Goal: Task Accomplishment & Management: Manage account settings

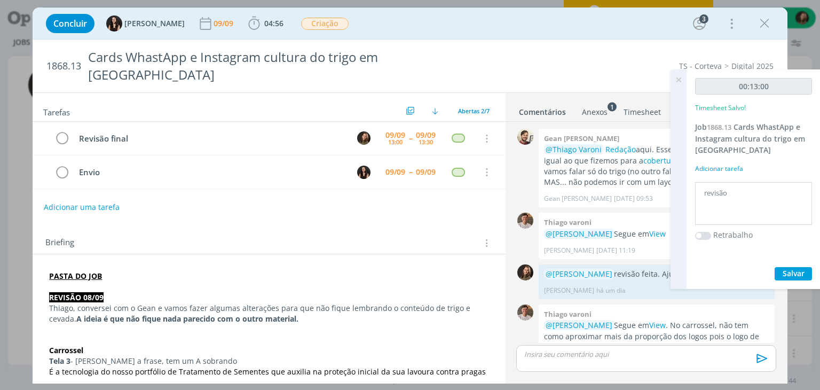
scroll to position [14, 0]
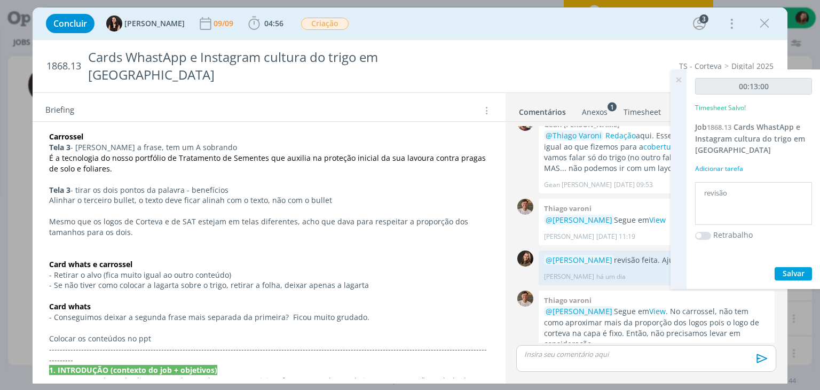
click at [679, 75] on icon at bounding box center [678, 79] width 19 height 21
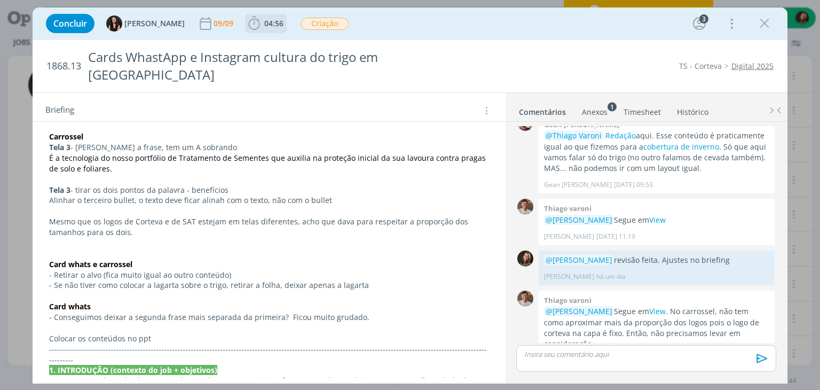
click at [265, 27] on span "04:56" at bounding box center [273, 23] width 19 height 10
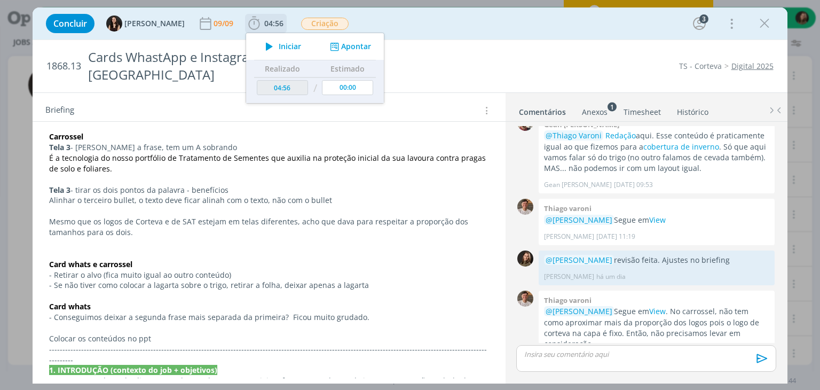
click at [263, 38] on div "Iniciar Apontar" at bounding box center [315, 46] width 138 height 27
click at [279, 49] on span "Iniciar" at bounding box center [290, 46] width 22 height 7
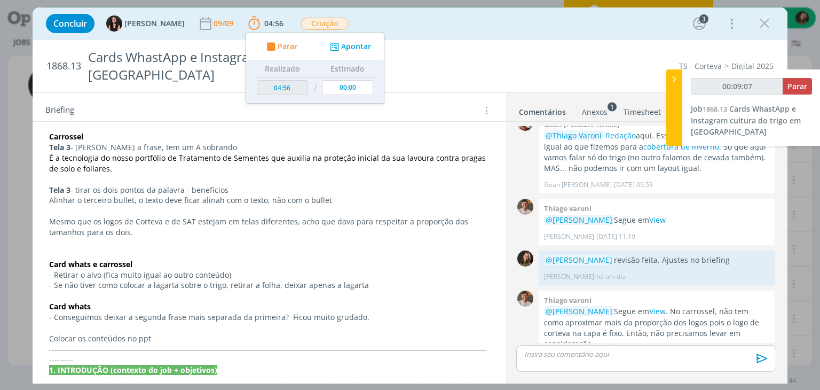
click at [564, 349] on p "dialog" at bounding box center [646, 354] width 242 height 10
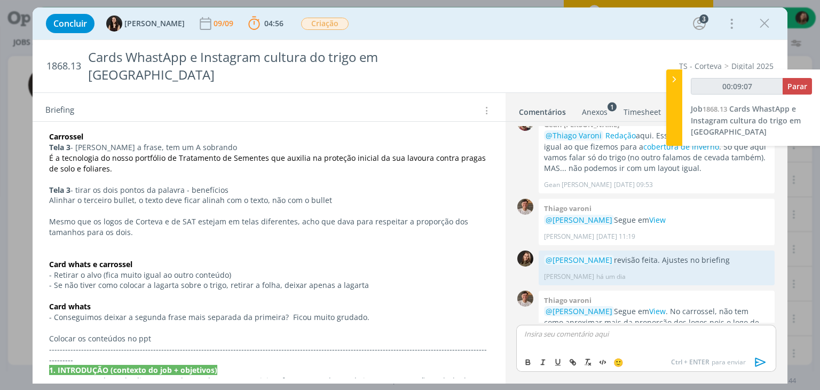
scroll to position [34, 0]
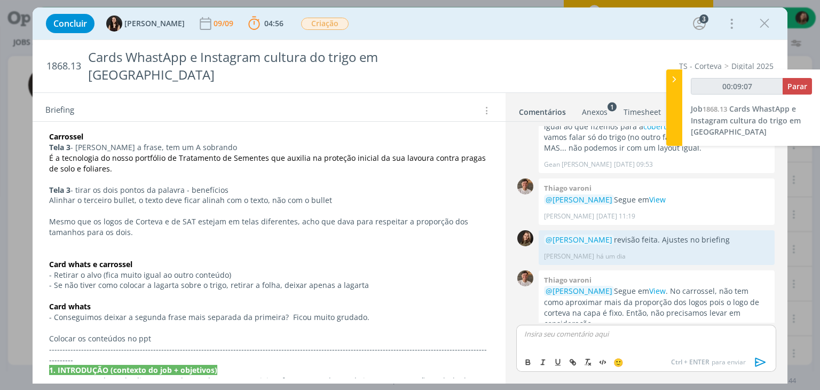
type input "00:09:08"
click at [574, 344] on span "[PERSON_NAME]" at bounding box center [582, 349] width 66 height 12
drag, startPoint x: 551, startPoint y: 342, endPoint x: 514, endPoint y: 348, distance: 37.8
click at [514, 348] on div "﻿ @ [PERSON_NAME] ﻿ revisão feita. Ajustes ok, e ppt com os conteúdos na pasta …" at bounding box center [646, 353] width 268 height 58
type input "00:09:32"
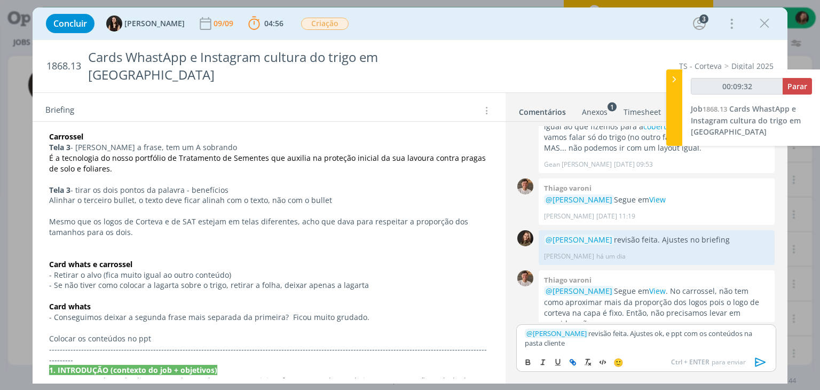
click at [573, 360] on icon "dialog" at bounding box center [571, 360] width 3 height 3
type input "cliente"
type input "00:09:33"
paste input "[URL][DOMAIN_NAME]"
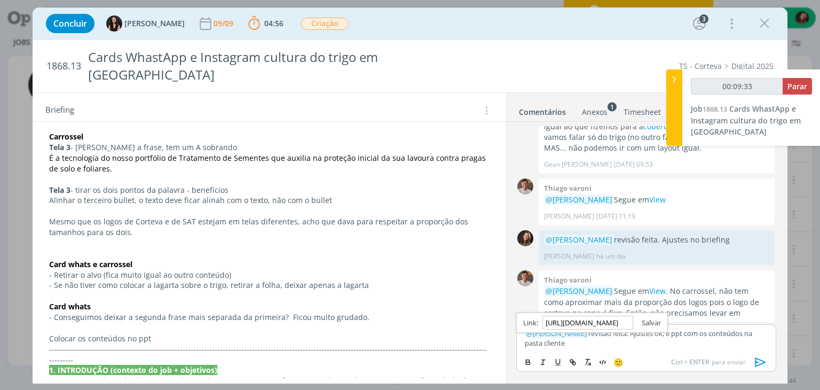
type input "[URL][DOMAIN_NAME]"
click at [652, 322] on link "dialog" at bounding box center [647, 323] width 28 height 10
click at [759, 369] on icon "dialog" at bounding box center [761, 362] width 16 height 16
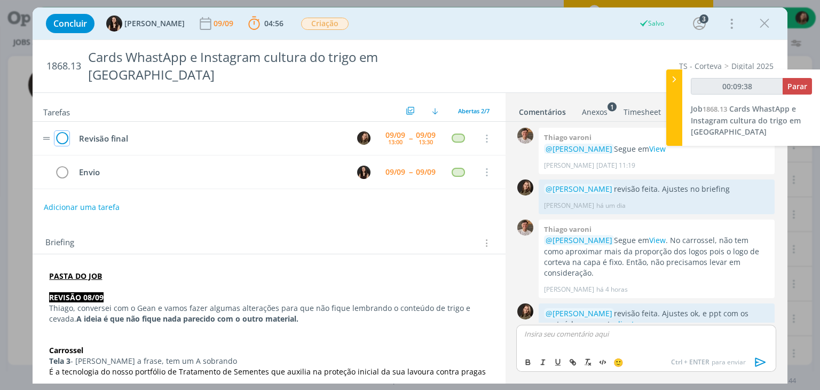
click at [66, 131] on icon "dialog" at bounding box center [61, 139] width 15 height 16
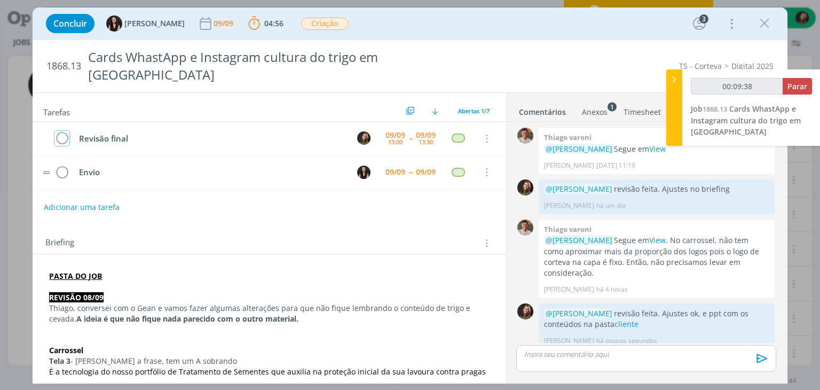
scroll to position [65, 0]
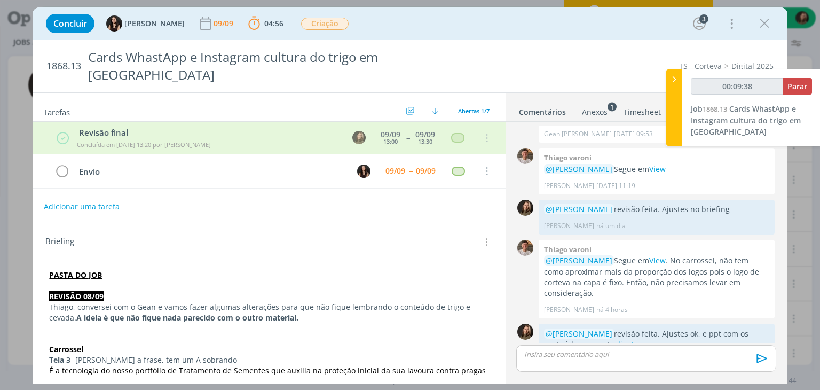
type input "00:09:39"
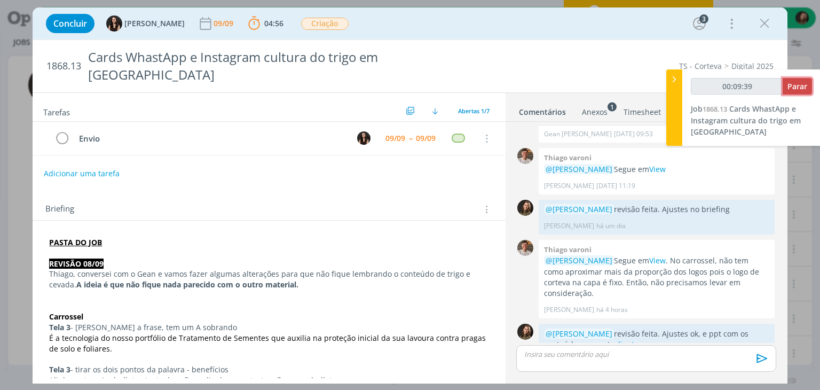
click at [790, 89] on span "Parar" at bounding box center [798, 86] width 20 height 10
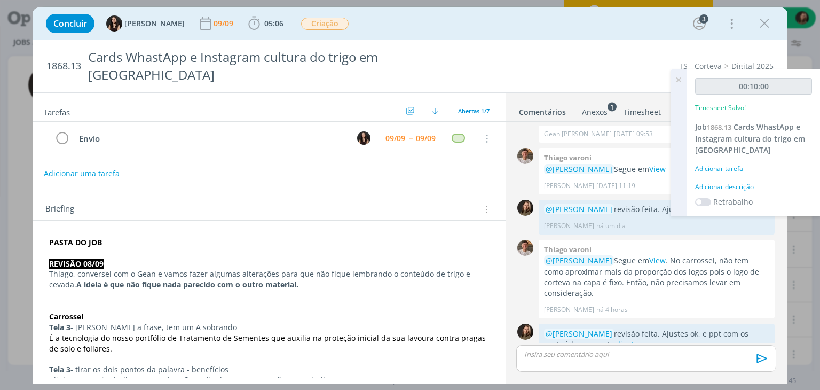
click at [728, 186] on div "Adicionar descrição" at bounding box center [753, 187] width 117 height 10
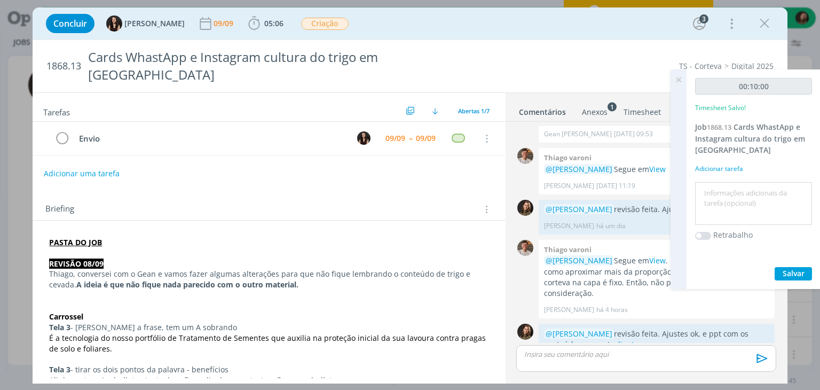
click at [724, 185] on textarea at bounding box center [754, 204] width 112 height 38
type textarea "revisão"
click at [795, 274] on span "Salvar" at bounding box center [794, 273] width 22 height 10
click at [680, 82] on icon at bounding box center [678, 79] width 19 height 21
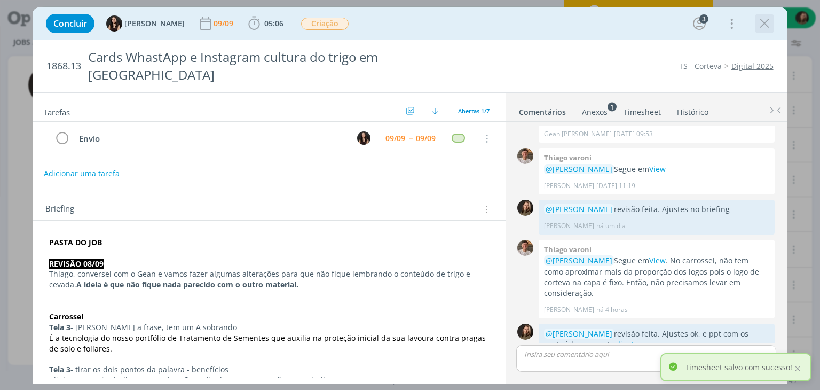
click at [763, 25] on icon "dialog" at bounding box center [765, 23] width 16 height 16
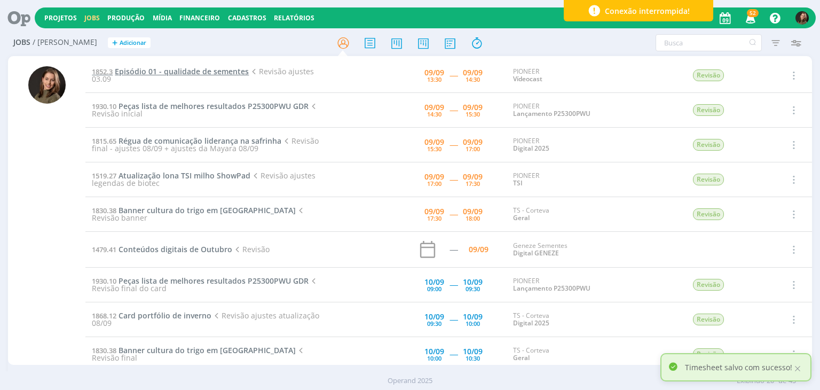
click at [172, 71] on span "Episódio 01 - qualidade de sementes" at bounding box center [182, 71] width 134 height 10
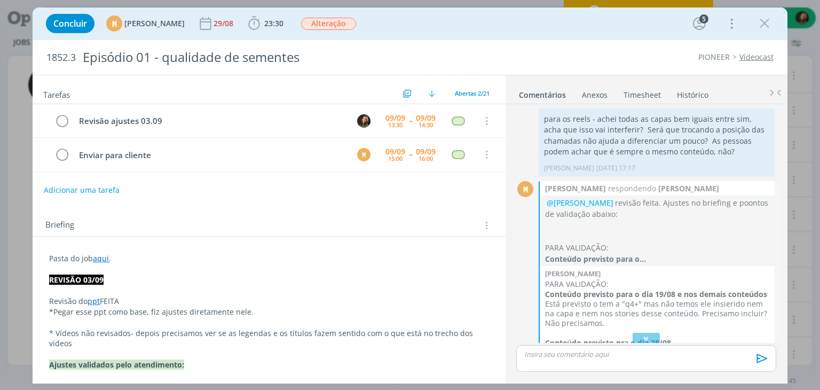
scroll to position [1003, 0]
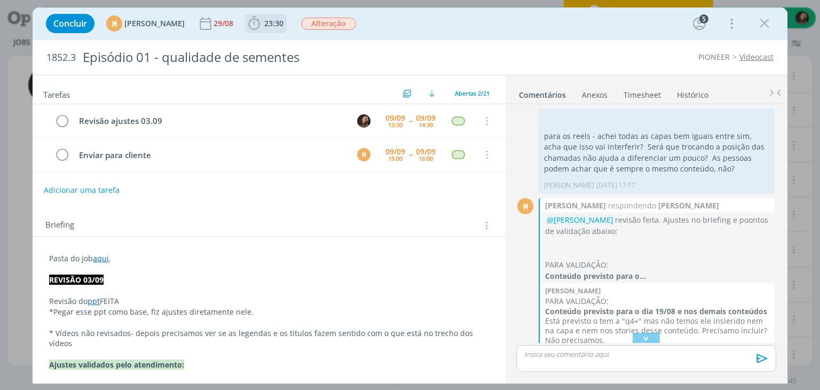
click at [284, 20] on span "23:30" at bounding box center [273, 23] width 19 height 10
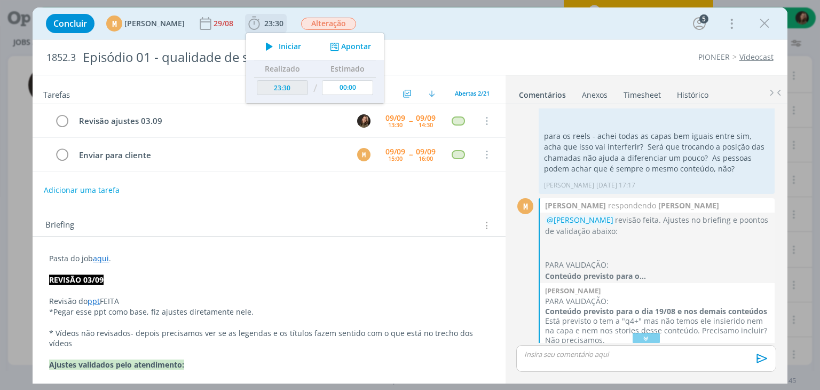
click at [301, 43] on span "Iniciar" at bounding box center [290, 46] width 22 height 7
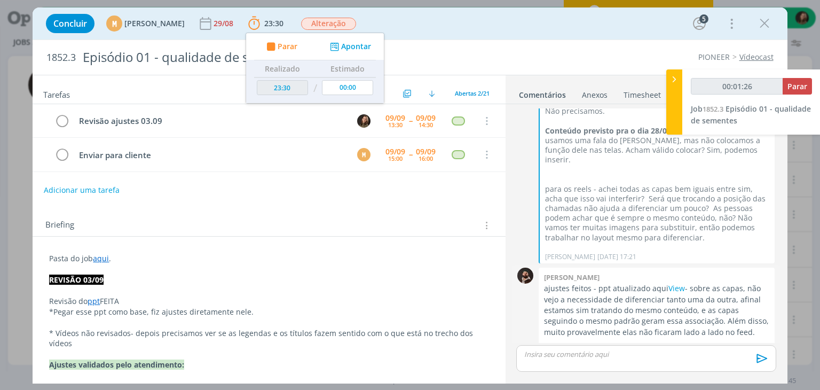
scroll to position [1260, 0]
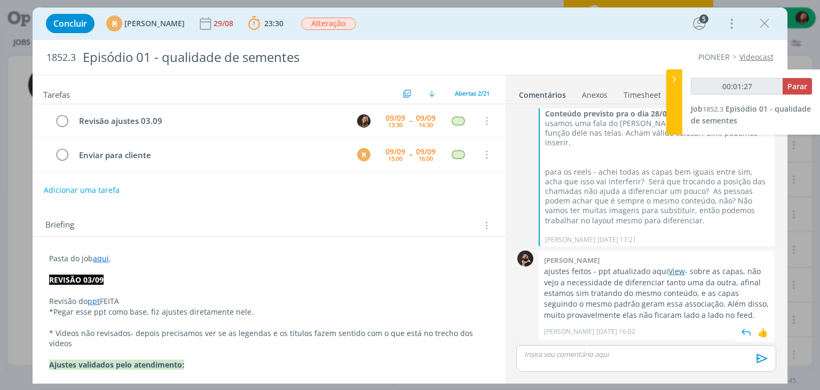
click at [675, 276] on link "View" at bounding box center [677, 271] width 17 height 10
click at [132, 281] on p "REVISÃO 03/09" at bounding box center [268, 279] width 439 height 11
click at [93, 291] on p "dialog" at bounding box center [269, 291] width 438 height 11
click at [88, 285] on p "dialog" at bounding box center [268, 290] width 439 height 11
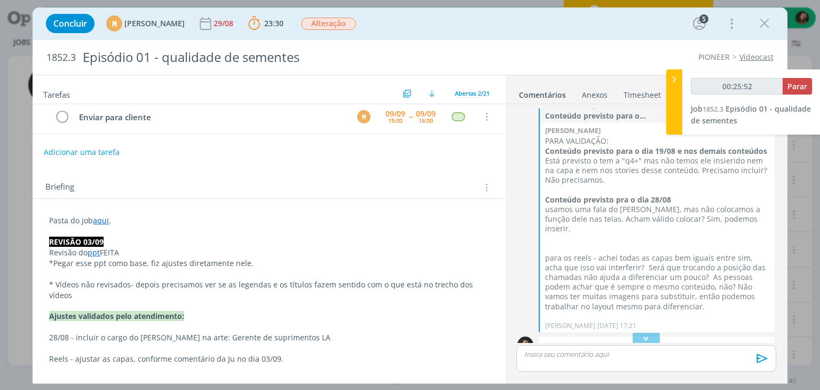
scroll to position [53, 0]
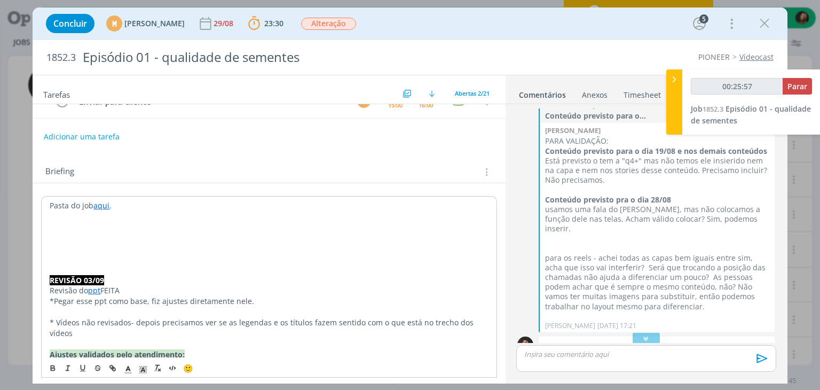
type input "00:25:58"
click at [114, 238] on p "REVISÃO DOS AJUESTES 09/09" at bounding box center [268, 237] width 439 height 11
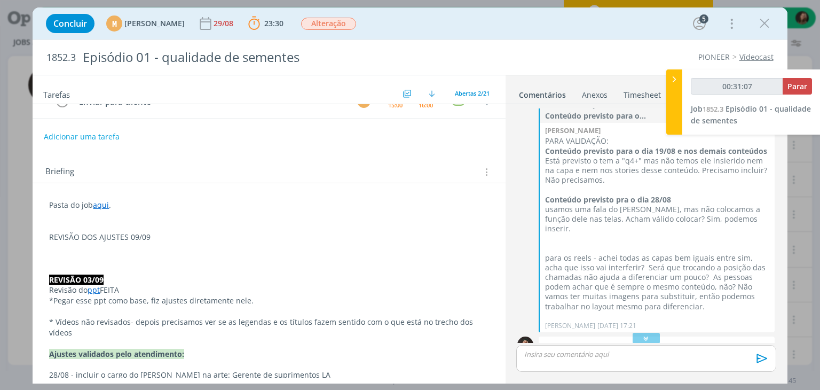
drag, startPoint x: 66, startPoint y: 259, endPoint x: 72, endPoint y: 249, distance: 12.2
click at [66, 257] on p "dialog" at bounding box center [268, 258] width 439 height 11
click at [207, 256] on p "Faltou adicionar a função do [PERSON_NAME]" at bounding box center [268, 258] width 439 height 11
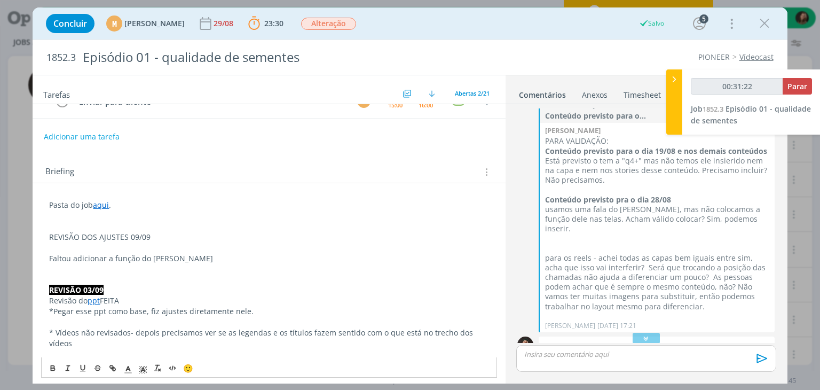
click at [60, 280] on p "dialog" at bounding box center [268, 279] width 439 height 11
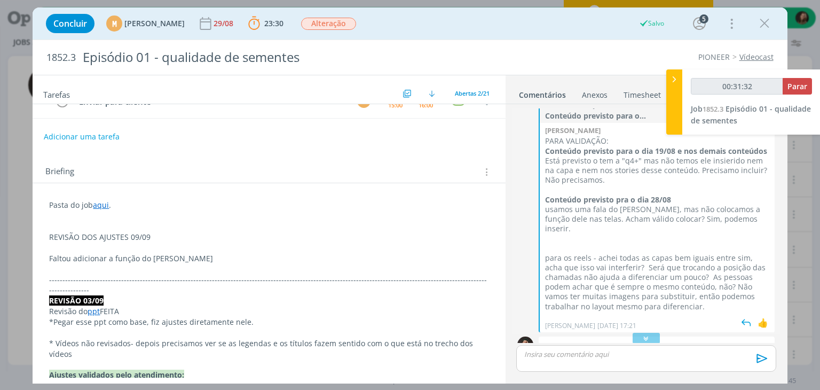
click at [608, 311] on p "para os reels - achei todas as capas bem iguais entre sim, acha que isso vai in…" at bounding box center [657, 282] width 224 height 58
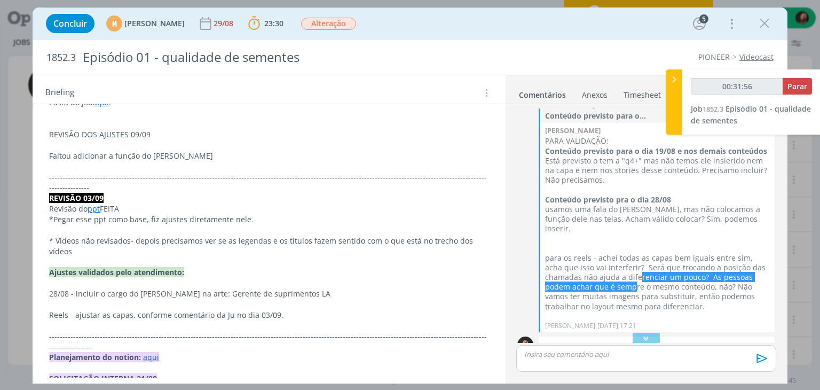
scroll to position [160, 0]
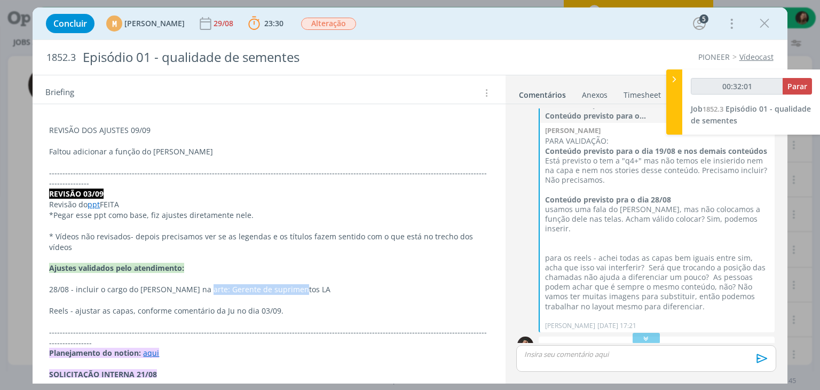
drag, startPoint x: 263, startPoint y: 278, endPoint x: 196, endPoint y: 279, distance: 66.8
click at [196, 284] on p "28/08 - incluir o cargo do [PERSON_NAME] na arte: Gerente de suprimentos LA" at bounding box center [268, 289] width 439 height 11
copy p "Gerente de suprimentos LA"
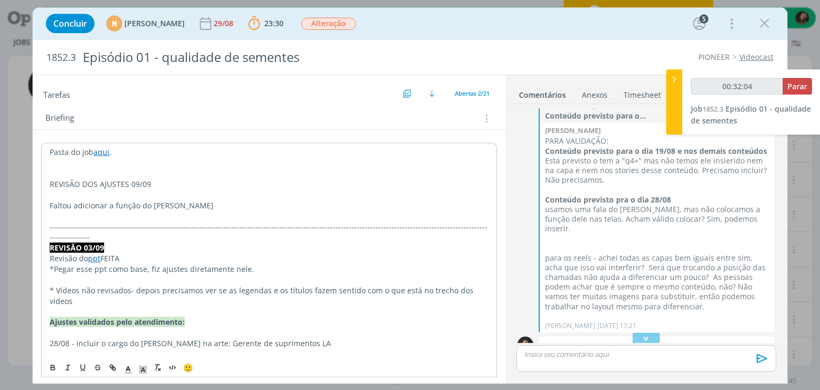
click at [209, 201] on p "Faltou adicionar a função do [PERSON_NAME]" at bounding box center [269, 205] width 438 height 11
click at [206, 206] on p "Faltou adicionar a função do [PERSON_NAME]" at bounding box center [269, 205] width 438 height 11
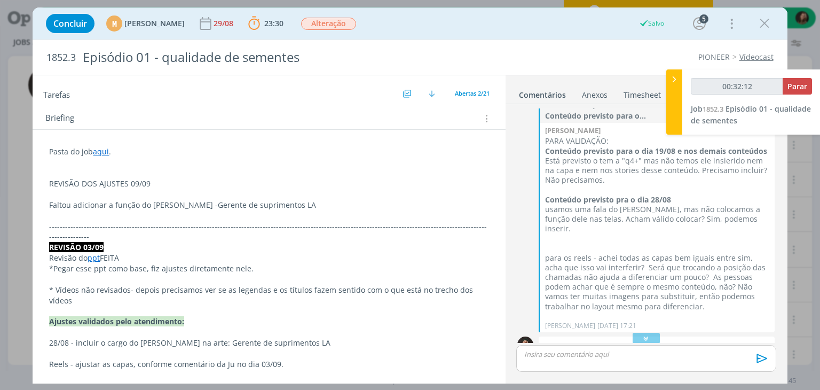
click at [105, 182] on p "REVISÃO DOS AJUSTES 09/09" at bounding box center [268, 183] width 439 height 11
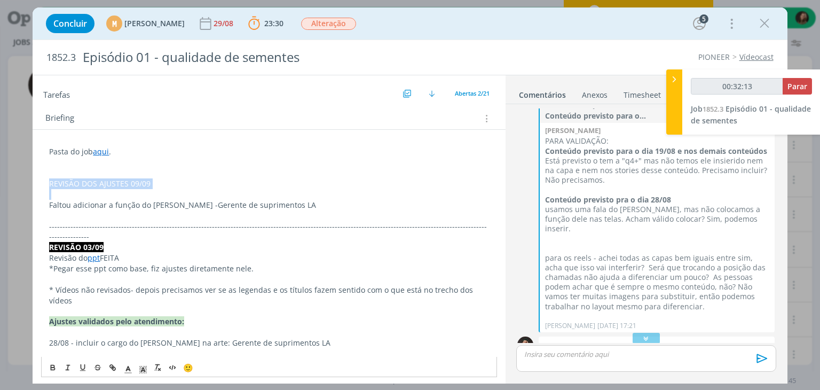
click at [105, 182] on p "REVISÃO DOS AJUSTES 09/09" at bounding box center [268, 183] width 439 height 11
click at [49, 364] on icon "dialog" at bounding box center [53, 368] width 9 height 9
click at [140, 368] on icon "dialog" at bounding box center [143, 370] width 10 height 10
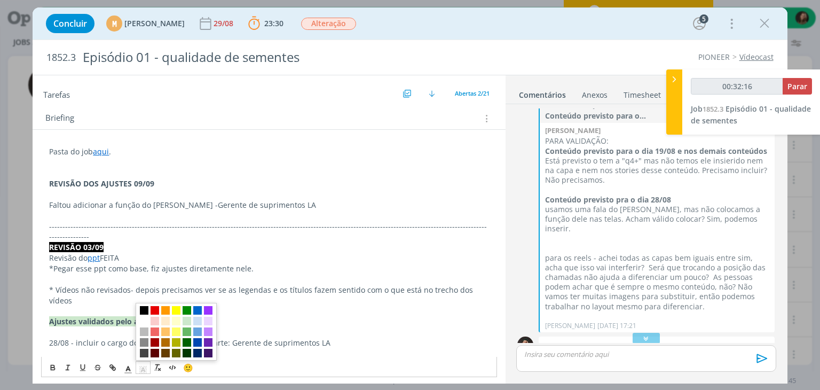
click at [144, 308] on span "dialog" at bounding box center [144, 310] width 9 height 9
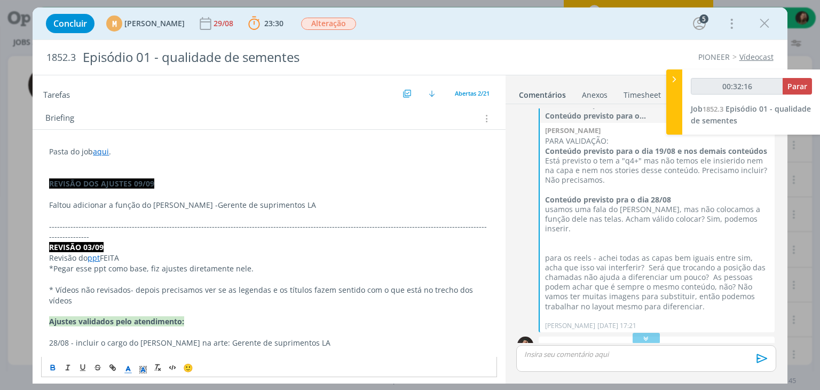
click at [132, 373] on span "dialog" at bounding box center [128, 367] width 15 height 13
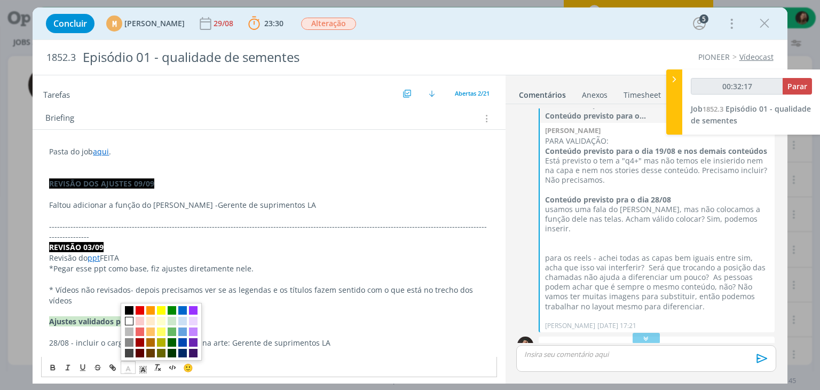
click at [126, 319] on span "dialog" at bounding box center [129, 321] width 9 height 9
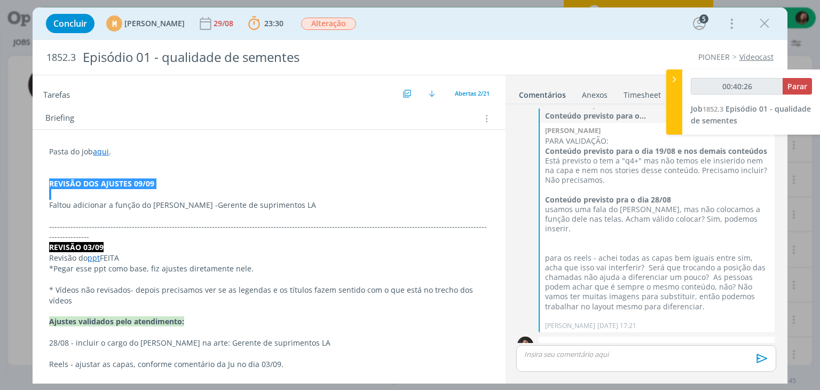
scroll to position [1270, 0]
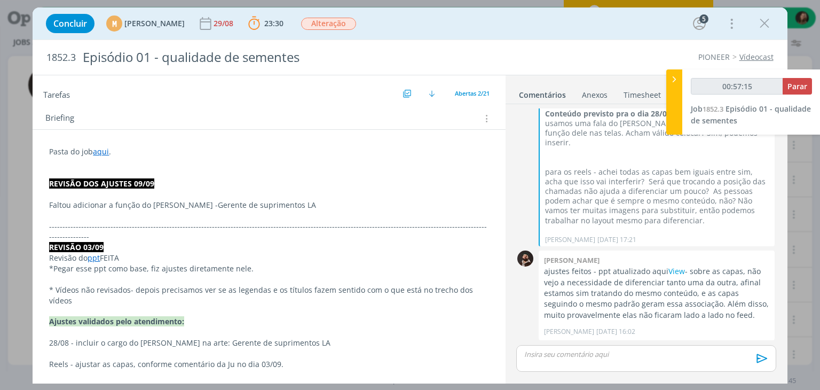
click at [324, 206] on p "Faltou adicionar a função do [PERSON_NAME] - Gerente de suprimentos LA" at bounding box center [268, 205] width 439 height 11
click at [114, 178] on strong "REVISÃO DOS AJUSTES 09/09" at bounding box center [101, 183] width 105 height 10
click at [113, 166] on p "dialog" at bounding box center [269, 163] width 438 height 11
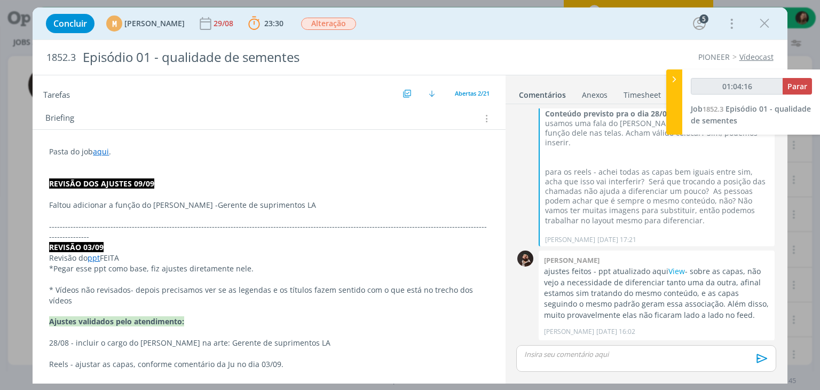
click at [92, 193] on p "dialog" at bounding box center [268, 194] width 439 height 11
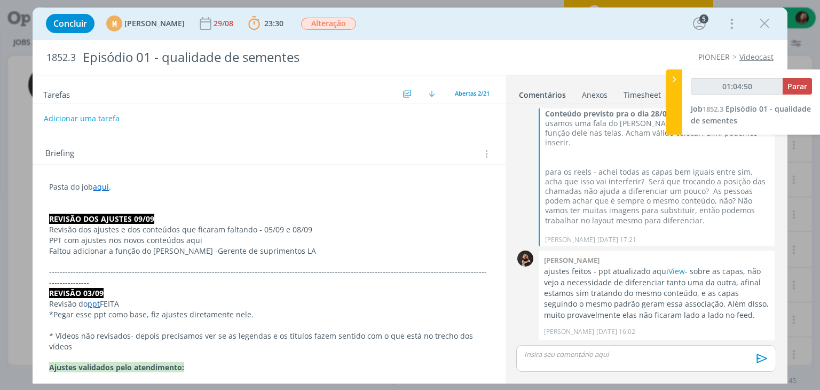
scroll to position [53, 0]
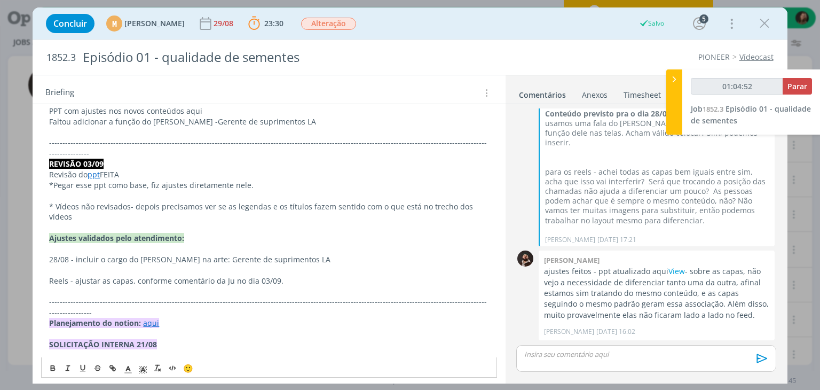
scroll to position [214, 0]
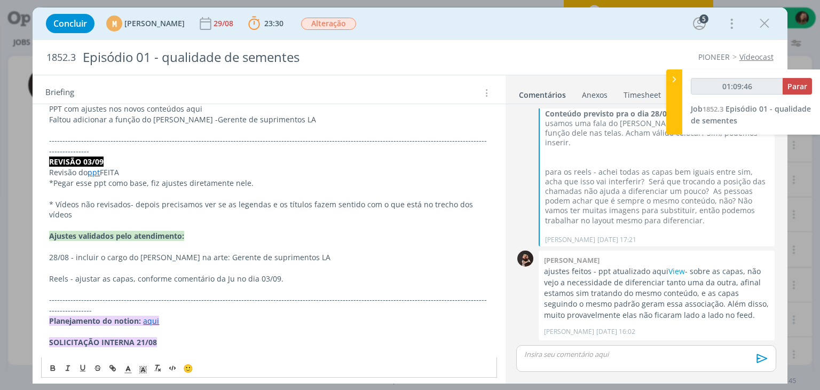
click at [177, 241] on p "dialog" at bounding box center [268, 246] width 439 height 11
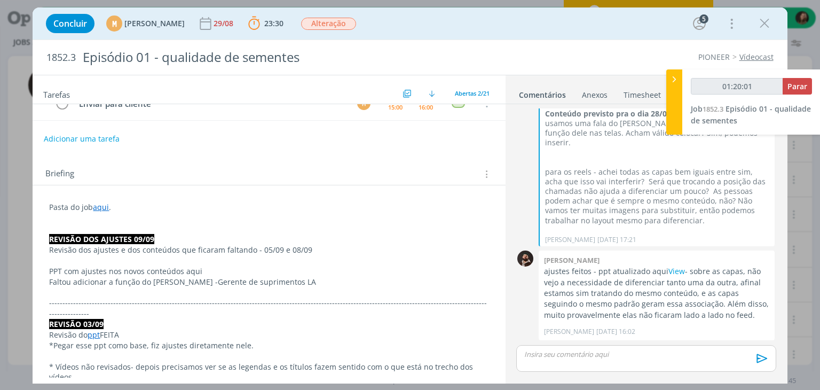
scroll to position [11, 0]
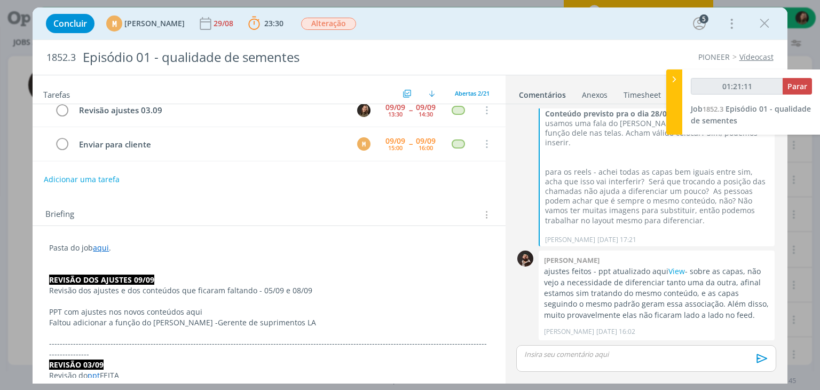
click at [209, 309] on p "PPT com ajustes nos novos conteúdos aqui" at bounding box center [268, 311] width 439 height 11
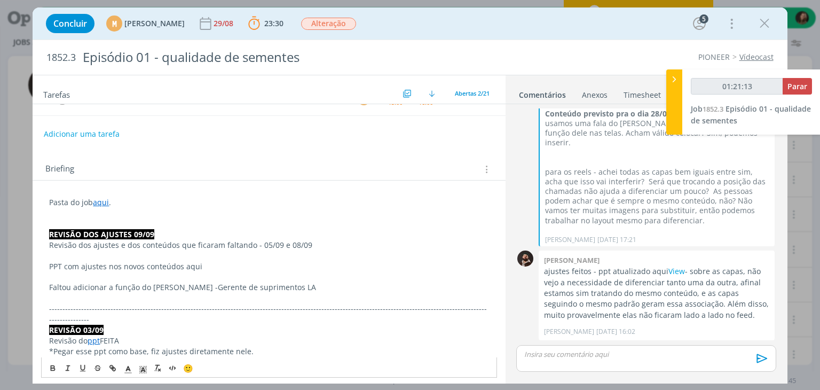
scroll to position [171, 0]
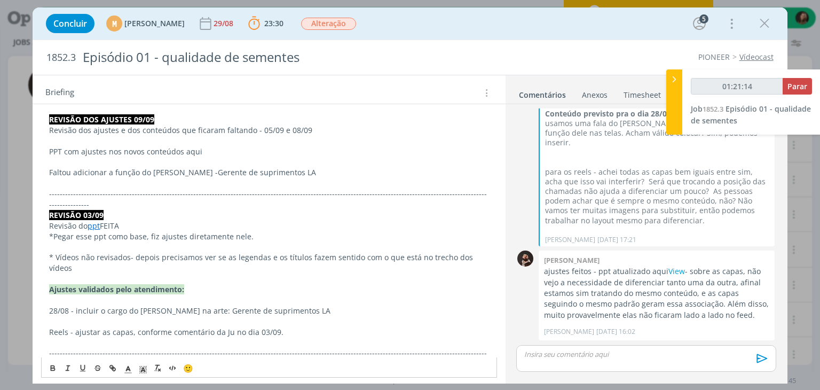
click at [96, 221] on link "ppt" at bounding box center [94, 226] width 12 height 10
click at [98, 231] on p "*Pegar esse ppt como base, fiz ajustes diretamente nele." at bounding box center [268, 236] width 439 height 11
click at [94, 221] on link "ppt" at bounding box center [94, 226] width 12 height 10
click at [104, 235] on link "[URL][DOMAIN_NAME]" at bounding box center [118, 236] width 81 height 14
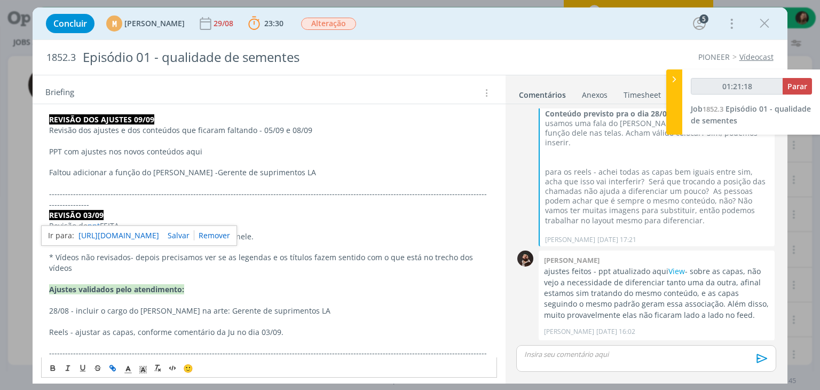
click at [79, 257] on p "* Vídeos não revisados- depois precisamos ver se as legendas e os títulos fazem…" at bounding box center [268, 262] width 439 height 21
click at [117, 231] on p "*Pegar esse ppt como base, fiz ajustes diretamente nele." at bounding box center [268, 236] width 439 height 11
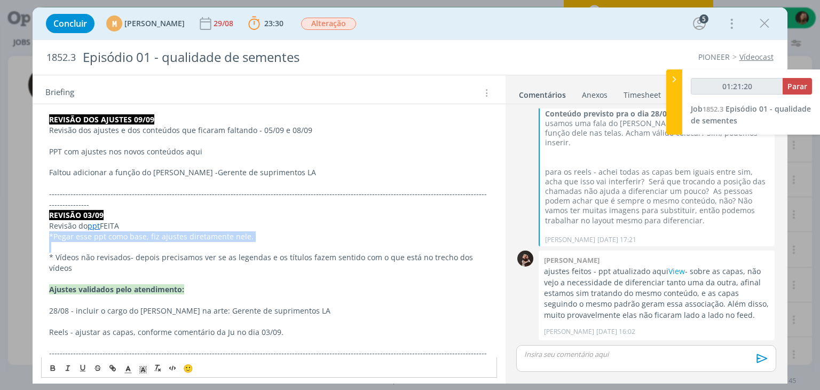
copy p "*Pegar esse ppt como base, fiz ajustes diretamente nele."
click at [73, 160] on p "dialog" at bounding box center [268, 162] width 439 height 11
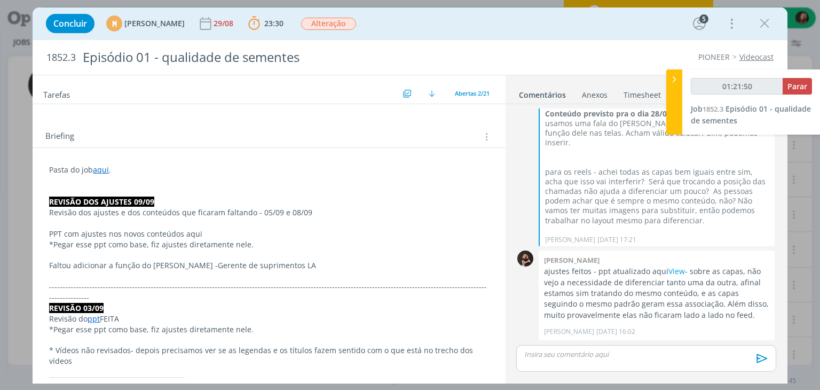
scroll to position [64, 0]
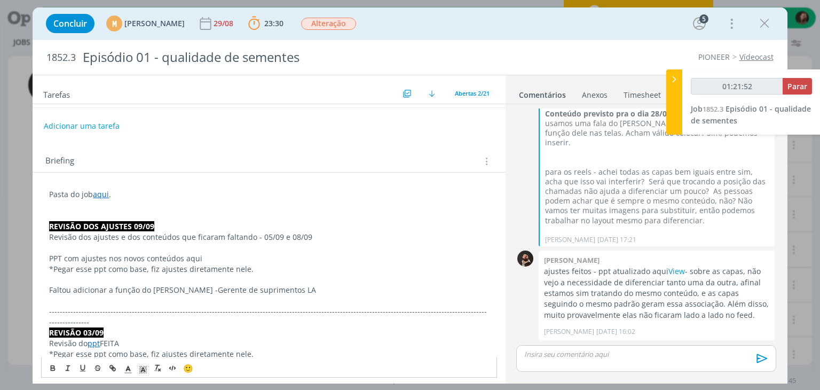
drag, startPoint x: 182, startPoint y: 257, endPoint x: 207, endPoint y: 257, distance: 25.1
click at [207, 257] on p "PPT com ajustes nos novos conteúdos aqui" at bounding box center [268, 258] width 439 height 11
type input "01:21:53"
click at [112, 367] on line "dialog" at bounding box center [113, 368] width 2 height 2
paste input "[URL][DOMAIN_NAME]"
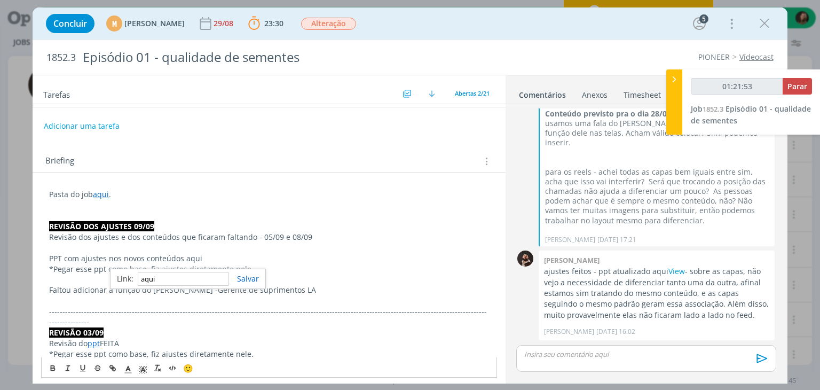
type input "[URL][DOMAIN_NAME]"
type input "01:21:54"
type input "[URL][DOMAIN_NAME]"
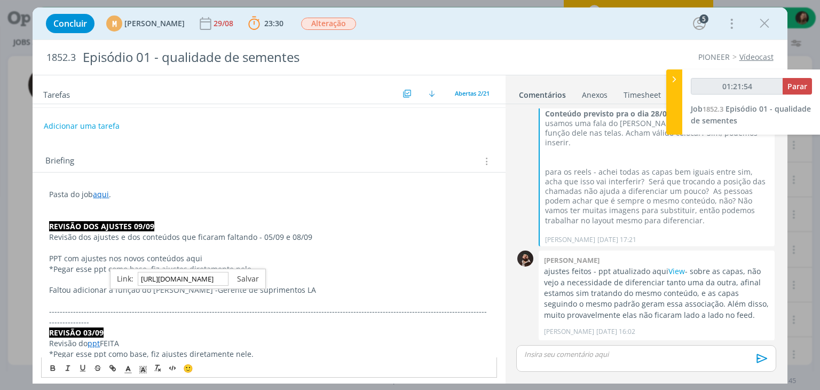
click at [243, 277] on link "dialog" at bounding box center [244, 278] width 30 height 10
click at [279, 265] on p "*Pegar esse ppt como base, fiz ajustes diretamente nele." at bounding box center [268, 269] width 439 height 11
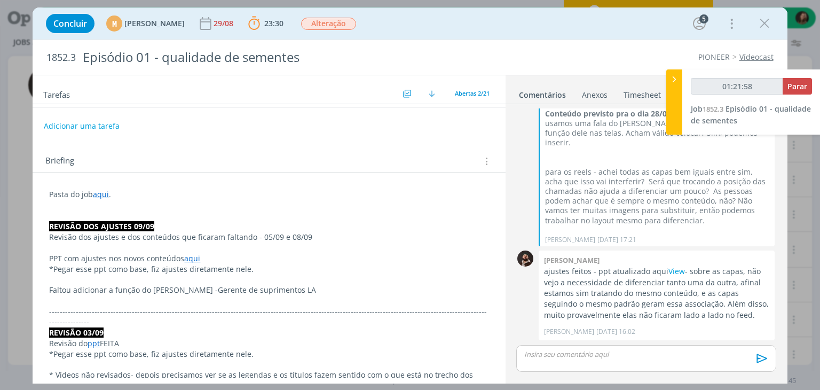
click at [600, 361] on div "dialog" at bounding box center [645, 358] width 259 height 27
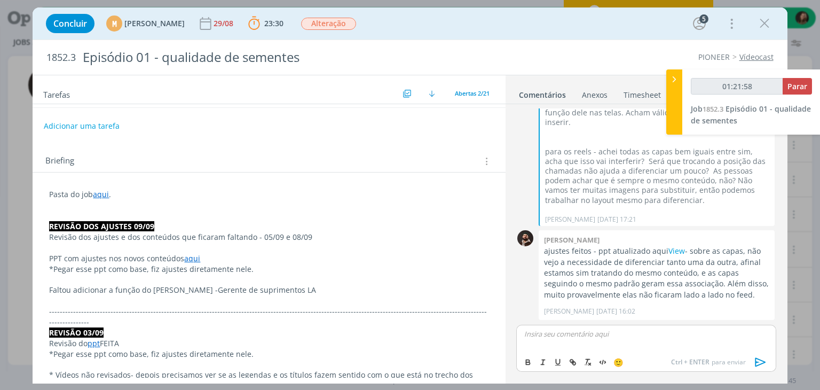
scroll to position [1290, 0]
type input "01:21:59"
click at [616, 353] on span "[PERSON_NAME]" at bounding box center [582, 349] width 66 height 13
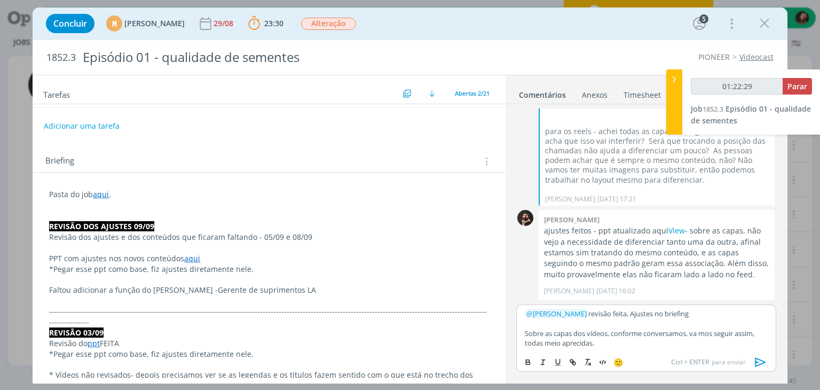
click at [575, 343] on p "Sobre as capas dos vídeos, conforme conversamos, va mos seguir assim, todas mei…" at bounding box center [646, 338] width 242 height 20
click at [763, 370] on icon "dialog" at bounding box center [761, 362] width 16 height 16
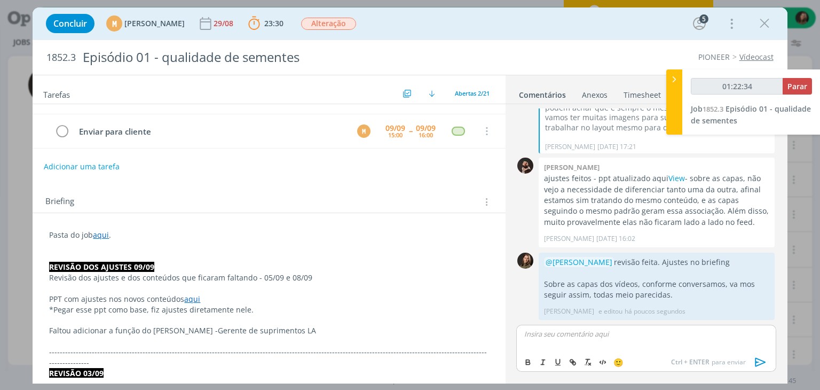
scroll to position [0, 0]
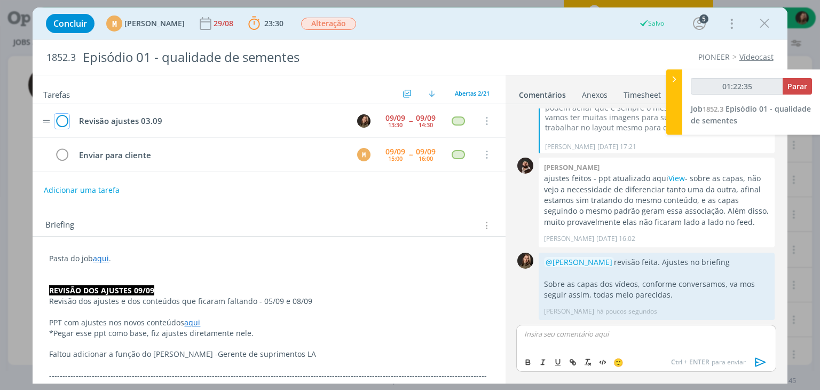
click at [60, 118] on icon "dialog" at bounding box center [61, 121] width 15 height 16
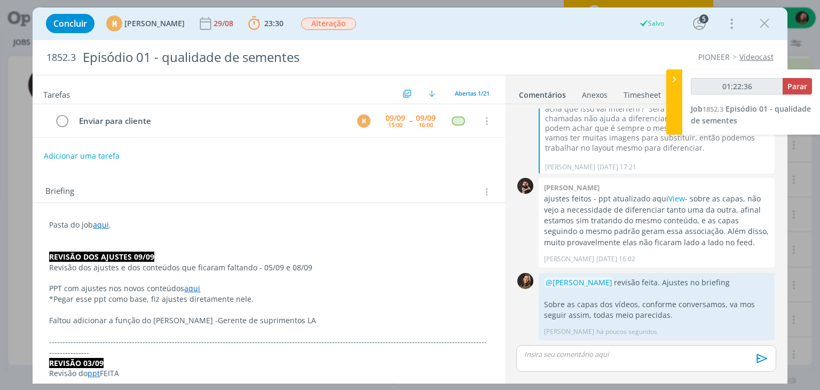
click at [88, 193] on div "Briefing Briefings Predefinidos Versões do Briefing Ver Briefing do Projeto" at bounding box center [270, 192] width 450 height 14
type input "01:22:38"
click at [96, 159] on button "Adicionar uma tarefa" at bounding box center [81, 155] width 76 height 18
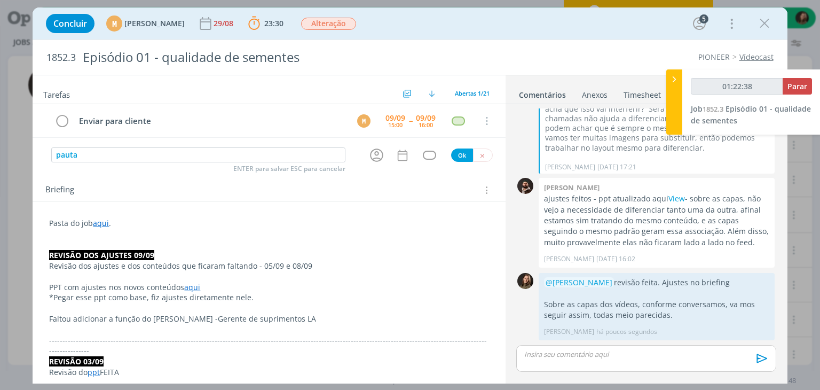
type input "pautar"
type input "01:22:39"
type input "pautar ajuse"
type input "01:22:40"
type input "pautar ajuses"
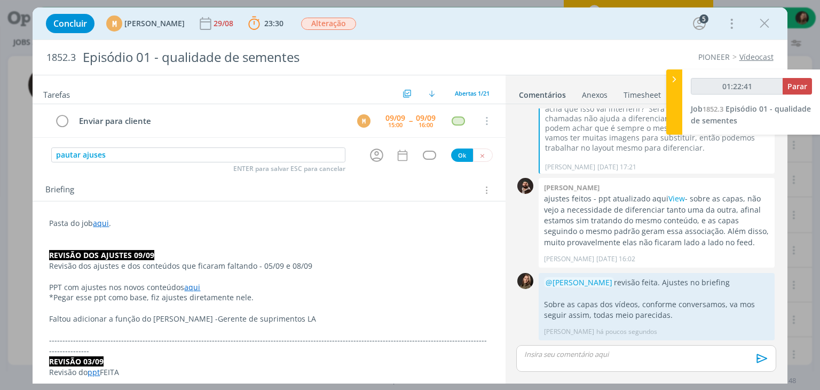
click at [100, 154] on input "pautar ajuses" at bounding box center [198, 154] width 294 height 15
click at [101, 160] on input "pautar ajuses" at bounding box center [198, 154] width 294 height 15
type input "01:22:43"
type input "pautar ajustes"
type input "01:22:45"
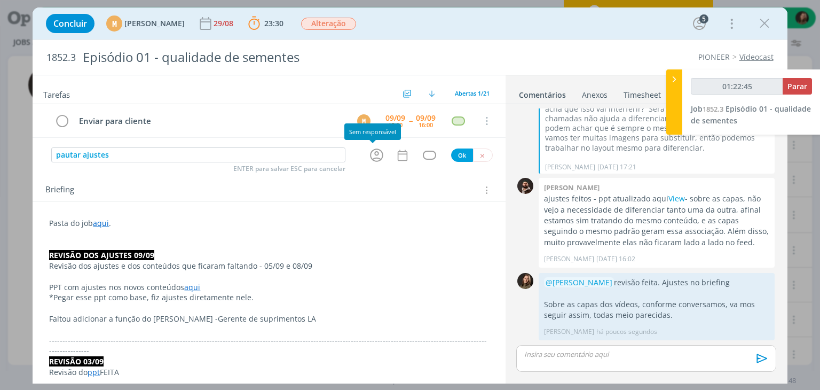
click at [373, 155] on icon "dialog" at bounding box center [376, 155] width 17 height 17
type input "pautar ajustes"
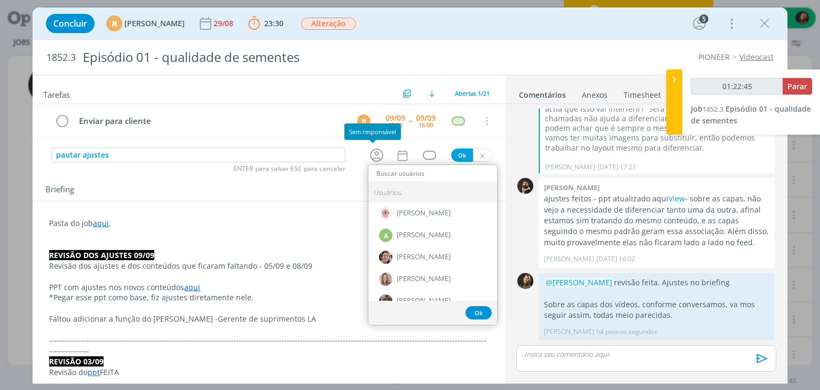
type input "01:22:46"
type input "marai"
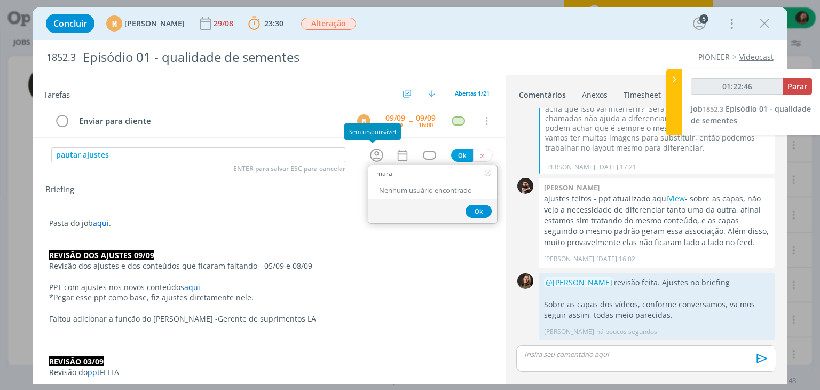
type input "01:22:47"
type input "mar"
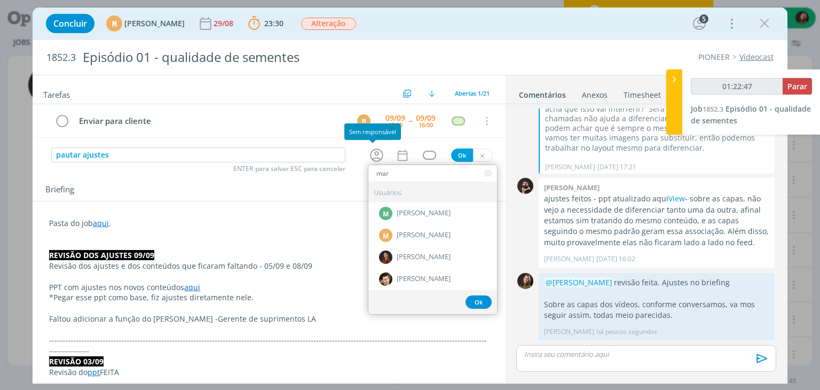
type input "01:22:48"
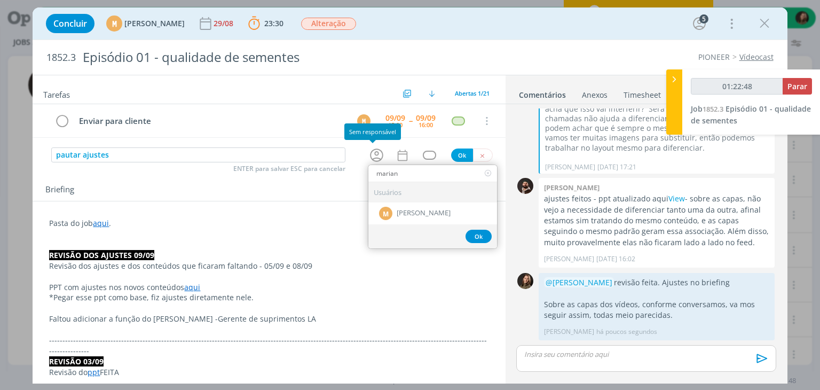
type input "mariana"
type input "01:22:49"
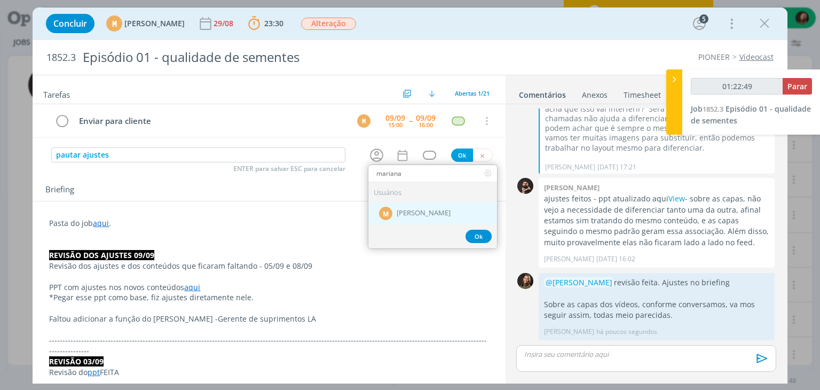
type input "mariana"
click at [428, 218] on div "M [PERSON_NAME]" at bounding box center [432, 213] width 129 height 22
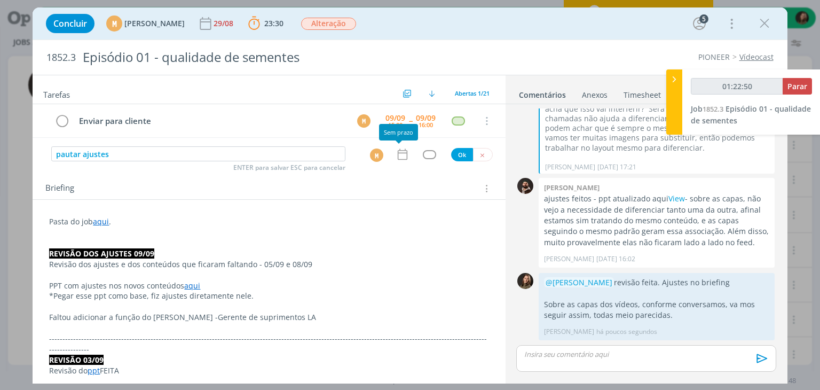
click at [396, 156] on icon "dialog" at bounding box center [403, 154] width 14 height 14
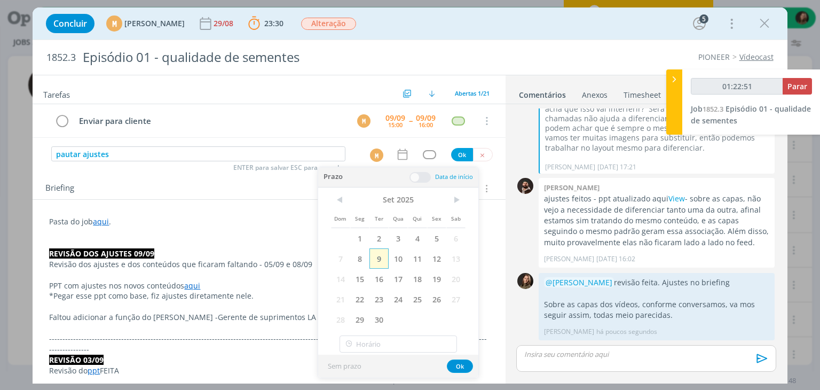
click at [375, 263] on span "9" at bounding box center [378, 258] width 19 height 20
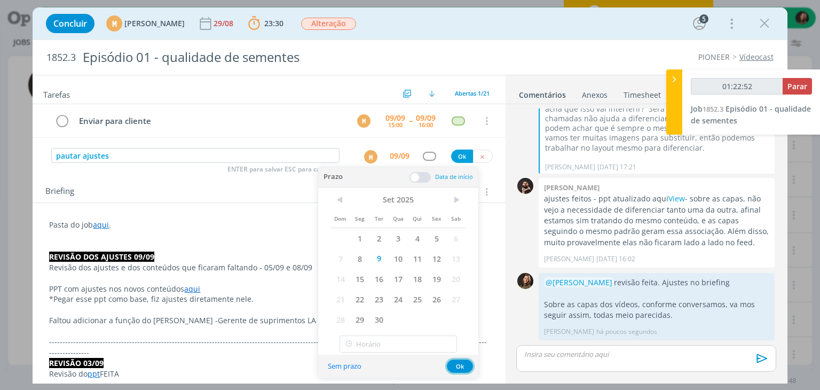
click at [459, 368] on button "Ok" at bounding box center [460, 365] width 26 height 13
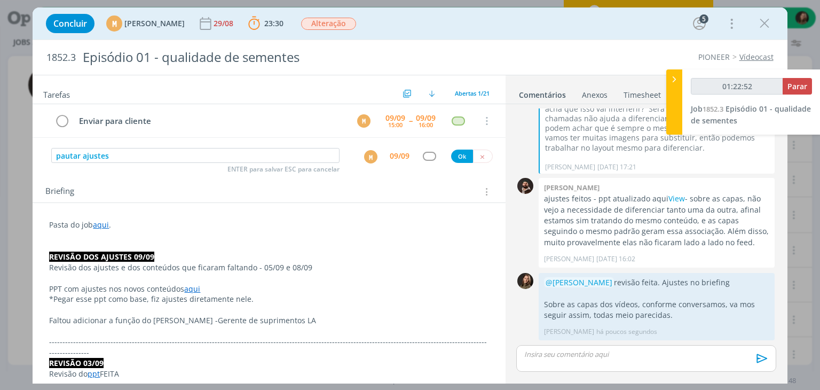
type input "01:22:53"
click at [424, 159] on div "dialog" at bounding box center [429, 156] width 13 height 9
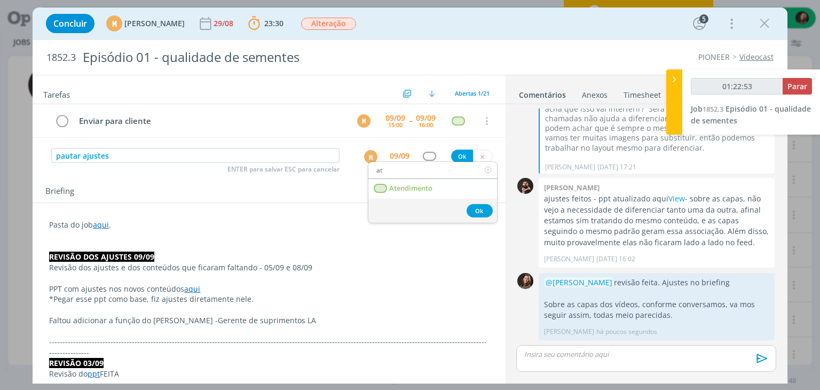
type input "ate"
type input "01:22:54"
type input "ate"
click at [415, 184] on span "Atendimento" at bounding box center [411, 188] width 43 height 9
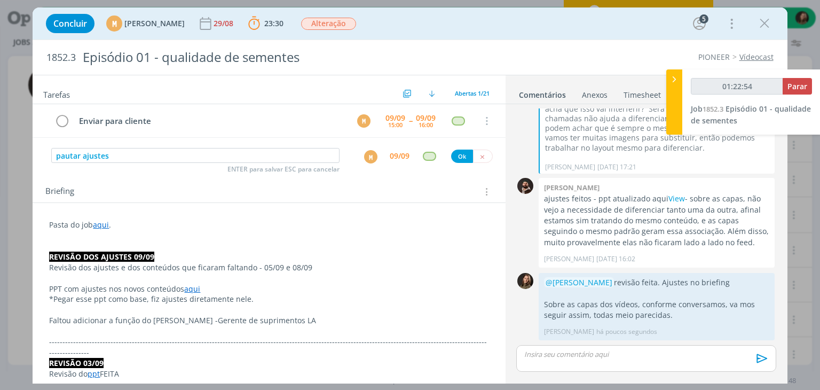
type input "01:22:55"
click at [451, 154] on button "Ok" at bounding box center [462, 156] width 22 height 13
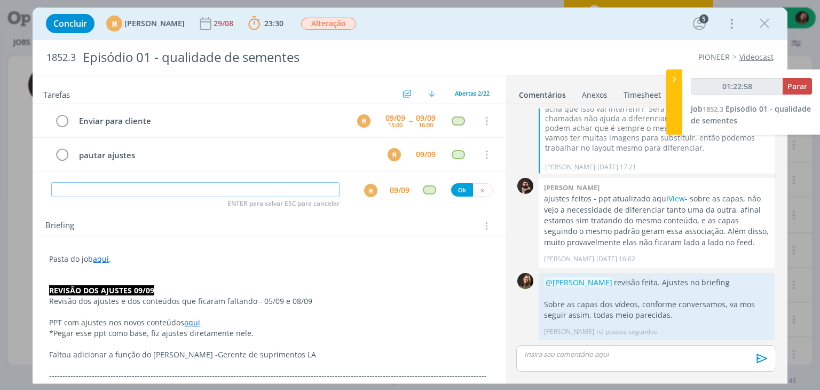
type input "01:22:59"
click at [801, 82] on span "Parar" at bounding box center [798, 86] width 20 height 10
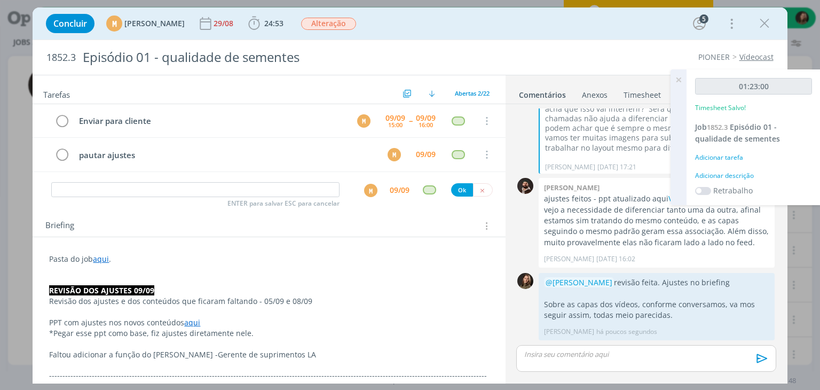
click at [733, 172] on div "Adicionar descrição" at bounding box center [753, 176] width 117 height 10
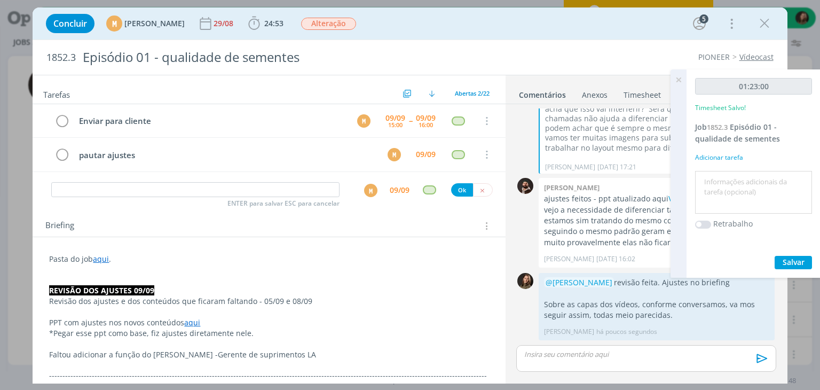
click at [723, 193] on textarea at bounding box center [754, 193] width 112 height 38
type textarea "revisão ajustes"
click at [787, 260] on span "Salvar" at bounding box center [794, 262] width 22 height 10
drag, startPoint x: 681, startPoint y: 82, endPoint x: 696, endPoint y: 73, distance: 17.0
click at [681, 81] on icon at bounding box center [678, 79] width 19 height 21
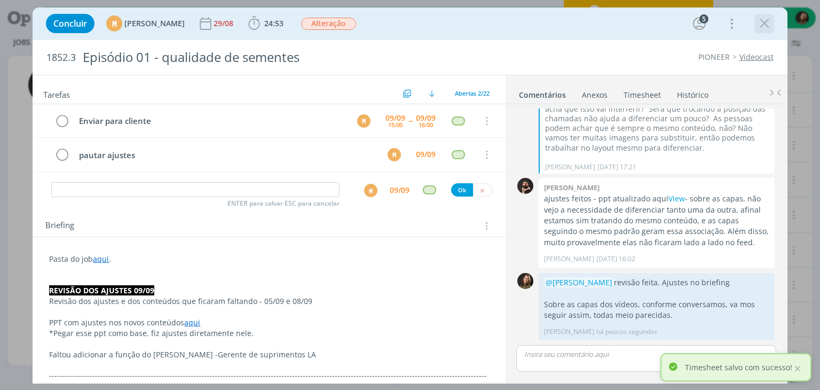
click at [761, 28] on icon "dialog" at bounding box center [765, 23] width 16 height 16
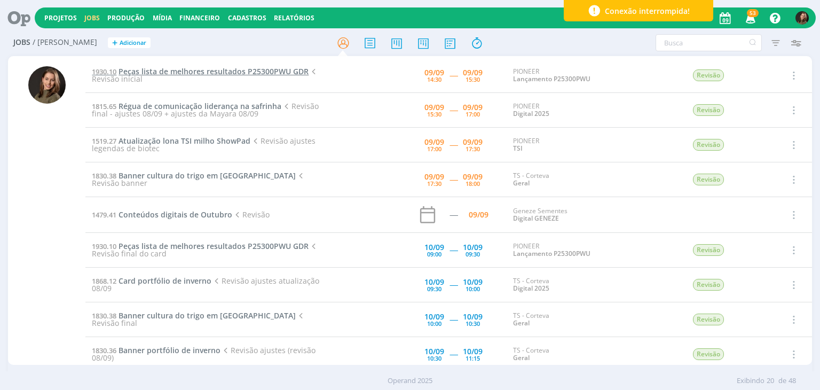
click at [232, 70] on span "Peças lista de melhores resultados P25300PWU GDR" at bounding box center [214, 71] width 190 height 10
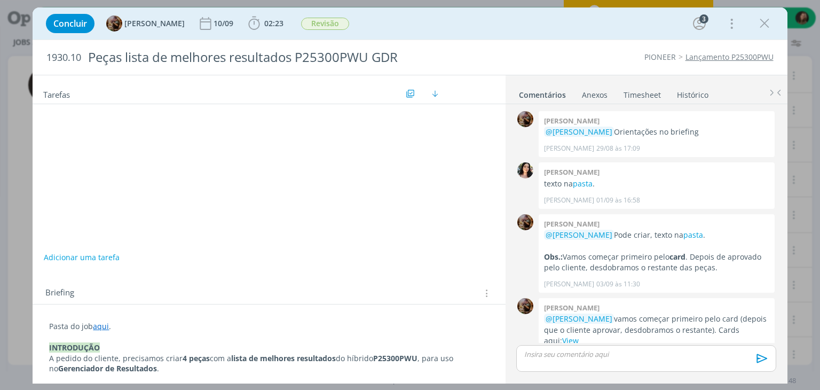
scroll to position [14, 0]
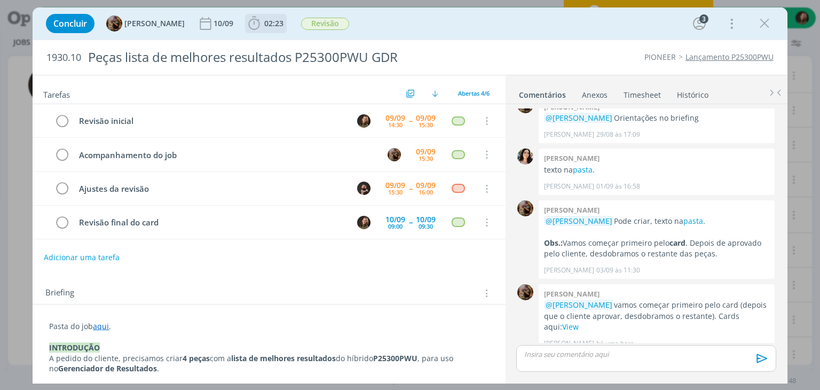
click at [262, 18] on icon "dialog" at bounding box center [254, 23] width 16 height 16
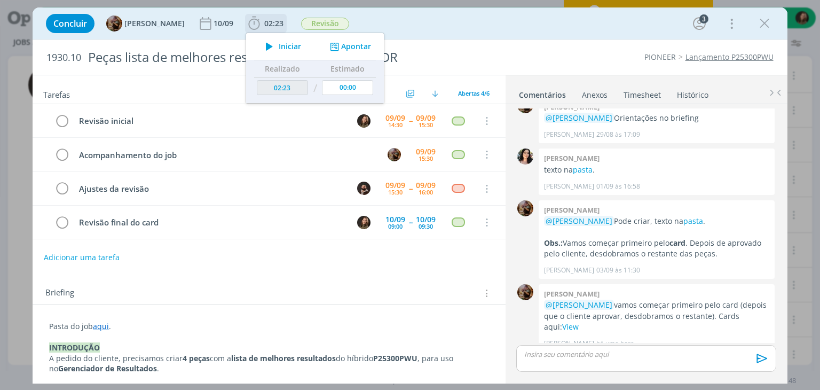
click at [275, 26] on span "02:23" at bounding box center [273, 23] width 19 height 10
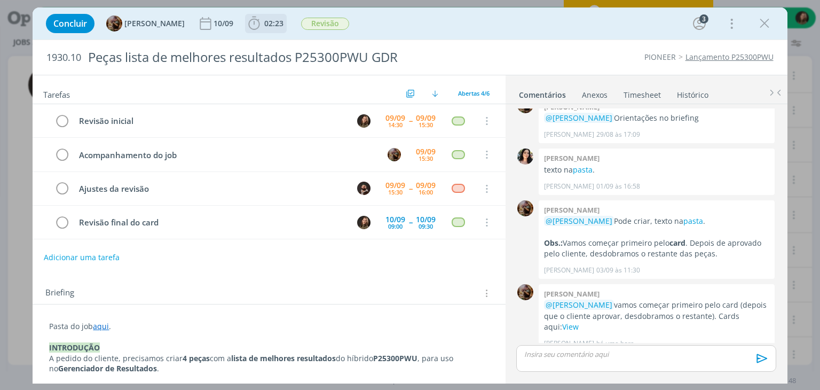
click at [277, 22] on span "02:23" at bounding box center [273, 23] width 19 height 10
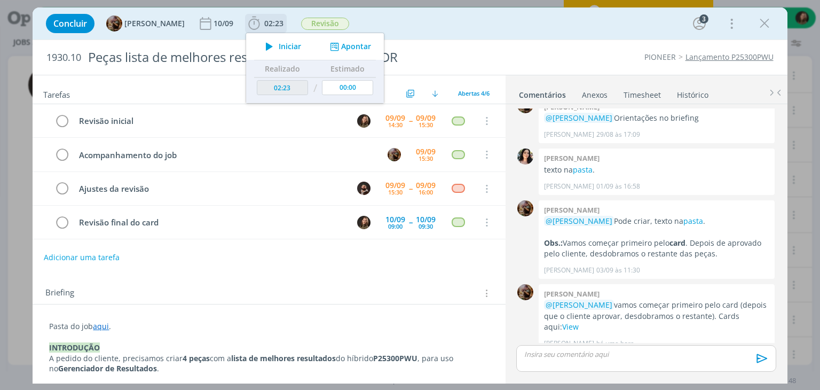
click at [290, 54] on div "Iniciar Apontar" at bounding box center [315, 46] width 138 height 27
click at [288, 54] on div "Iniciar Apontar" at bounding box center [315, 46] width 138 height 27
click at [289, 46] on span "Iniciar" at bounding box center [290, 46] width 22 height 7
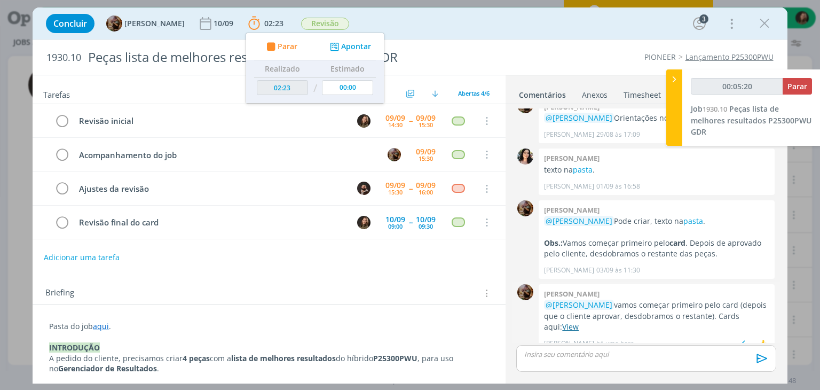
click at [579, 321] on link "View" at bounding box center [570, 326] width 17 height 10
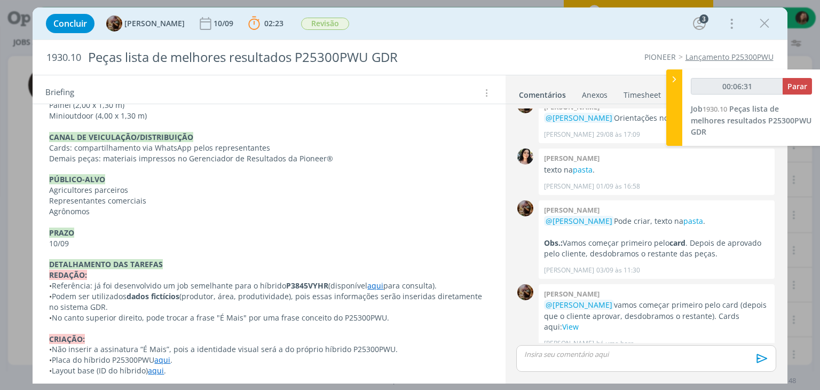
scroll to position [427, 0]
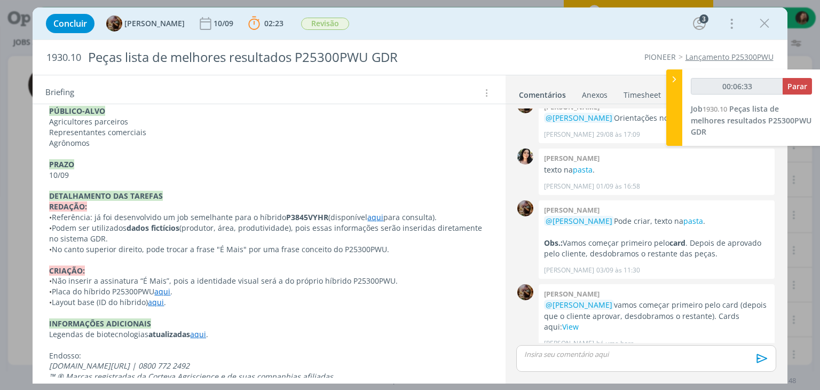
click at [375, 216] on link "aqui" at bounding box center [375, 217] width 16 height 10
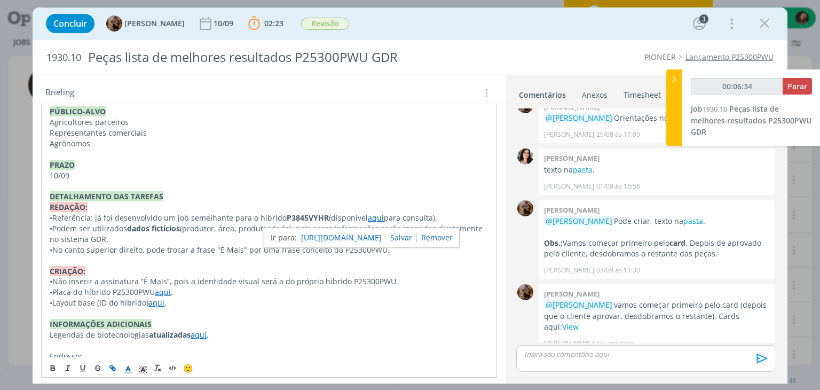
click at [366, 233] on link "[URL][DOMAIN_NAME]" at bounding box center [341, 238] width 81 height 14
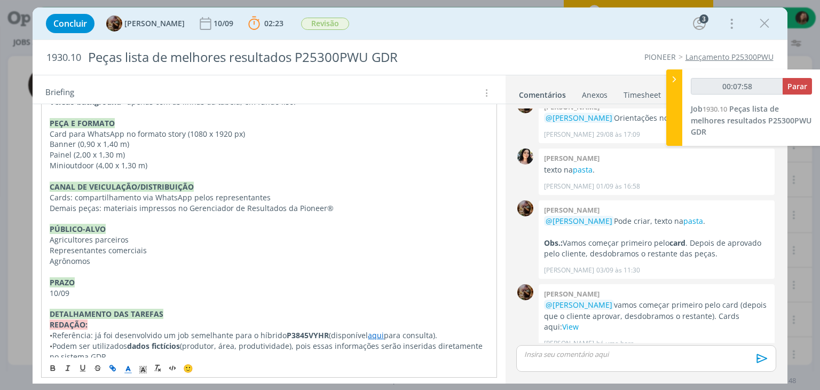
scroll to position [308, 0]
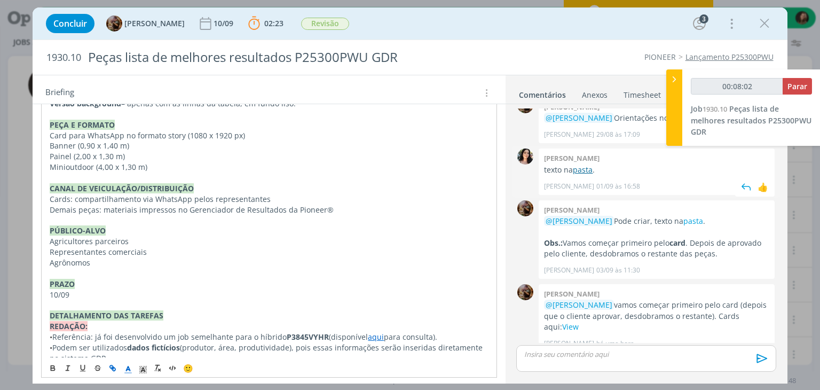
click at [585, 169] on link "pasta" at bounding box center [583, 169] width 20 height 10
click at [113, 293] on div "Pasta do job aqui . INTRODUÇÃO A pedido do cliente, precisamos criar 4 peças co…" at bounding box center [268, 262] width 455 height 506
click at [113, 294] on p "10/09" at bounding box center [269, 294] width 438 height 11
click at [40, 118] on div "Pasta do job aqui . INTRODUÇÃO A pedido do cliente, precisamos criar 4 peças co…" at bounding box center [269, 268] width 473 height 544
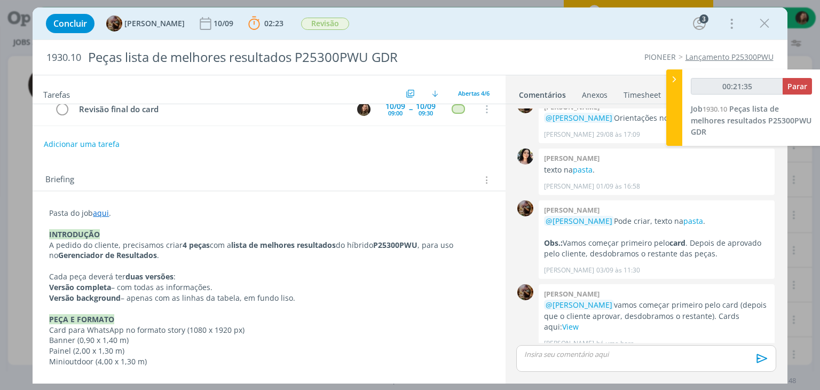
scroll to position [95, 0]
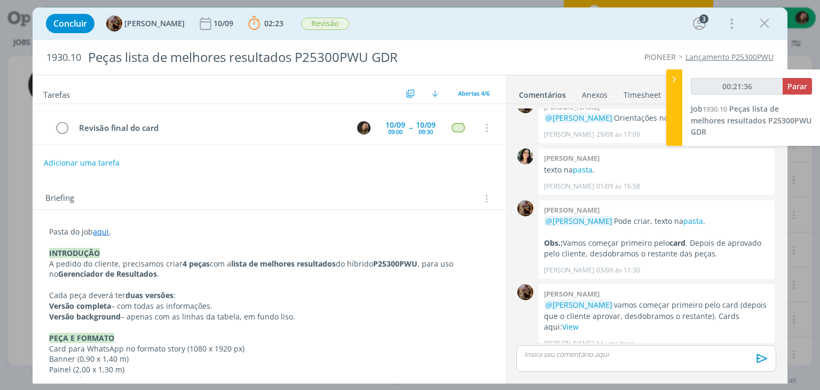
click at [133, 185] on div "Briefing Briefings Predefinidos Versões do Briefing Ver Briefing do Projeto" at bounding box center [269, 195] width 473 height 29
click at [131, 185] on div "Briefing Briefings Predefinidos Versões do Briefing Ver Briefing do Projeto" at bounding box center [269, 195] width 473 height 29
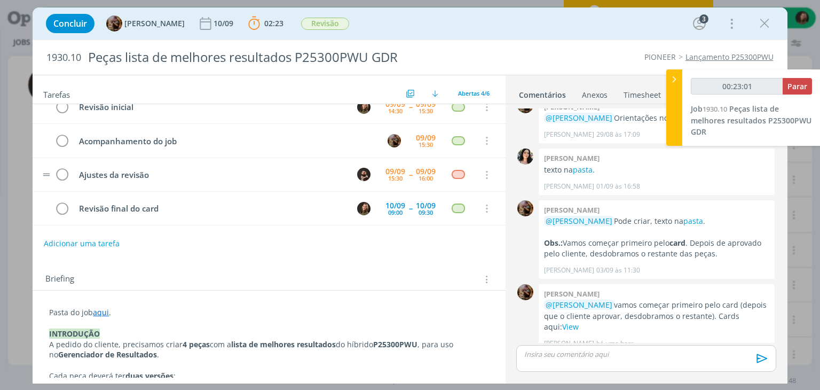
scroll to position [0, 0]
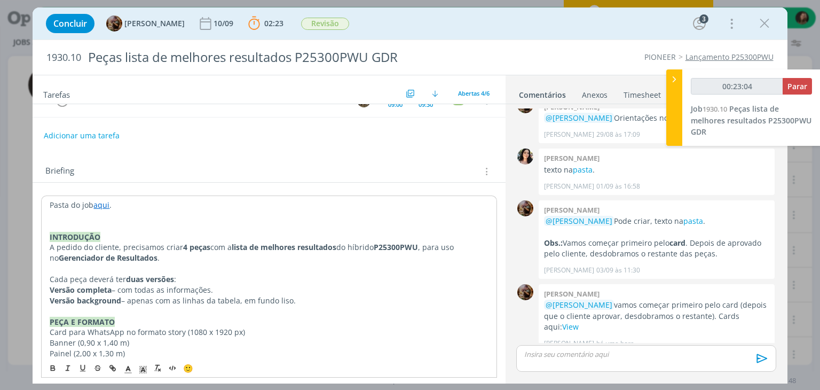
scroll to position [125, 0]
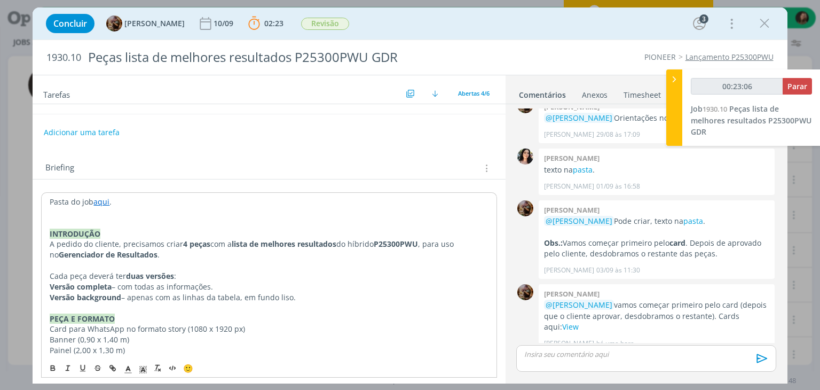
click at [77, 214] on p "dialog" at bounding box center [269, 212] width 438 height 11
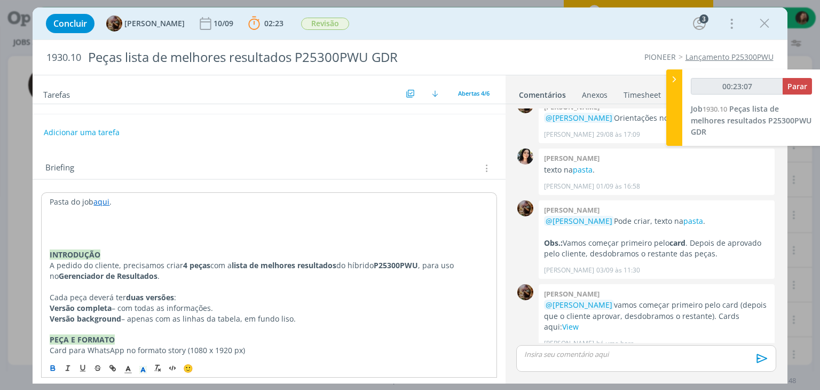
type input "00:23:08"
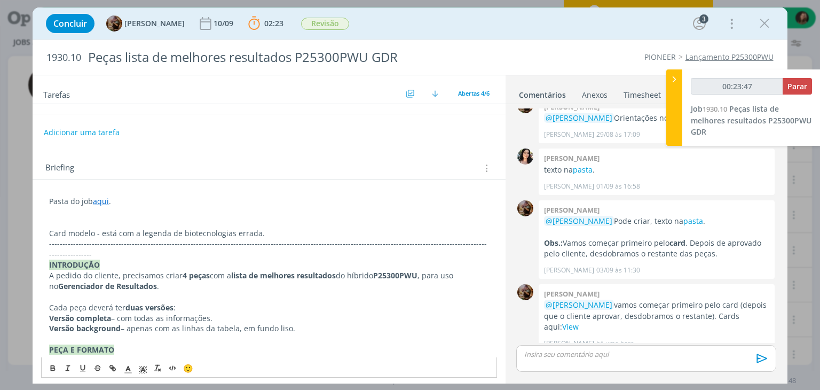
click at [66, 210] on p "dialog" at bounding box center [268, 212] width 439 height 11
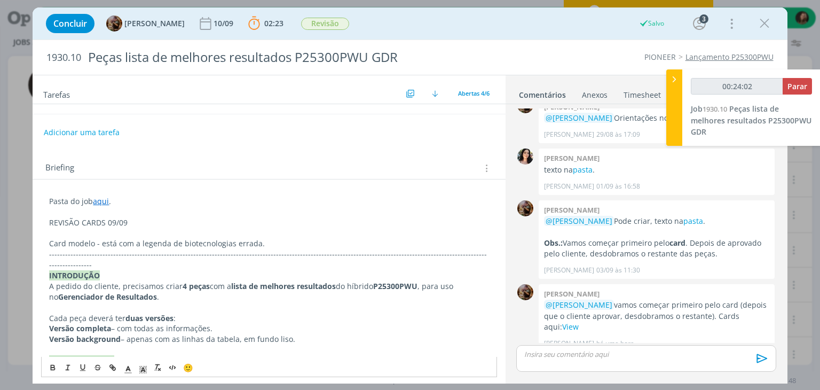
click at [83, 221] on p "REVISÃO CARDS 09/09" at bounding box center [268, 222] width 439 height 11
click at [83, 223] on p "REVISÃO CARDS 09/09" at bounding box center [268, 222] width 439 height 11
click at [83, 221] on p "REVISÃO CARDS 09/09" at bounding box center [268, 222] width 439 height 11
click at [92, 213] on p "dialog" at bounding box center [268, 212] width 439 height 11
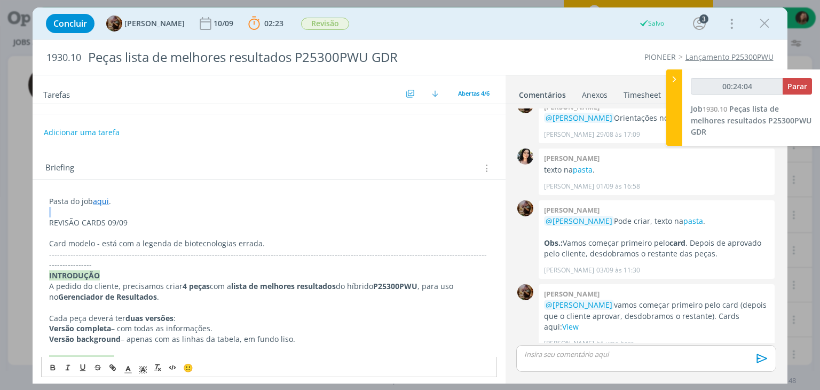
click at [92, 213] on p "dialog" at bounding box center [268, 212] width 439 height 11
click at [87, 218] on p "REVISÃO CARDS 09/09" at bounding box center [268, 222] width 439 height 11
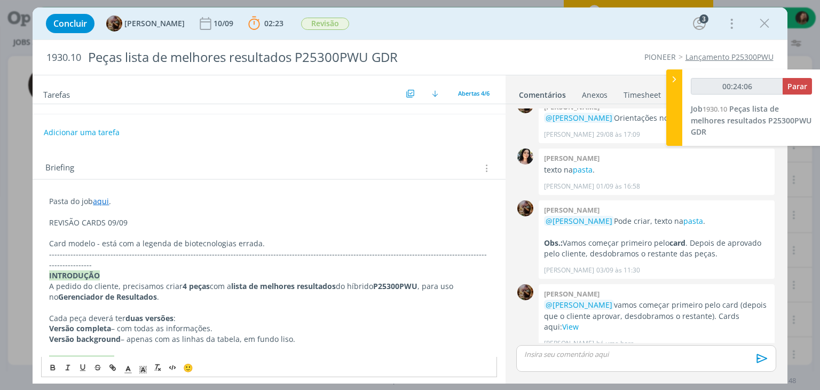
click at [45, 368] on div "🙂" at bounding box center [269, 367] width 454 height 20
click at [52, 366] on icon "dialog" at bounding box center [53, 368] width 9 height 9
click at [138, 367] on icon "dialog" at bounding box center [143, 370] width 10 height 10
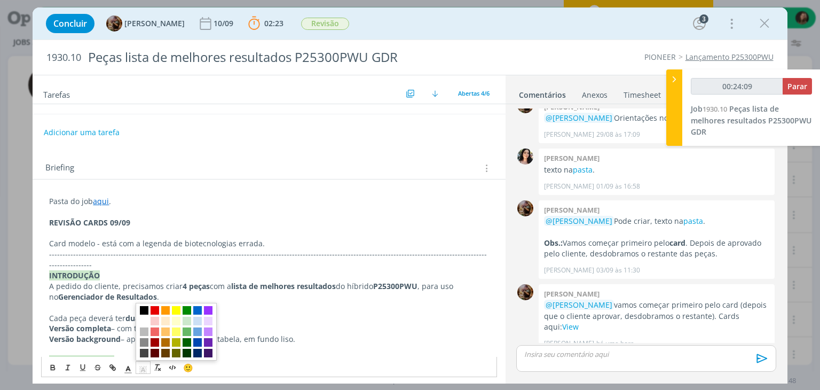
click at [144, 313] on span "dialog" at bounding box center [144, 310] width 9 height 9
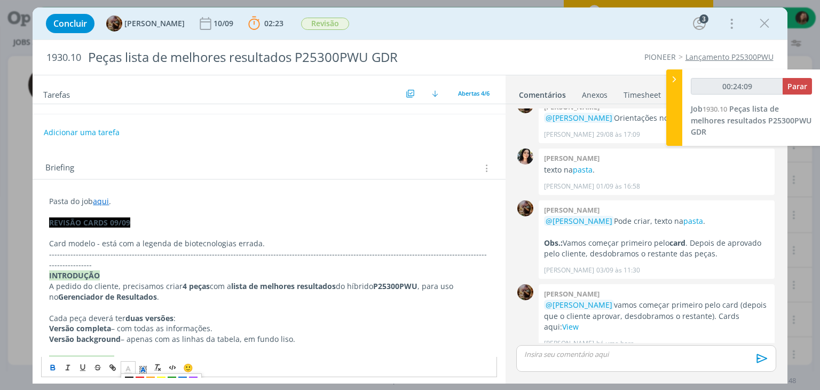
click at [130, 365] on icon "dialog" at bounding box center [128, 370] width 10 height 10
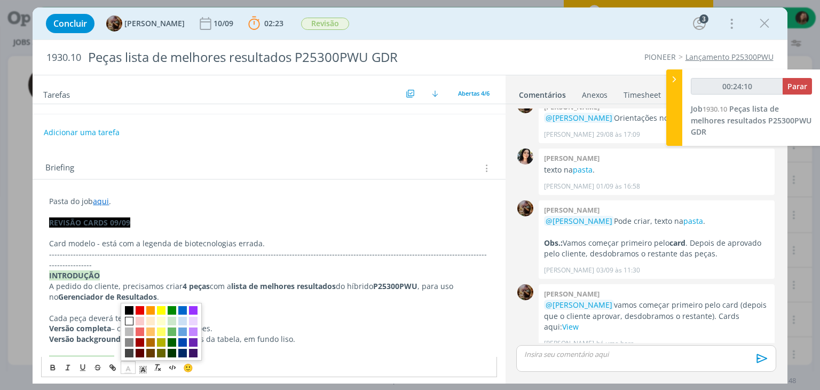
click at [131, 321] on span "dialog" at bounding box center [129, 321] width 9 height 9
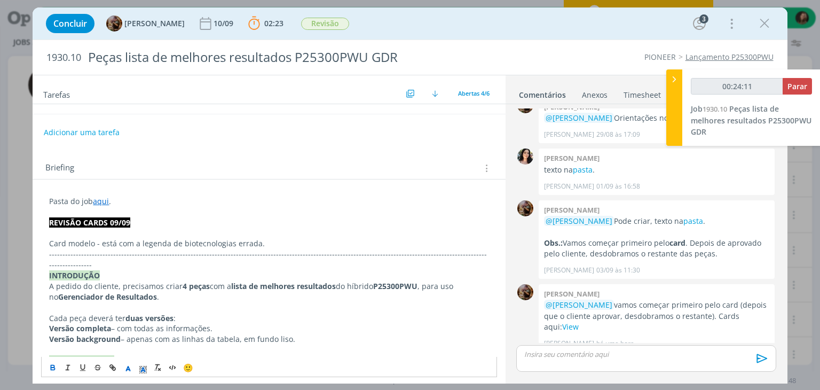
click at [116, 242] on p "Card modelo - está com a legenda de biotecnologias errada." at bounding box center [268, 243] width 439 height 11
click at [91, 231] on p "dialog" at bounding box center [268, 233] width 439 height 11
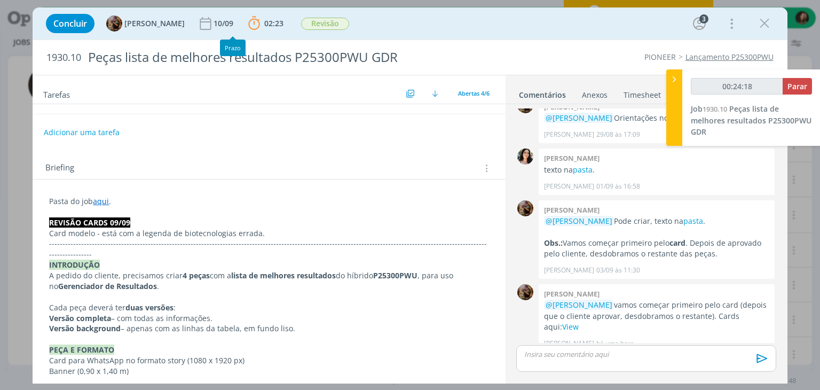
click at [309, 217] on p "REVISÃO CARDS 09/09" at bounding box center [268, 222] width 439 height 11
click at [647, 360] on div "dialog" at bounding box center [645, 358] width 259 height 27
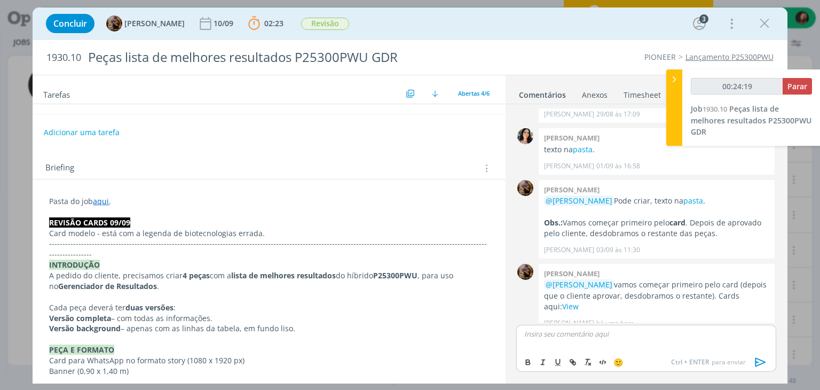
type input "00:24:20"
click at [576, 363] on span "[PERSON_NAME]" at bounding box center [582, 369] width 66 height 12
click at [762, 364] on icon "dialog" at bounding box center [761, 362] width 16 height 16
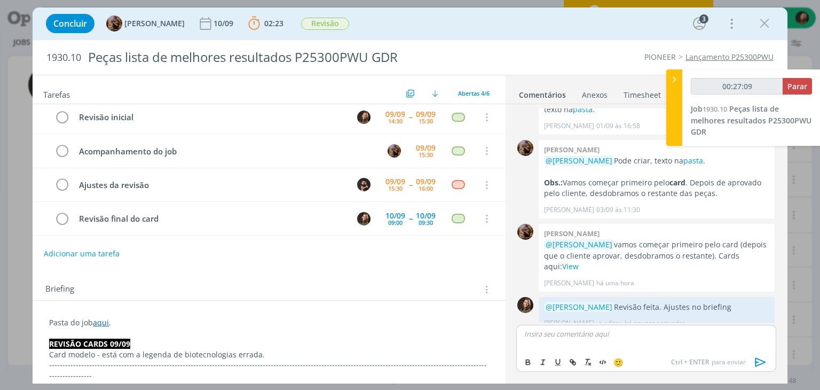
scroll to position [0, 0]
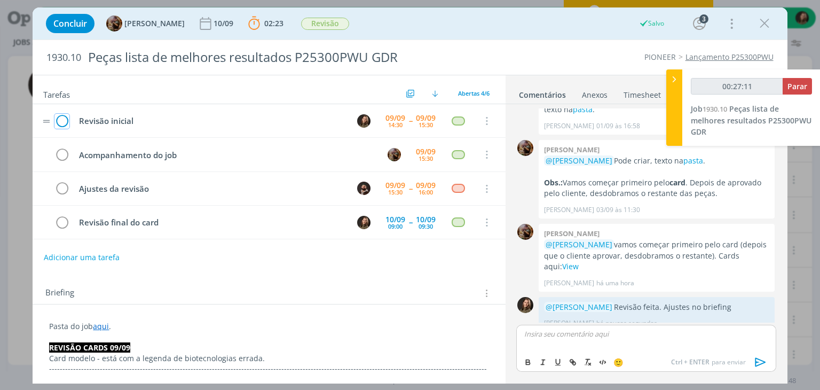
click at [58, 122] on icon "dialog" at bounding box center [61, 121] width 15 height 16
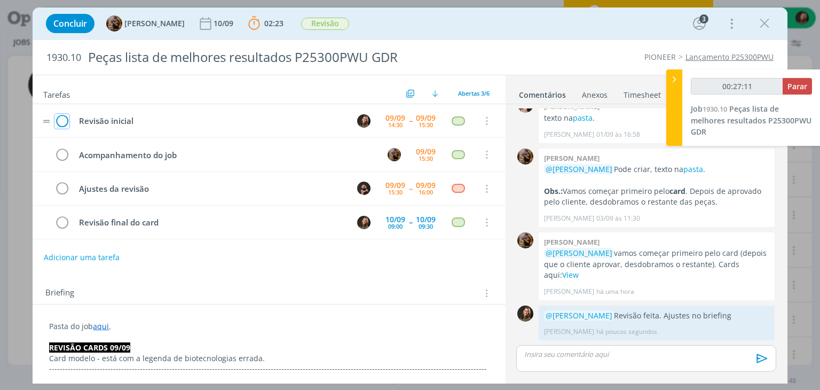
scroll to position [54, 0]
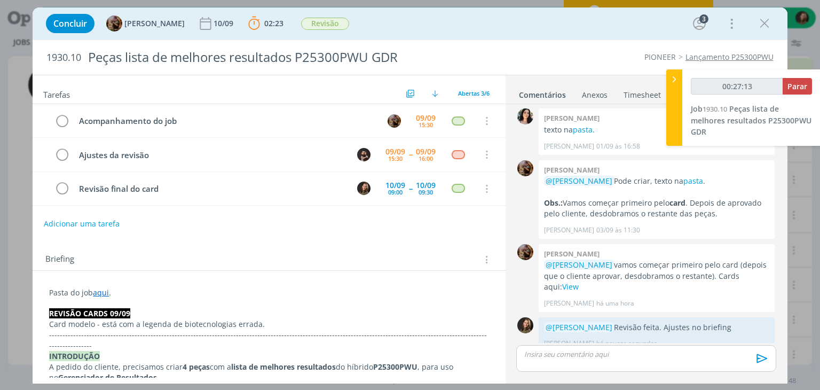
type input "00:27:14"
click at [790, 89] on span "Parar" at bounding box center [798, 86] width 20 height 10
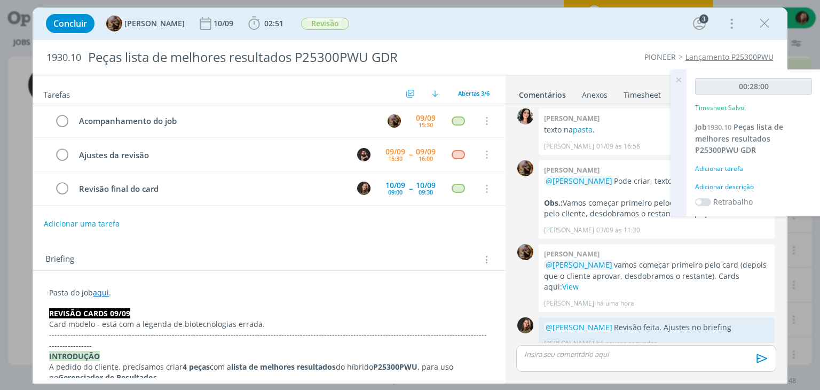
click at [722, 183] on div "Adicionar descrição" at bounding box center [753, 187] width 117 height 10
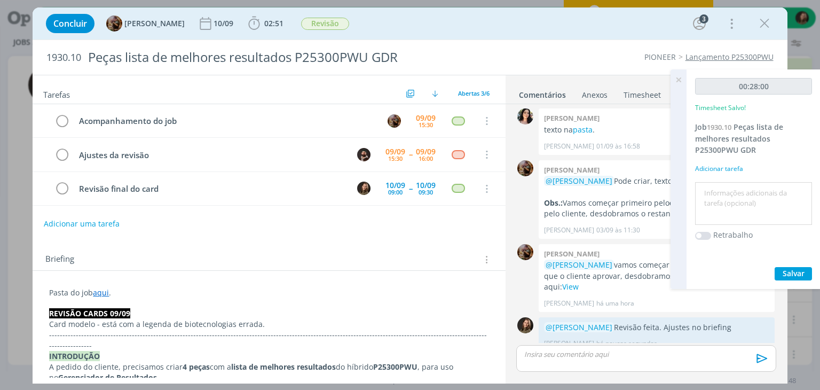
click at [724, 188] on textarea at bounding box center [754, 204] width 112 height 38
type textarea "revisão"
click at [782, 273] on button "Salvar" at bounding box center [793, 273] width 37 height 13
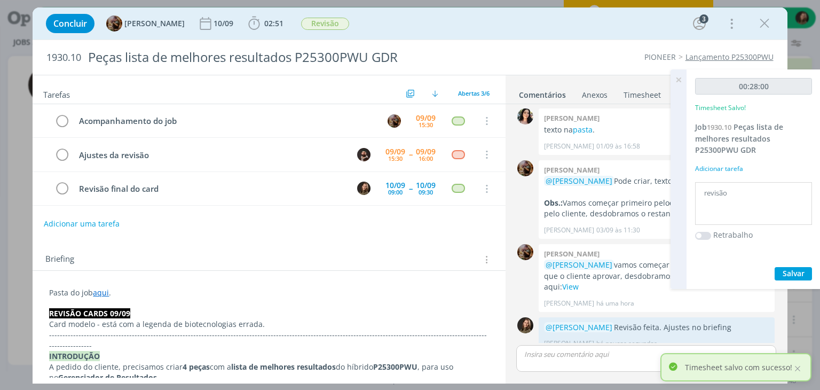
click at [683, 82] on icon at bounding box center [678, 79] width 19 height 21
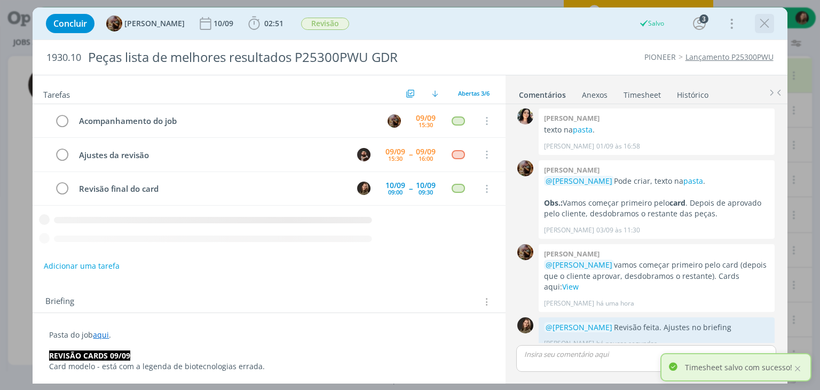
click at [762, 26] on icon "dialog" at bounding box center [765, 23] width 16 height 16
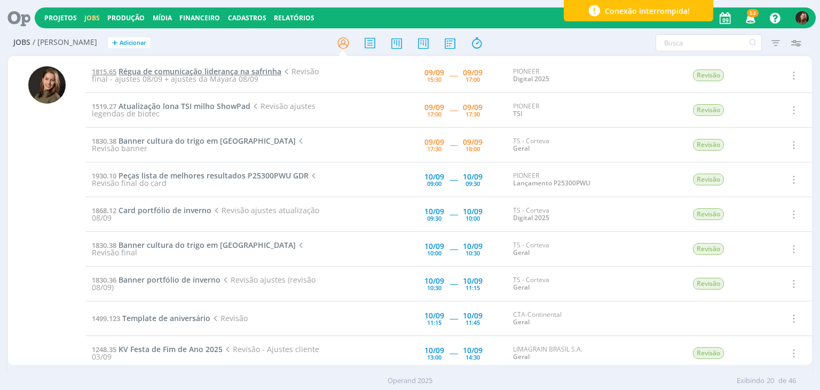
click at [174, 71] on span "Régua de comunicação liderança na safrinha" at bounding box center [200, 71] width 163 height 10
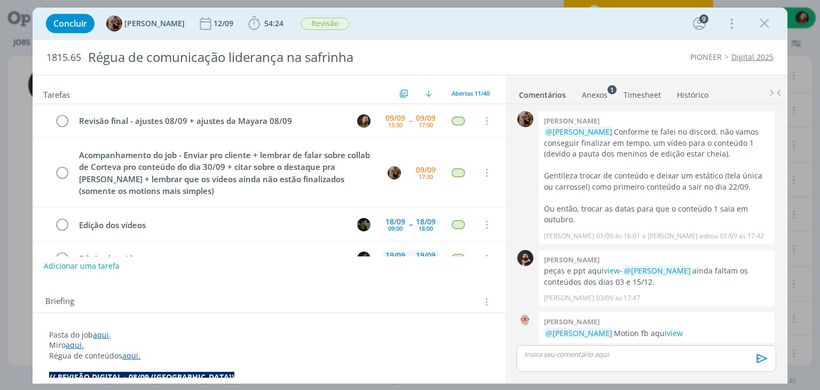
scroll to position [2087, 0]
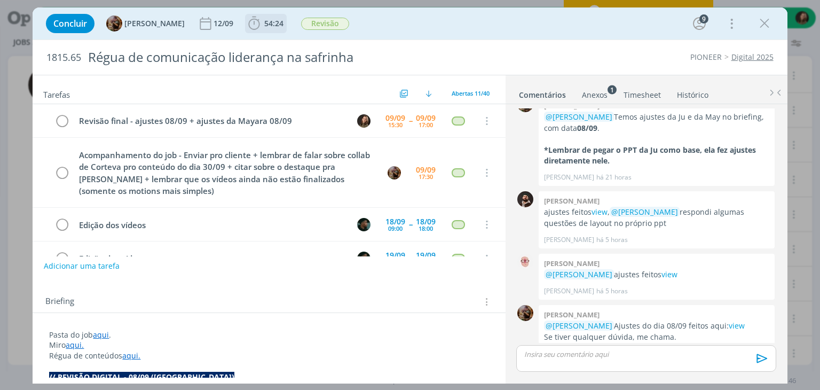
click at [262, 22] on icon "dialog" at bounding box center [254, 23] width 16 height 16
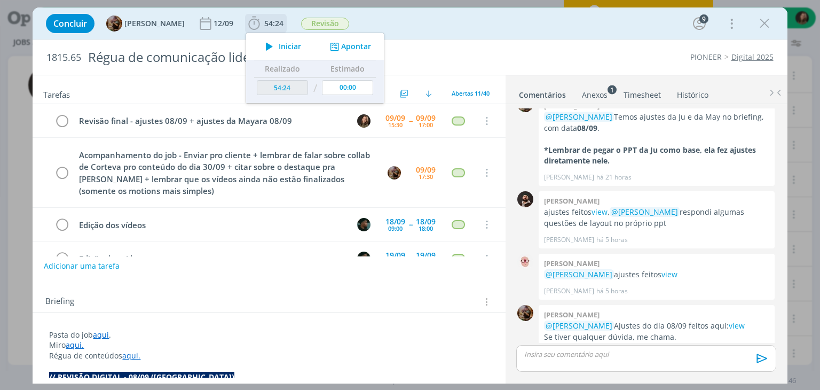
click at [300, 48] on span "Iniciar" at bounding box center [290, 46] width 22 height 7
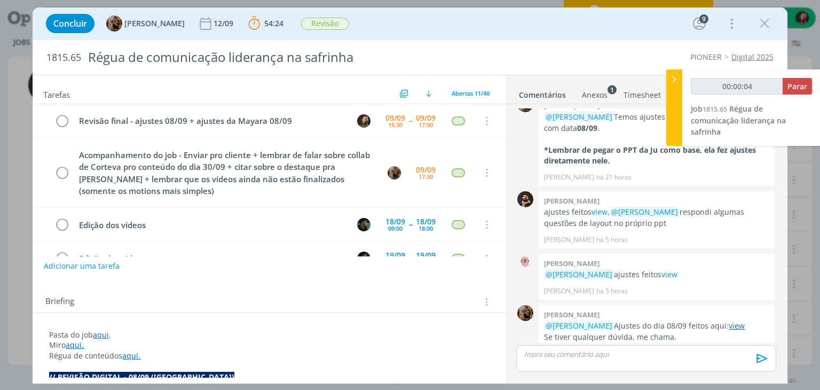
click at [729, 320] on link "view" at bounding box center [737, 325] width 16 height 10
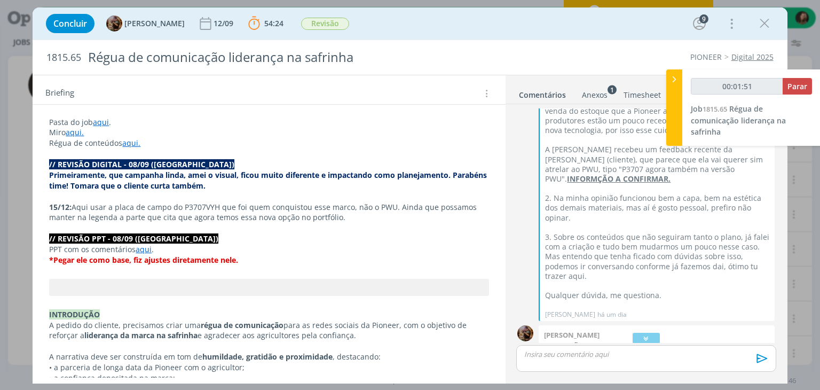
scroll to position [267, 0]
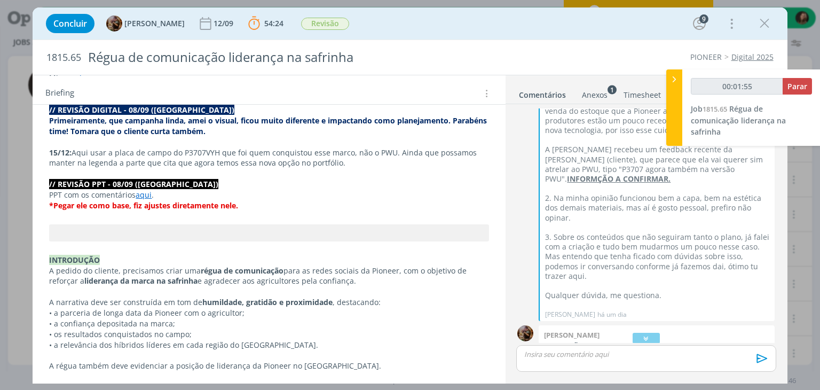
click at [143, 184] on strong "// REVISÃO PPT - 08/09 ([GEOGRAPHIC_DATA])" at bounding box center [133, 184] width 169 height 10
type input "00:01:56"
type input "00:02:17"
click at [674, 98] on div at bounding box center [674, 107] width 16 height 76
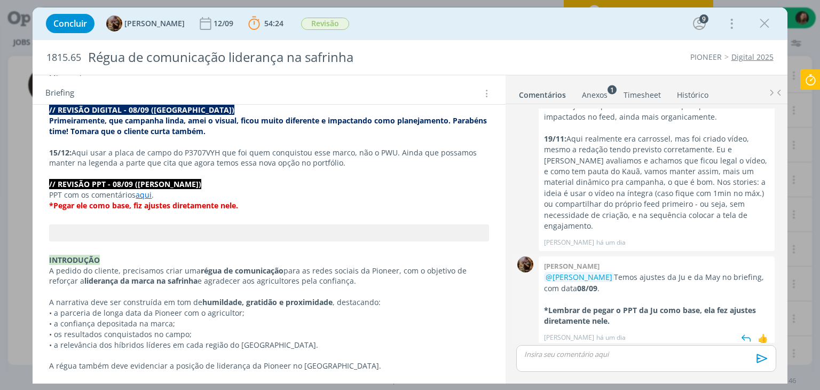
scroll to position [2087, 0]
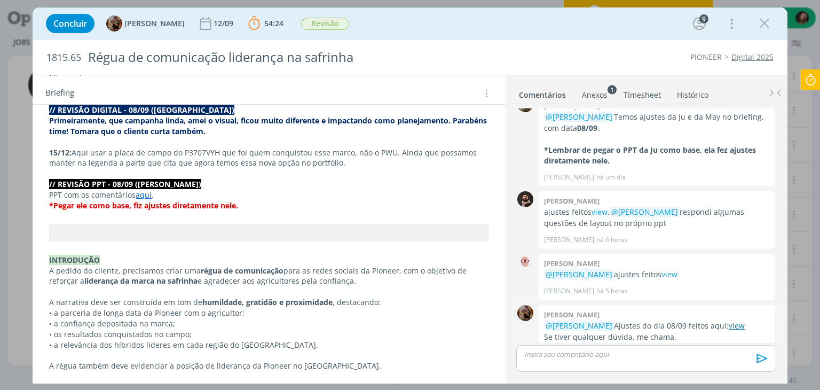
click at [729, 320] on link "view" at bounding box center [737, 325] width 16 height 10
click at [816, 86] on icon at bounding box center [810, 79] width 19 height 21
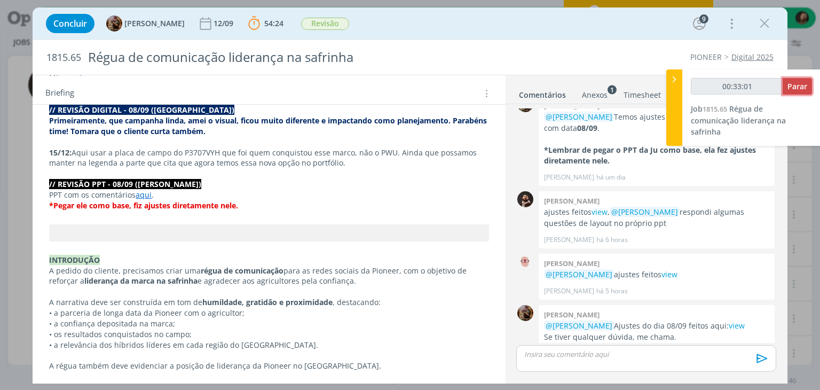
click at [810, 85] on button "Parar" at bounding box center [797, 86] width 29 height 17
click at [788, 84] on span "Parar" at bounding box center [798, 86] width 20 height 10
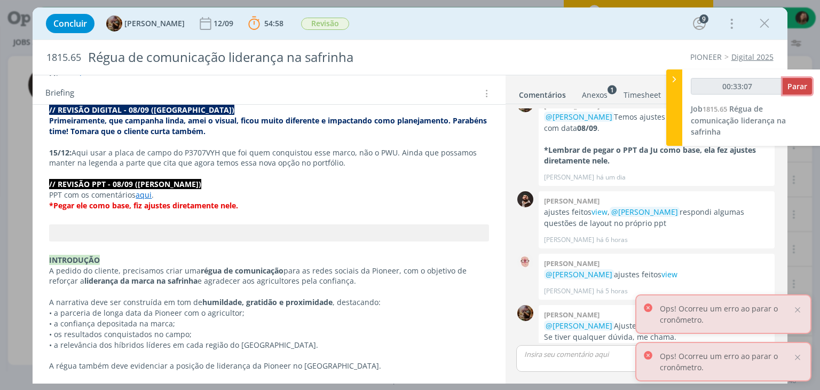
click at [788, 84] on span "Parar" at bounding box center [798, 86] width 20 height 10
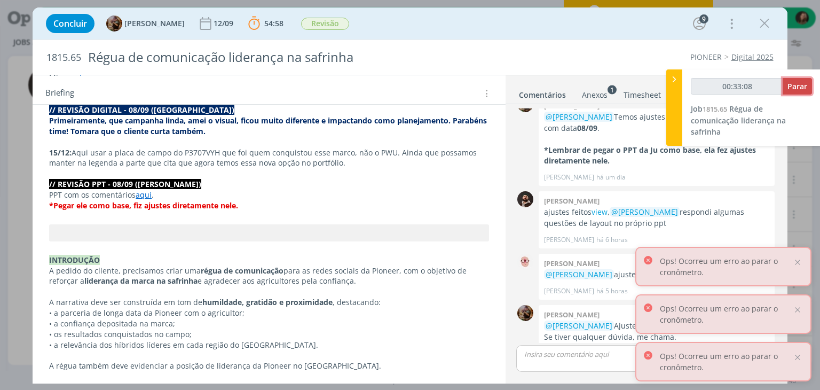
click at [788, 86] on span "Parar" at bounding box center [798, 86] width 20 height 10
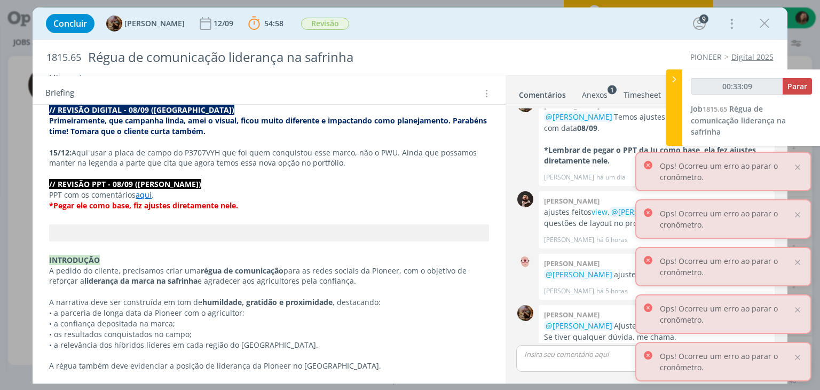
type input "00:34:00"
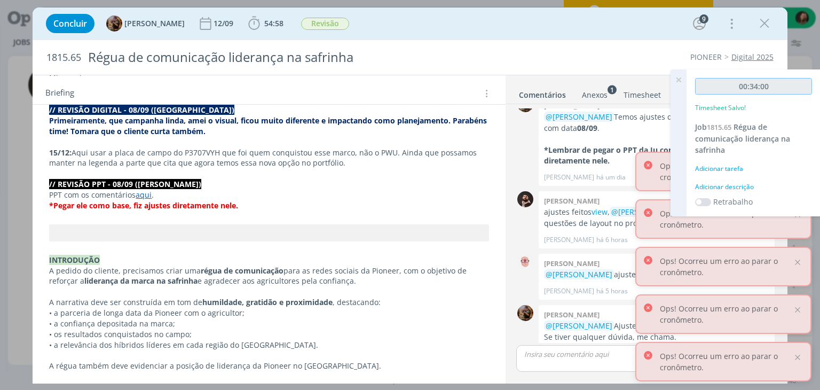
click at [788, 86] on input "00:34:00" at bounding box center [753, 86] width 117 height 17
click at [725, 188] on div "Adicionar descrição" at bounding box center [753, 187] width 117 height 10
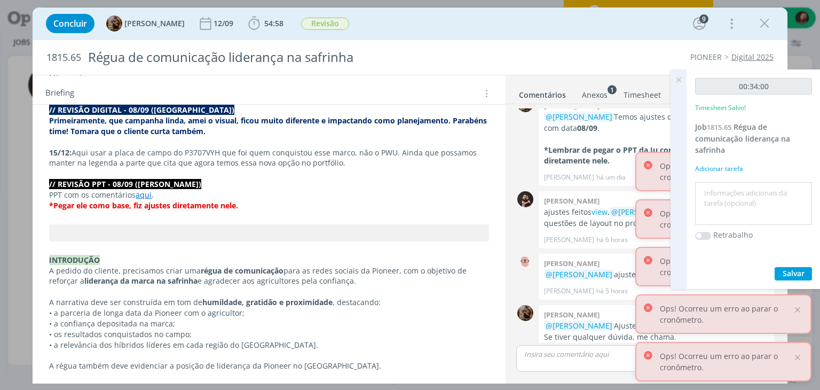
click at [725, 191] on textarea at bounding box center [754, 204] width 112 height 38
type textarea "revisão"
click at [783, 274] on span "Salvar" at bounding box center [794, 273] width 22 height 10
click at [800, 284] on div "00:34:00 Timesheet Salvo! Job 1815.65 Régua de comunicação liderança na safrinh…" at bounding box center [754, 178] width 134 height 219
click at [801, 276] on span "Salvar" at bounding box center [794, 273] width 22 height 10
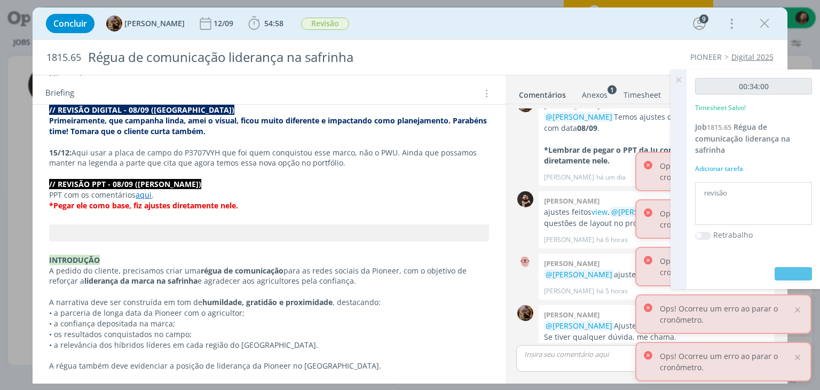
click at [676, 84] on icon at bounding box center [678, 79] width 19 height 21
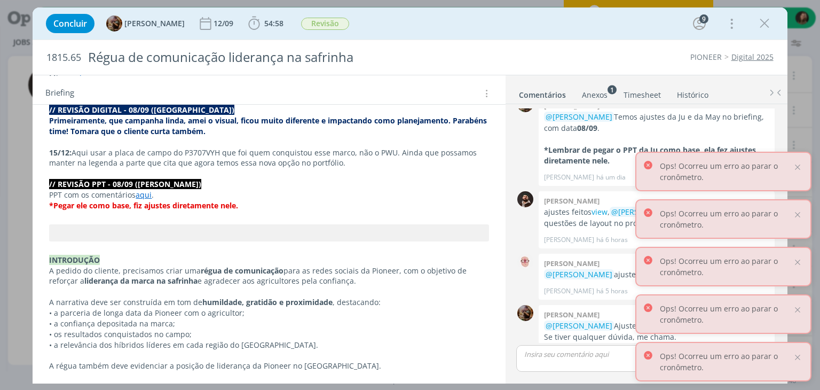
click at [298, 22] on div "Concluir [PERSON_NAME] 12/09 54:58 Iniciar Apontar Data * [DATE] Horas * 00:00 …" at bounding box center [410, 24] width 738 height 26
click at [284, 23] on span "54:58" at bounding box center [273, 23] width 19 height 10
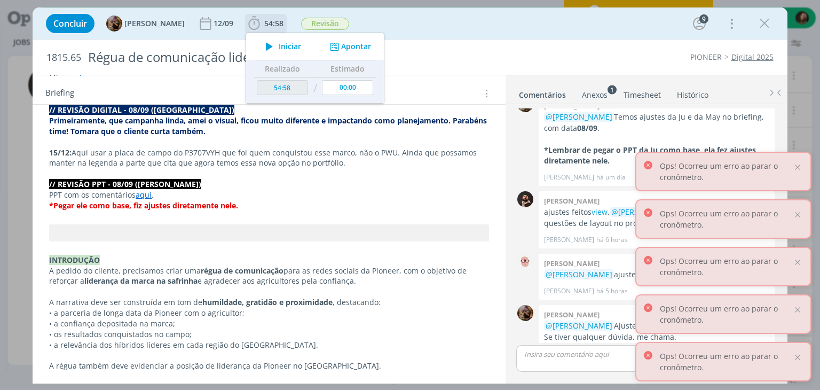
click at [297, 43] on span "Iniciar" at bounding box center [290, 46] width 22 height 7
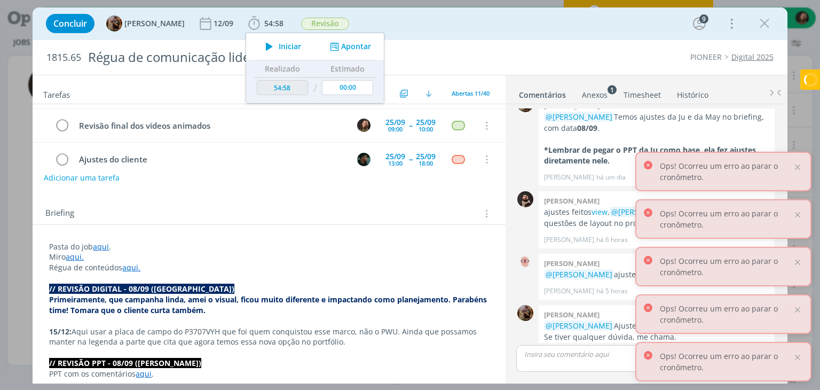
scroll to position [107, 0]
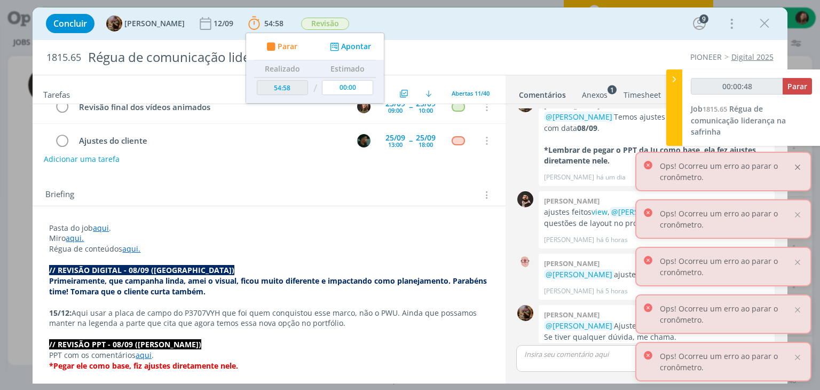
drag, startPoint x: 796, startPoint y: 167, endPoint x: 796, endPoint y: 182, distance: 15.0
click at [796, 167] on div at bounding box center [798, 167] width 10 height 10
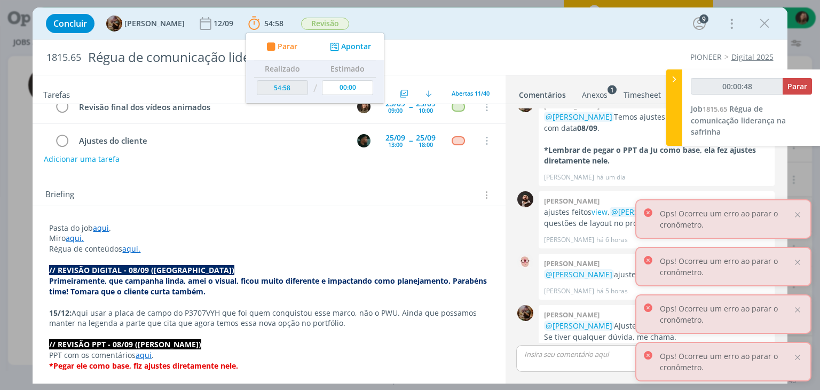
click at [795, 222] on div "Ops! Ocorreu um erro ao parar o cronômetro." at bounding box center [723, 219] width 176 height 40
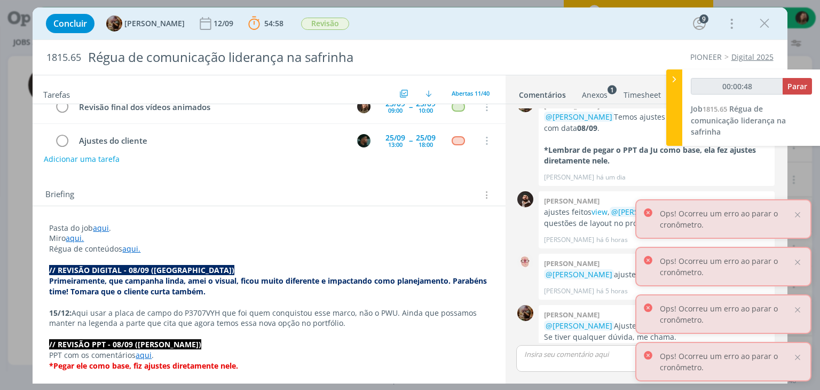
click at [795, 222] on div "Ops! Ocorreu um erro ao parar o cronômetro." at bounding box center [723, 219] width 176 height 40
click at [799, 265] on div at bounding box center [798, 262] width 10 height 10
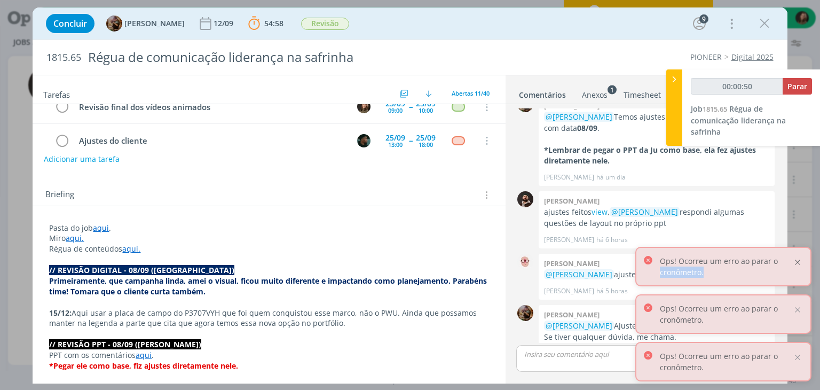
click at [798, 258] on div "Ops! Ocorreu um erro ao parar o cronômetro." at bounding box center [723, 267] width 176 height 40
click at [798, 259] on div at bounding box center [798, 262] width 10 height 10
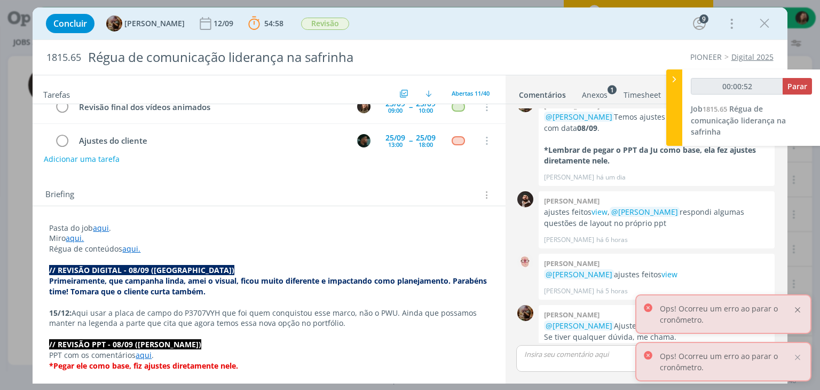
click at [797, 309] on div at bounding box center [798, 310] width 10 height 10
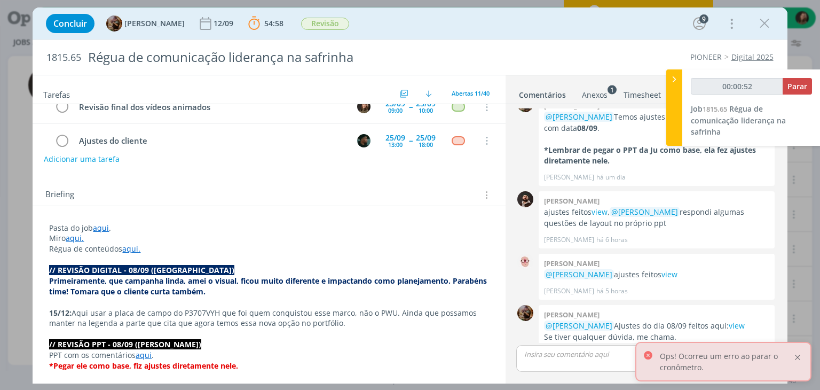
click at [797, 355] on div at bounding box center [798, 357] width 10 height 10
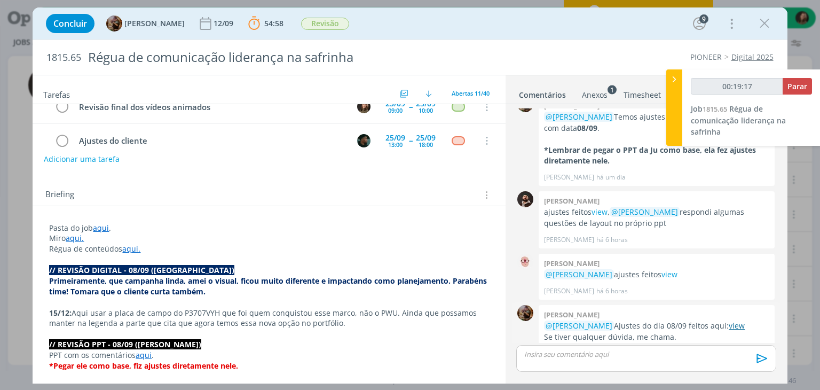
click at [729, 320] on link "view" at bounding box center [737, 325] width 16 height 10
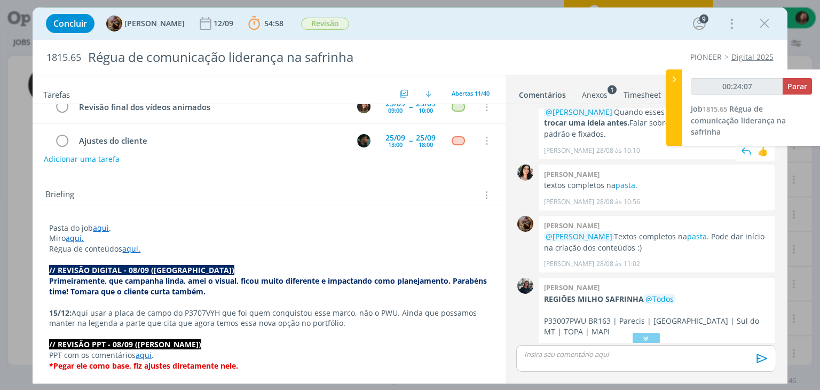
scroll to position [111, 0]
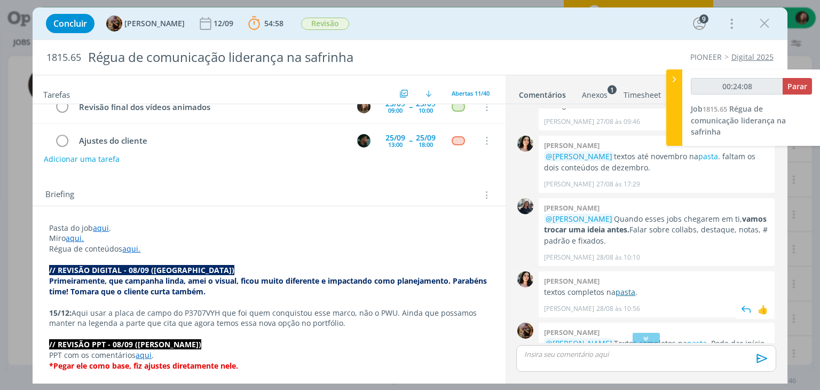
click at [631, 287] on link "pasta" at bounding box center [626, 292] width 20 height 10
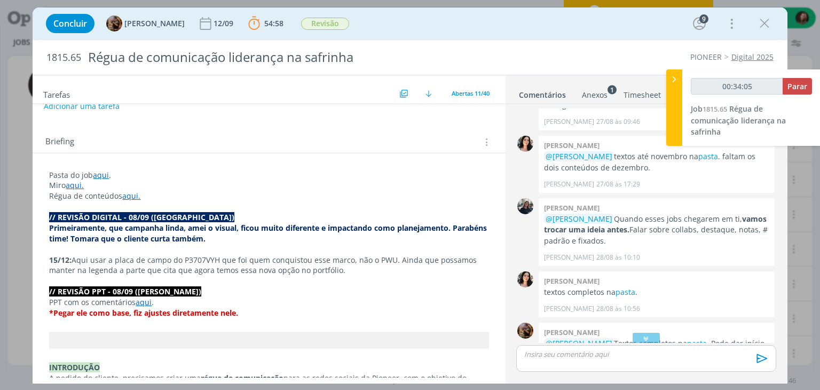
scroll to position [160, 0]
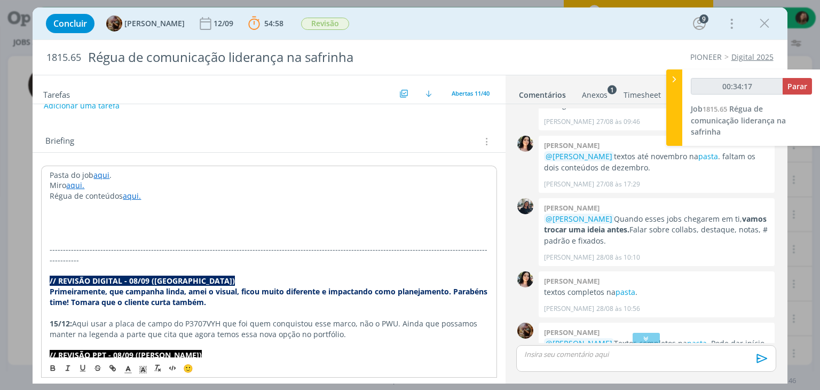
drag, startPoint x: 70, startPoint y: 238, endPoint x: 62, endPoint y: 229, distance: 11.7
click at [69, 235] on p "dialog" at bounding box center [269, 238] width 438 height 11
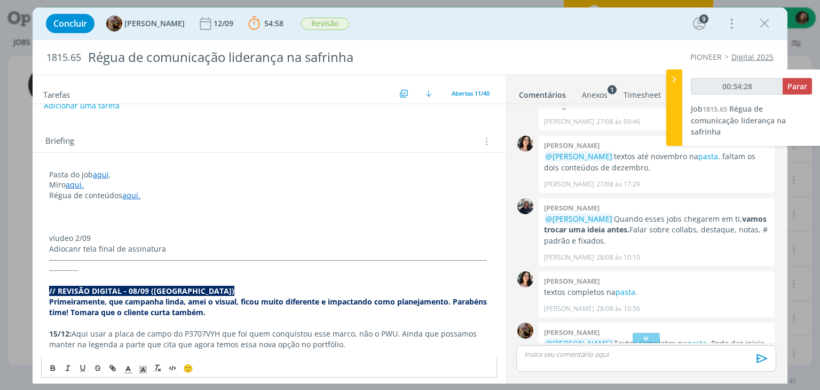
click at [77, 235] on p "víudeo 2/09" at bounding box center [268, 238] width 439 height 11
click at [58, 236] on p "víudeo 22/09" at bounding box center [268, 238] width 439 height 11
click at [63, 220] on p "dialog" at bounding box center [268, 216] width 439 height 11
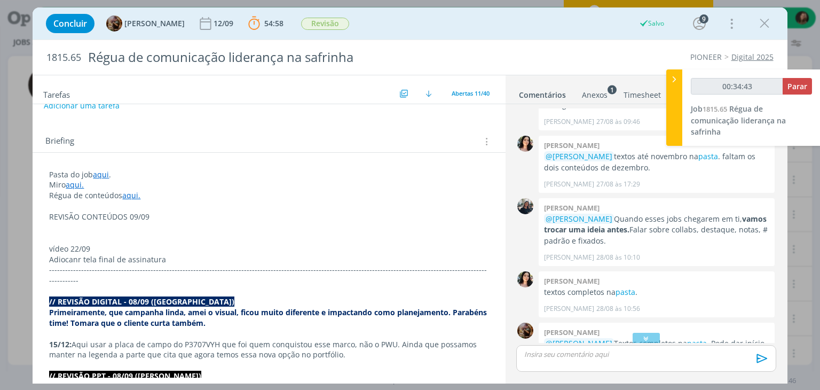
click at [82, 222] on p "dialog" at bounding box center [268, 227] width 439 height 11
click at [51, 231] on p "dialog" at bounding box center [268, 227] width 439 height 11
click at [54, 231] on p "dialog" at bounding box center [268, 227] width 439 height 11
click at [54, 234] on p "dialog" at bounding box center [268, 238] width 439 height 11
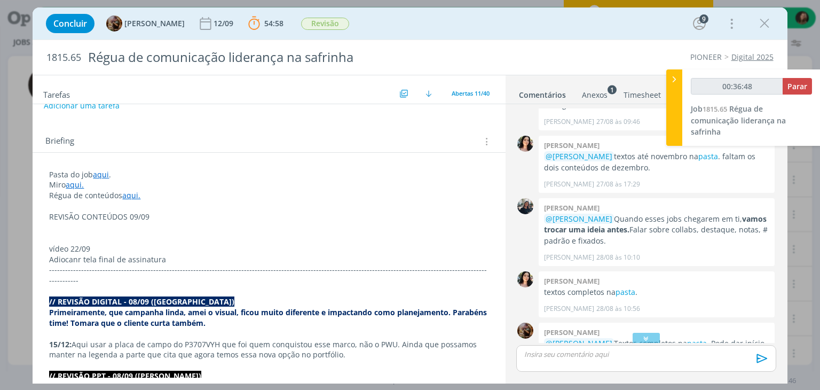
click at [62, 231] on p "dialog" at bounding box center [268, 227] width 439 height 11
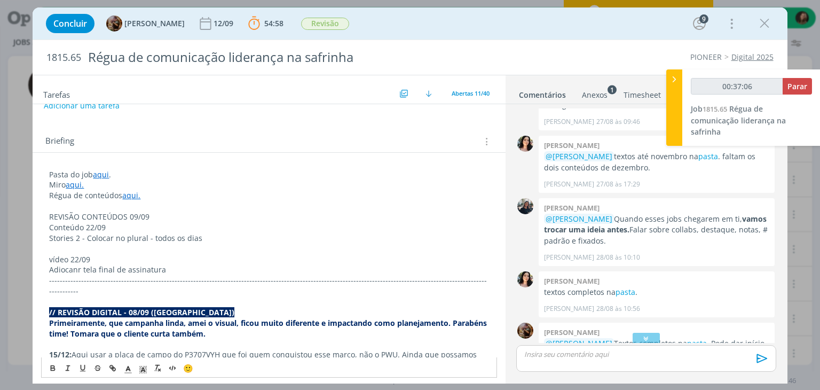
drag, startPoint x: 204, startPoint y: 241, endPoint x: 47, endPoint y: 237, distance: 157.0
copy p "Stories 2 - Colocar no plural - todos os dias"
click at [170, 268] on p "Adiocanr tela final de assinatura" at bounding box center [268, 269] width 439 height 11
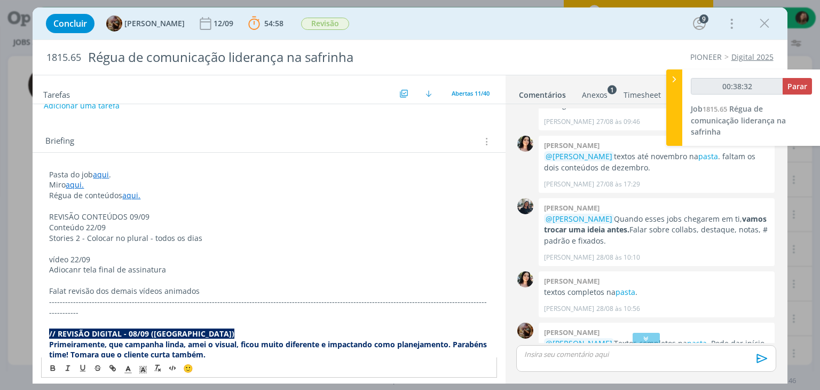
click at [56, 261] on p "vídeo 22/09" at bounding box center [268, 259] width 439 height 11
drag, startPoint x: 53, startPoint y: 369, endPoint x: 53, endPoint y: 362, distance: 6.9
click at [53, 368] on icon "dialog" at bounding box center [53, 368] width 9 height 9
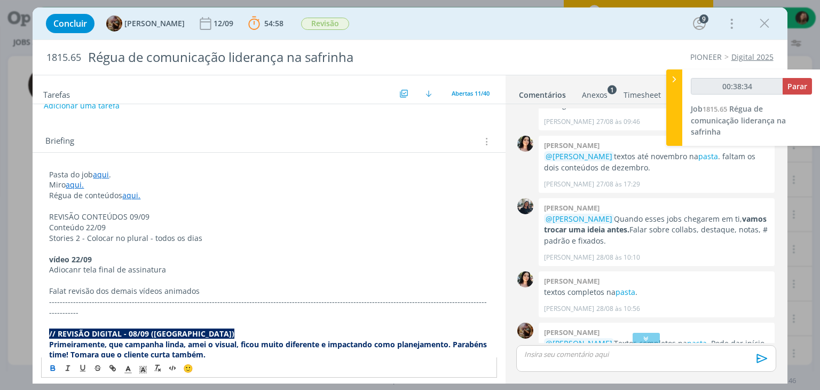
click at [84, 214] on p "REVISÃO CONTEÚDOS 09/09" at bounding box center [268, 216] width 439 height 11
click at [53, 367] on icon "dialog" at bounding box center [53, 368] width 9 height 9
click at [141, 370] on icon "dialog" at bounding box center [143, 370] width 10 height 10
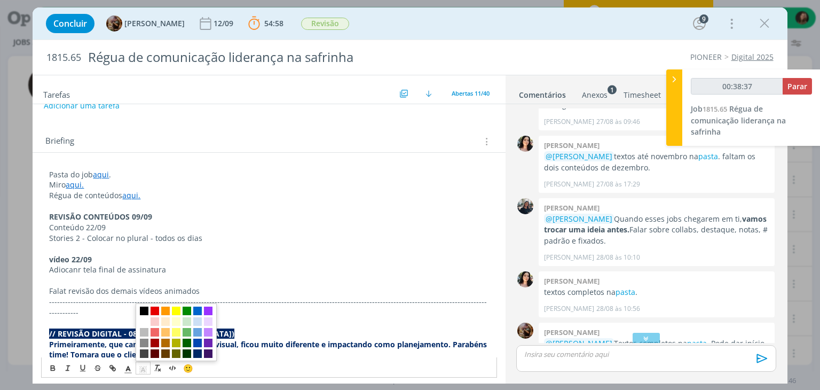
click at [146, 307] on span "dialog" at bounding box center [144, 310] width 9 height 9
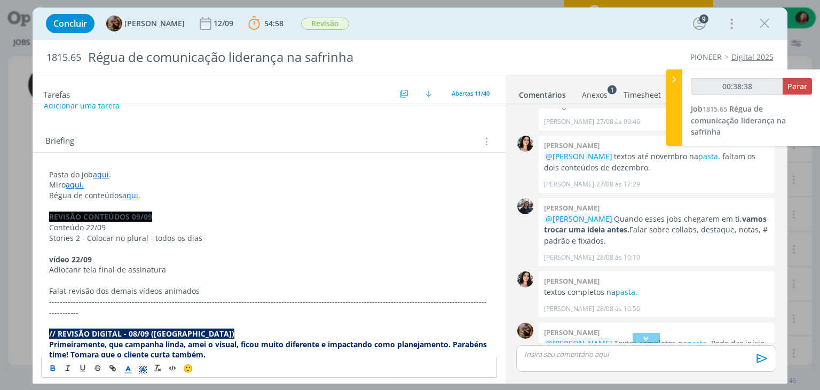
click at [128, 368] on polyline "dialog" at bounding box center [129, 368] width 4 height 4
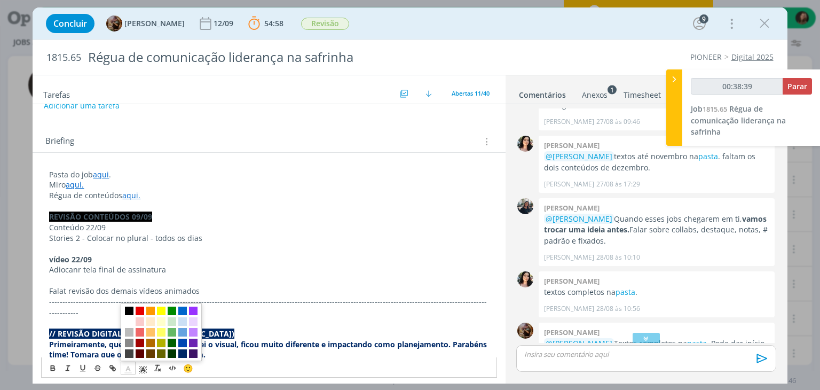
click at [127, 321] on span "dialog" at bounding box center [129, 321] width 9 height 9
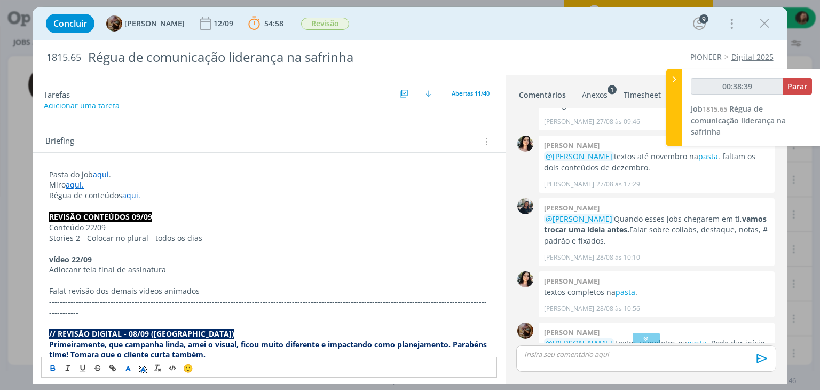
click at [111, 253] on p "dialog" at bounding box center [268, 248] width 439 height 11
click at [90, 226] on p "Conteúdo 22/09" at bounding box center [268, 227] width 439 height 11
drag, startPoint x: 193, startPoint y: 240, endPoint x: 38, endPoint y: 227, distance: 155.9
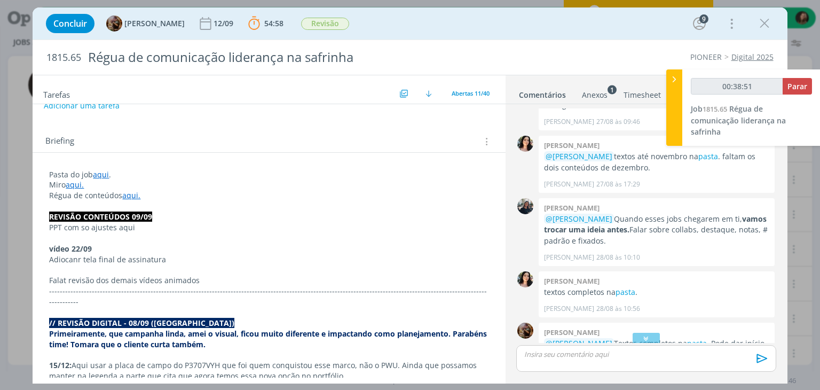
click at [88, 224] on p "PPT com so ajustes aqui" at bounding box center [268, 227] width 439 height 11
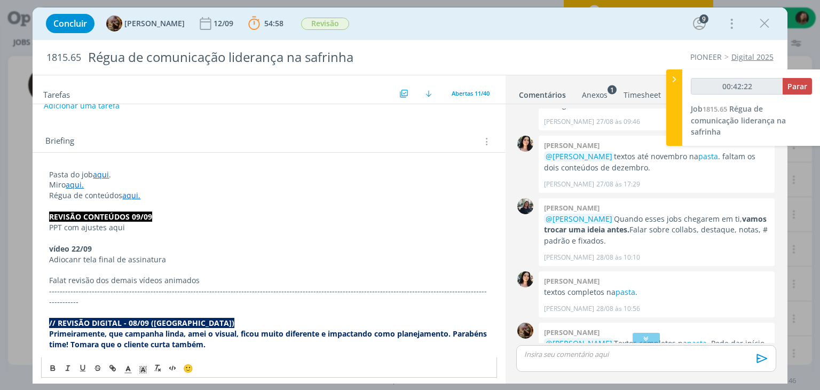
click at [211, 278] on p "Falat revisão dos demais vídeos animados" at bounding box center [268, 280] width 439 height 11
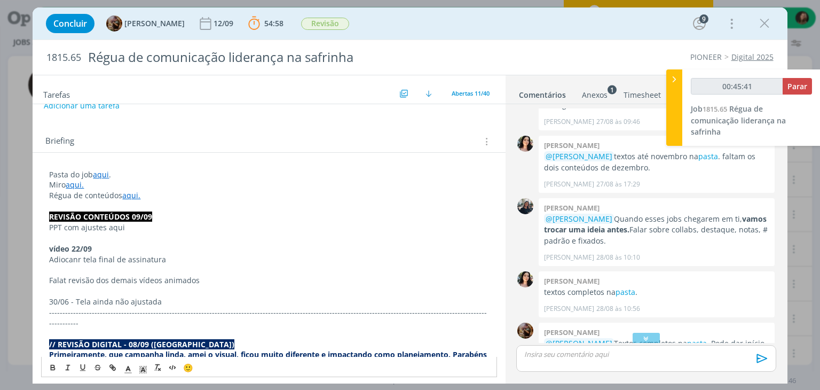
click at [338, 249] on p "vídeo 22/09" at bounding box center [268, 248] width 439 height 11
click at [65, 259] on p "Adiocanr tela final de assinatura" at bounding box center [268, 259] width 439 height 11
click at [66, 278] on p "Falat revisão dos demais vídeos animados" at bounding box center [268, 280] width 439 height 11
click at [83, 288] on p "dialog" at bounding box center [268, 291] width 439 height 11
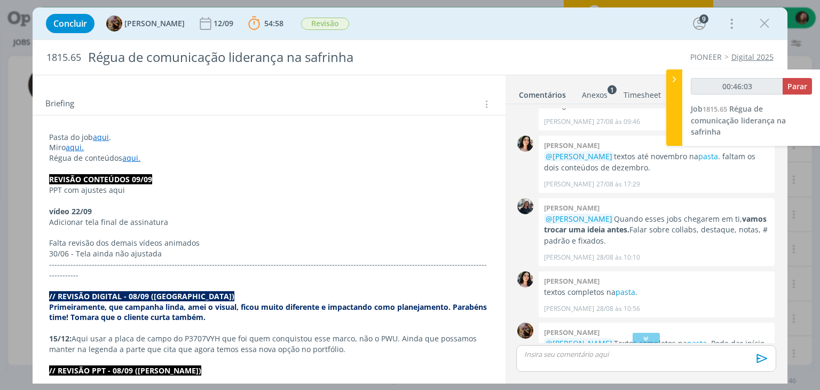
scroll to position [214, 0]
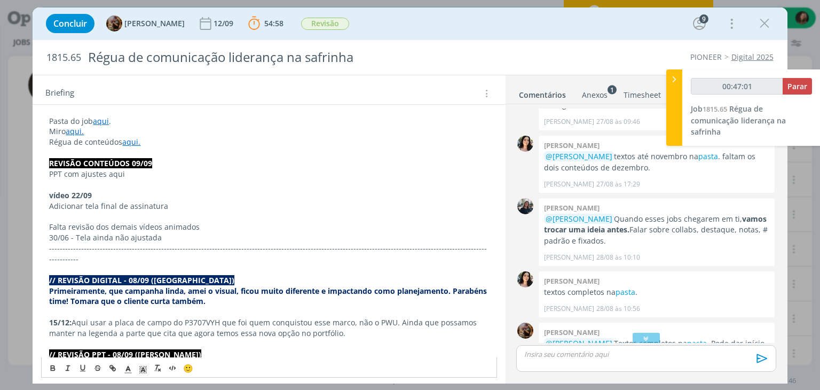
drag, startPoint x: 144, startPoint y: 232, endPoint x: 24, endPoint y: 238, distance: 120.3
click at [24, 238] on div "Concluir [PERSON_NAME] 12/09 54:58 Parar Apontar Data * [DATE] Horas * 00:00 Ta…" at bounding box center [410, 195] width 820 height 390
click at [90, 183] on p "dialog" at bounding box center [268, 184] width 439 height 11
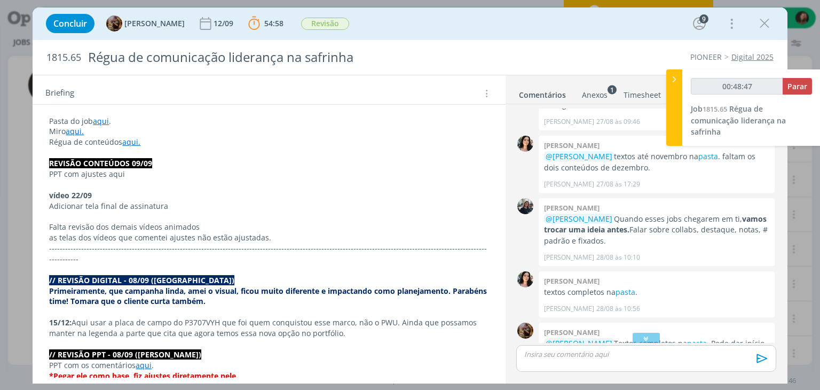
click at [128, 171] on p "PPT com ajustes aqui" at bounding box center [268, 174] width 439 height 11
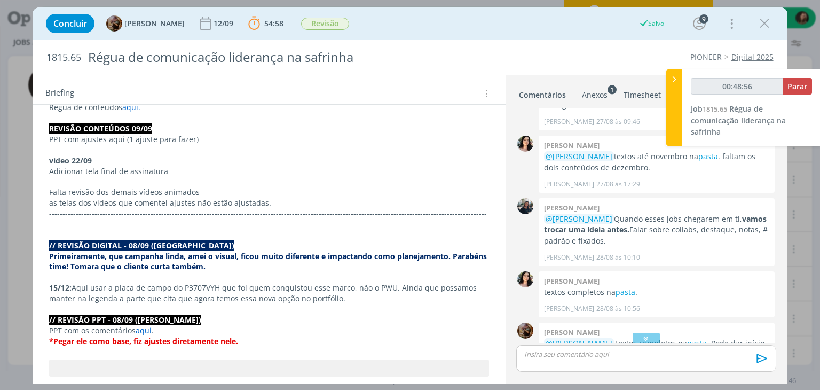
scroll to position [267, 0]
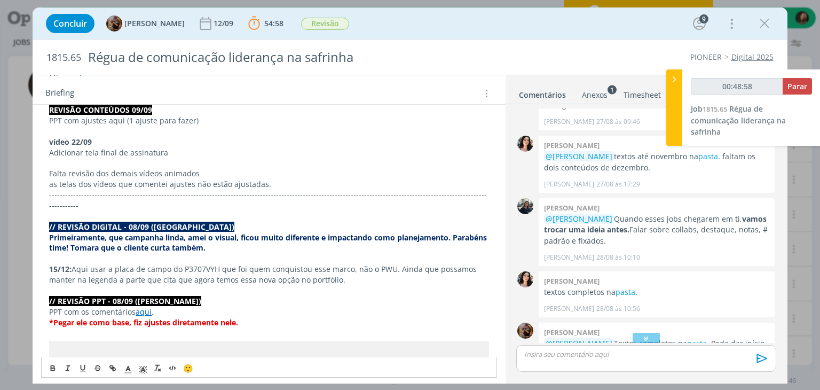
click at [150, 306] on link "aqui" at bounding box center [144, 311] width 16 height 10
click at [152, 317] on link "[URL][DOMAIN_NAME]" at bounding box center [118, 321] width 81 height 14
click at [187, 152] on p "Adicionar tela final de assinatura" at bounding box center [268, 152] width 439 height 11
drag, startPoint x: 108, startPoint y: 121, endPoint x: 124, endPoint y: 121, distance: 15.5
click at [124, 121] on p "PPT com ajustes aqui (1 ajuste para fazer)" at bounding box center [268, 120] width 439 height 11
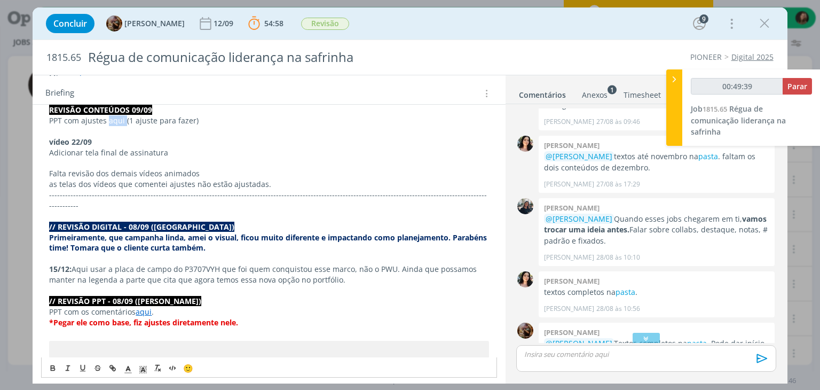
type input "00:49:40"
click at [111, 369] on icon "dialog" at bounding box center [112, 368] width 9 height 9
type input "aqui"
type input "00:49:41"
paste input "[URL][DOMAIN_NAME]"
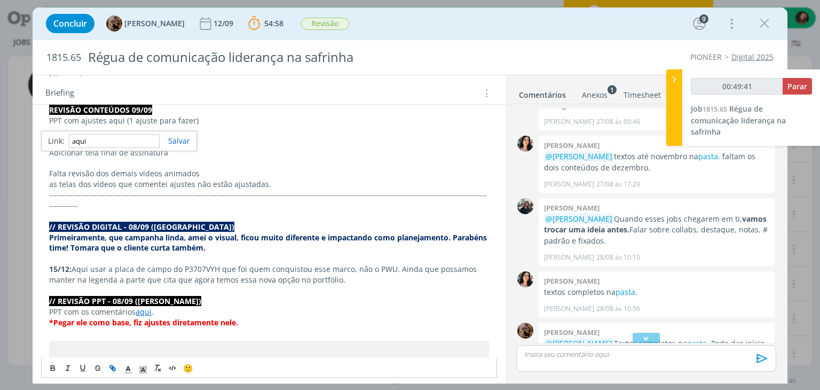
type input "[URL][DOMAIN_NAME]"
type input "00:49:42"
type input "[URL][DOMAIN_NAME]"
click at [180, 136] on link "dialog" at bounding box center [175, 141] width 30 height 10
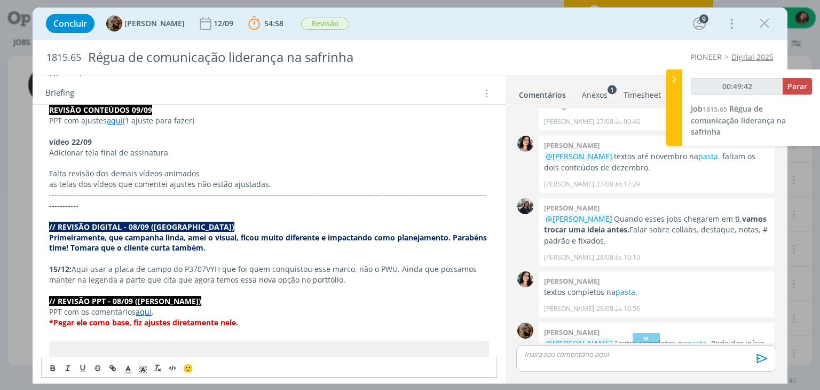
scroll to position [267, 0]
drag, startPoint x: 241, startPoint y: 144, endPoint x: 252, endPoint y: 149, distance: 11.9
click at [242, 144] on p "vídeo 22/09" at bounding box center [268, 142] width 439 height 11
click at [557, 357] on div "dialog" at bounding box center [645, 358] width 259 height 27
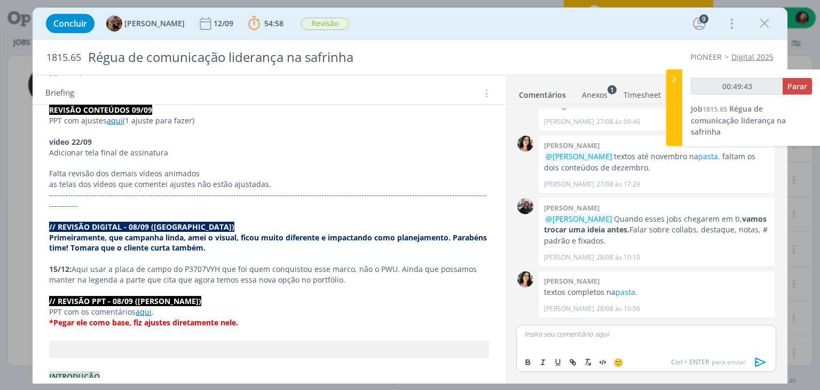
type input "00:49:44"
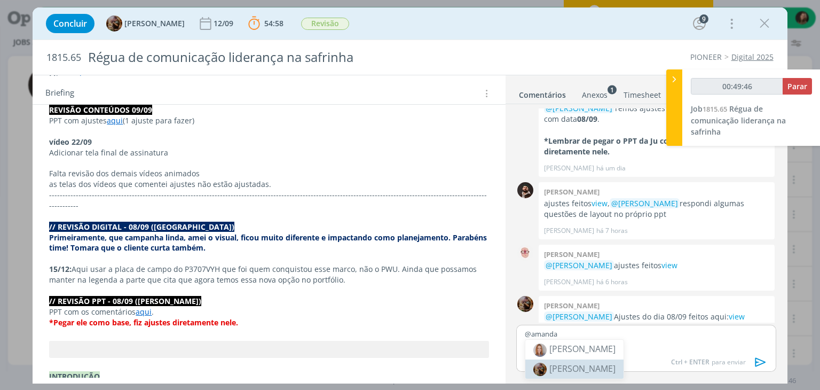
click at [591, 374] on li "[PERSON_NAME]" at bounding box center [574, 368] width 98 height 19
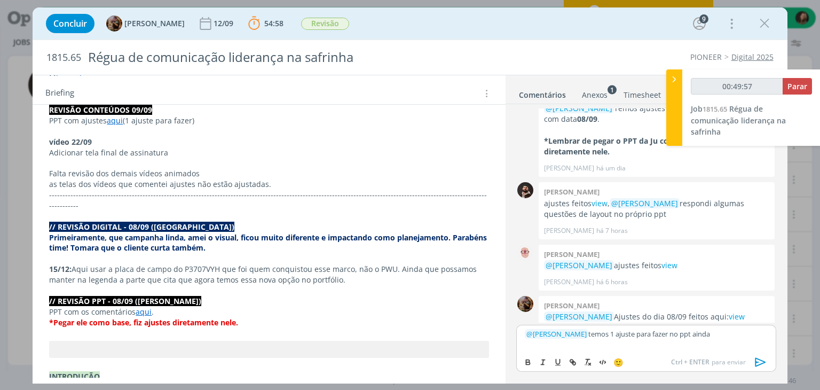
click at [136, 317] on strong "*Pegar ele como base, fiz ajustes diretamente nele." at bounding box center [143, 322] width 189 height 10
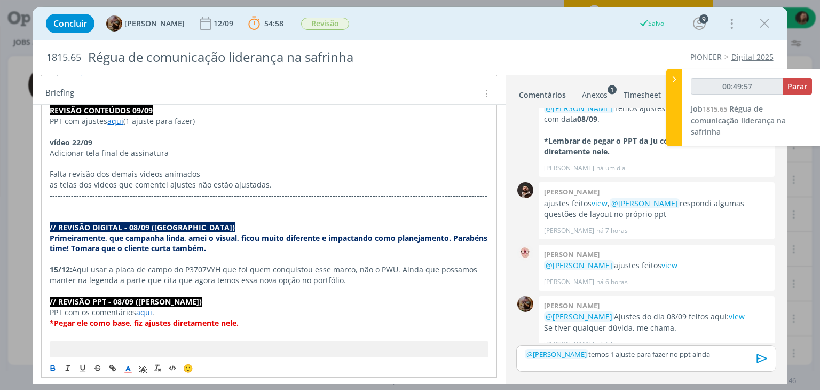
scroll to position [2751, 0]
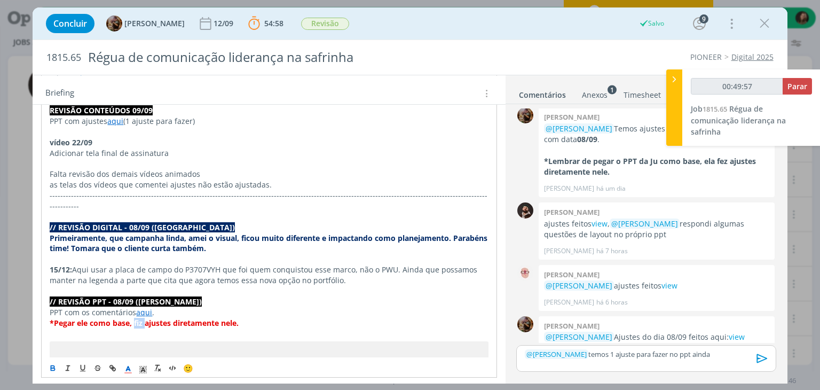
click at [137, 318] on strong "*Pegar ele como base, fiz ajustes diretamente nele." at bounding box center [144, 323] width 189 height 10
copy strong "*Pegar ele como base, fiz ajustes diretamente nele."
click at [68, 129] on p "dialog" at bounding box center [269, 132] width 438 height 11
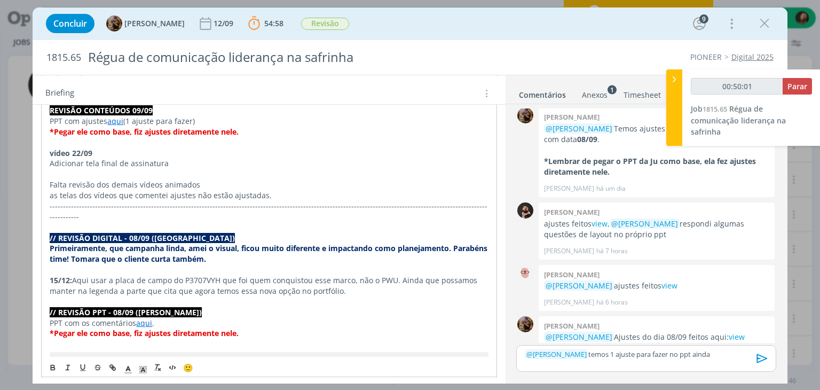
click at [83, 127] on strong "*Pegar ele como base, fiz ajustes diretamente nele." at bounding box center [144, 132] width 189 height 10
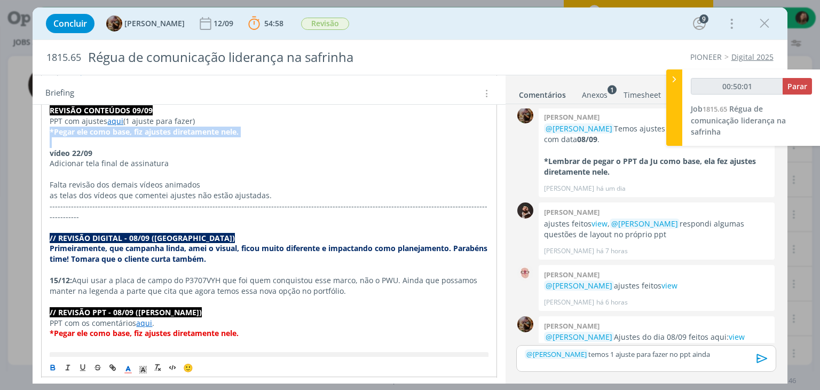
click at [83, 127] on strong "*Pegar ele como base, fiz ajustes diretamente nele." at bounding box center [144, 132] width 189 height 10
click at [53, 369] on icon "dialog" at bounding box center [53, 369] width 4 height 2
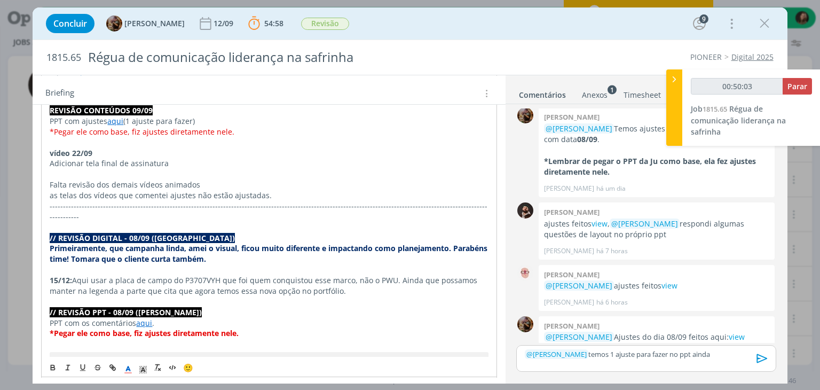
click at [132, 372] on icon "dialog" at bounding box center [128, 370] width 10 height 10
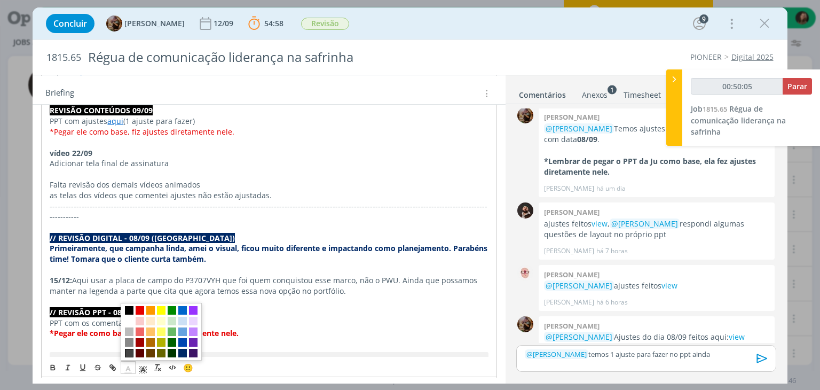
click at [132, 353] on span "dialog" at bounding box center [129, 353] width 9 height 9
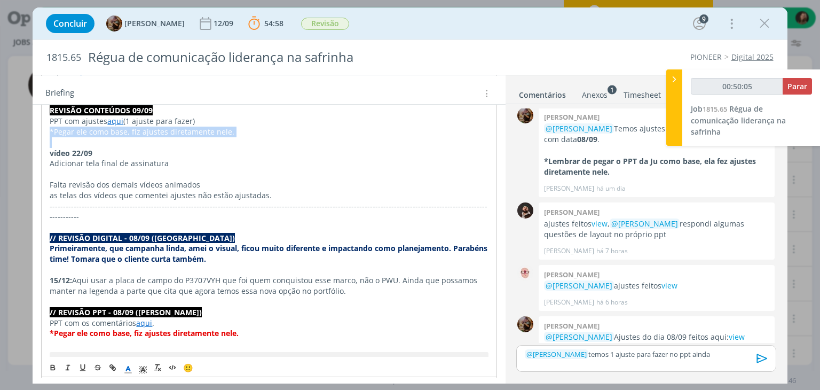
scroll to position [267, 0]
click at [218, 159] on p "Adicionar tela final de assinatura" at bounding box center [269, 163] width 438 height 11
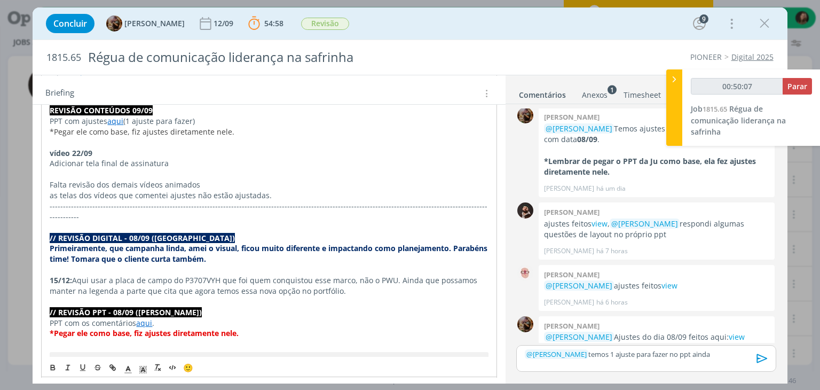
click at [741, 348] on div "﻿ @ [PERSON_NAME] ﻿ temos 1 ajuste para fazer no ppt ainda" at bounding box center [645, 358] width 259 height 27
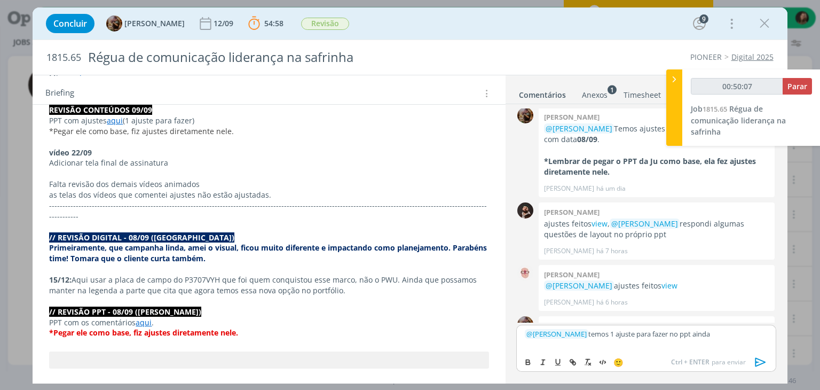
click at [735, 351] on div "﻿ @ [PERSON_NAME] ﻿ temos 1 ajuste para fazer no ppt ainda" at bounding box center [645, 338] width 259 height 27
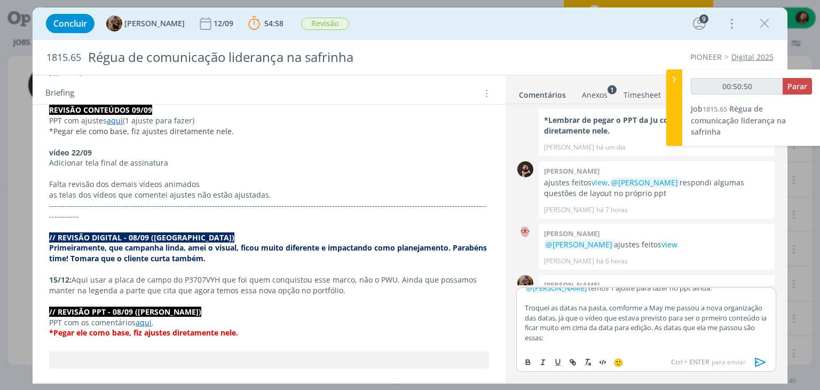
scroll to position [18, 0]
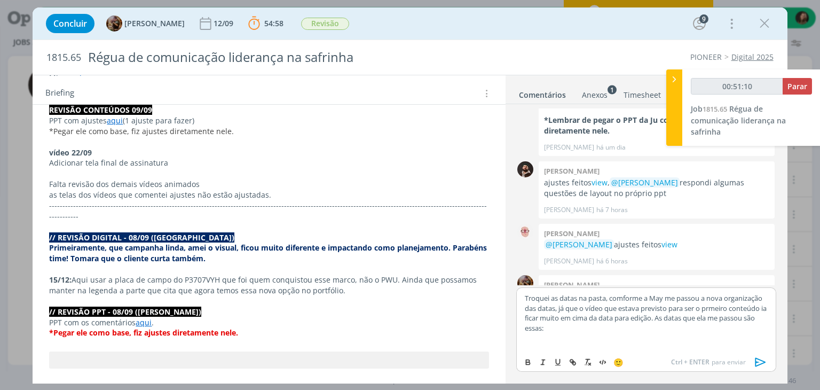
click at [539, 346] on p "dialog" at bounding box center [646, 348] width 242 height 10
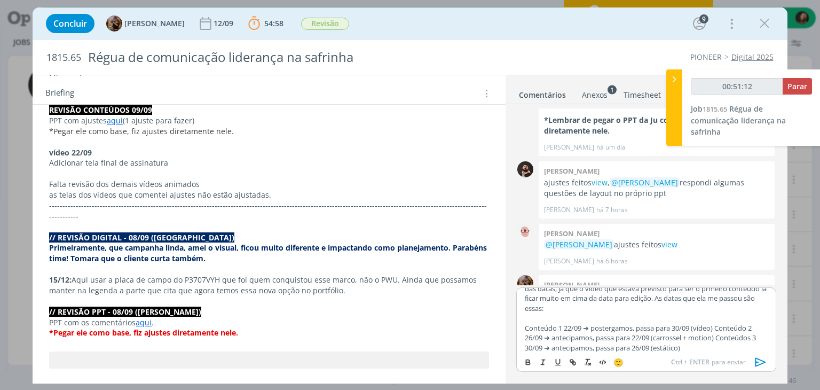
click at [589, 311] on p "Troquei as datas na pasta, comforme a May me passou a nova organização das data…" at bounding box center [646, 293] width 242 height 40
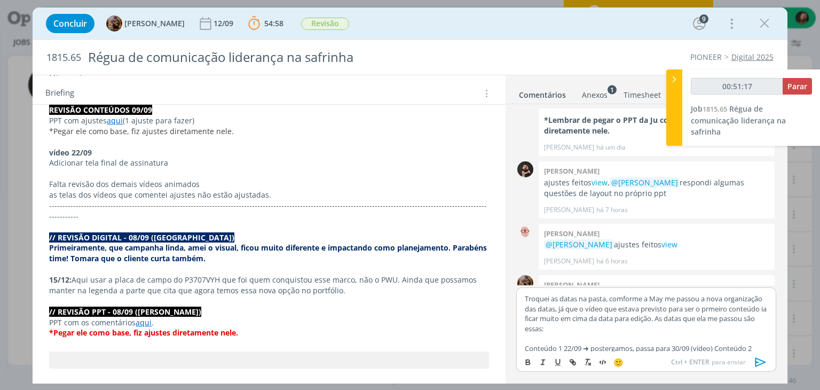
scroll to position [0, 0]
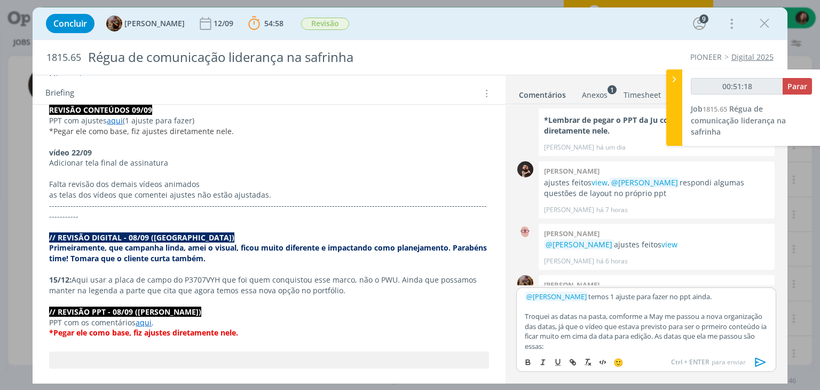
click at [726, 298] on p "﻿ @ [PERSON_NAME] ﻿ temos 1 ajuste para fazer no ppt ainda." at bounding box center [646, 297] width 242 height 10
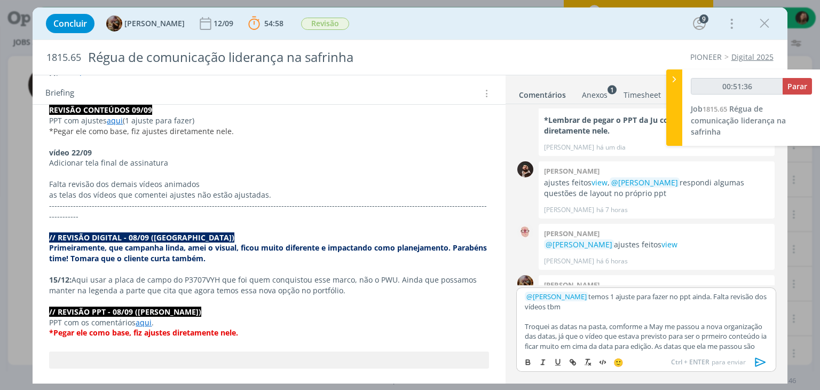
click at [83, 151] on strong "vídeo 22/09" at bounding box center [70, 152] width 43 height 10
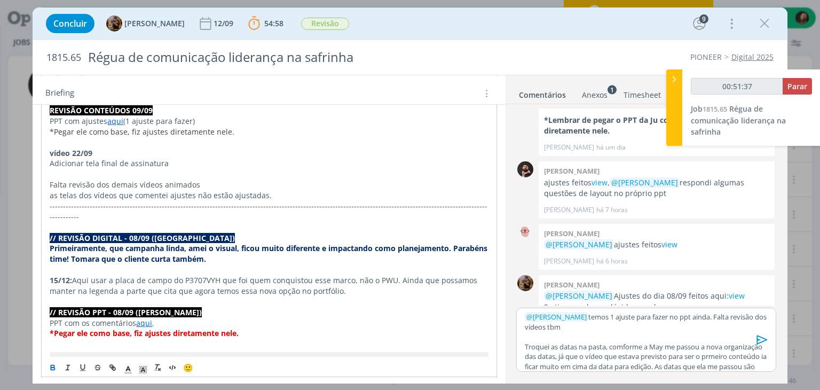
scroll to position [2789, 0]
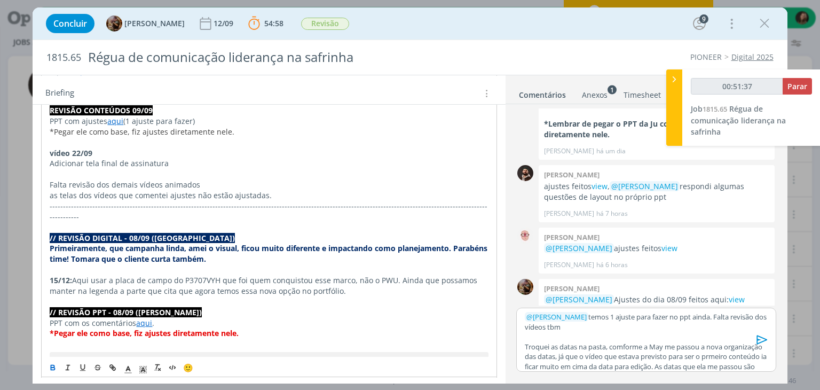
click at [79, 151] on strong "vídeo 22/09" at bounding box center [71, 153] width 43 height 10
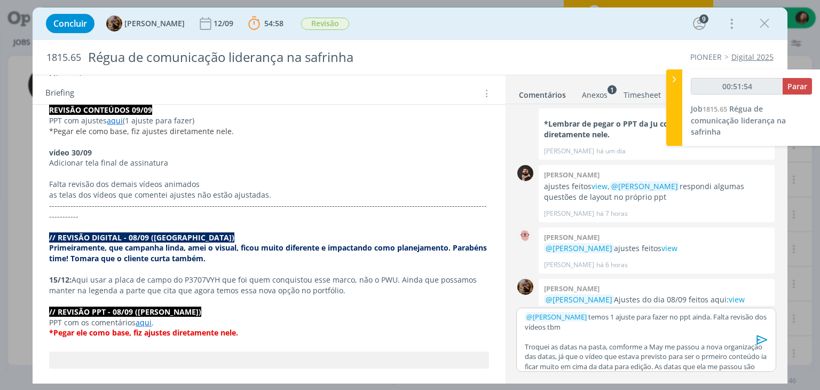
click at [68, 148] on strong "vídeo 30/09" at bounding box center [70, 152] width 43 height 10
click at [81, 148] on strong "vídeo 30/09" at bounding box center [70, 152] width 43 height 10
click at [105, 148] on p "vídeo 22/09" at bounding box center [268, 152] width 439 height 11
click at [70, 152] on strong "vídeo 22/09" at bounding box center [70, 152] width 43 height 10
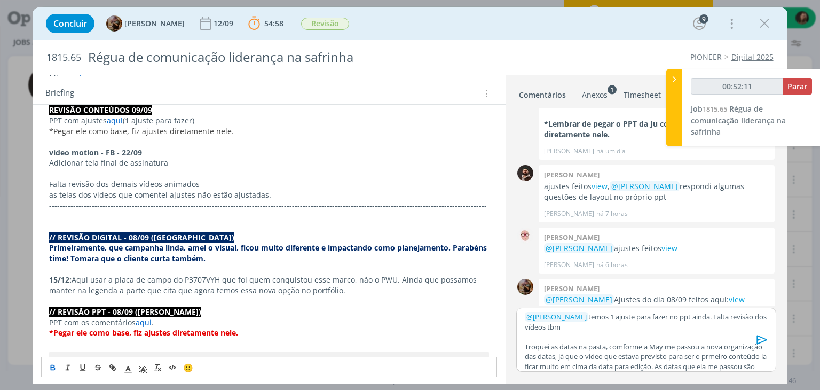
click at [120, 182] on p "Falta revisão dos demais vídeos animados" at bounding box center [268, 184] width 439 height 11
click at [52, 368] on icon "dialog" at bounding box center [53, 368] width 9 height 9
click at [211, 143] on p "dialog" at bounding box center [268, 142] width 439 height 11
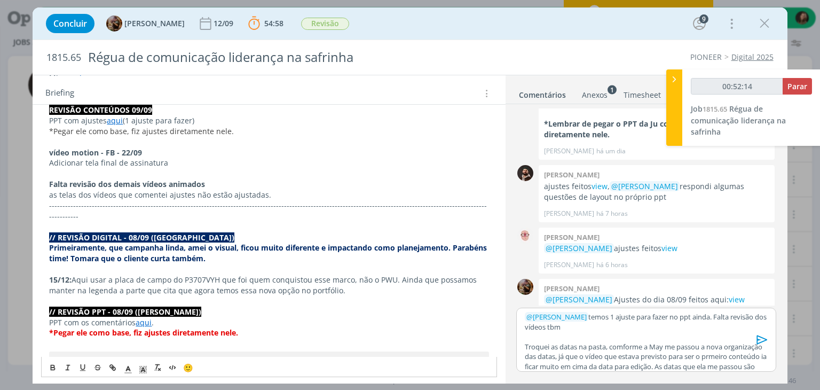
click at [671, 339] on p "dialog" at bounding box center [646, 337] width 242 height 10
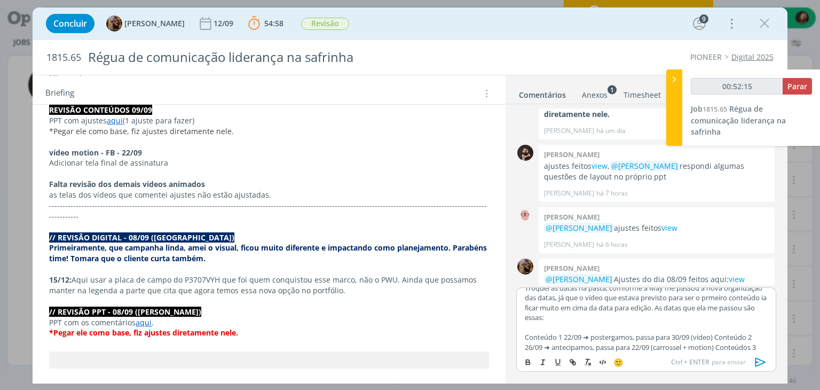
scroll to position [0, 0]
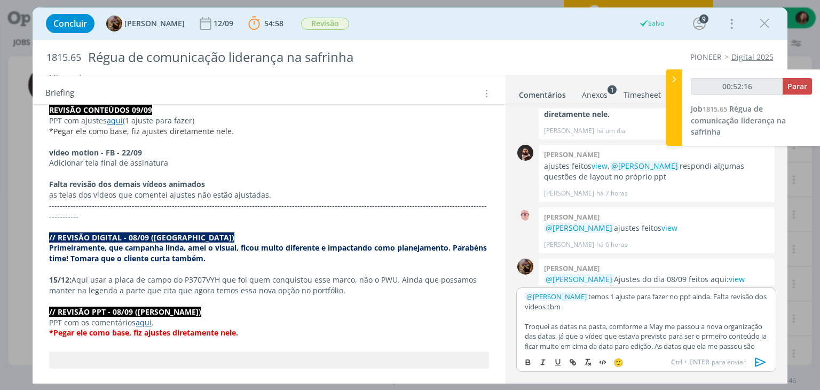
click at [594, 308] on p "﻿ @ [PERSON_NAME] ﻿ temos 1 ajuste para fazer no ppt ainda. Falta revisão dos v…" at bounding box center [646, 302] width 242 height 20
drag, startPoint x: 760, startPoint y: 359, endPoint x: 330, endPoint y: 162, distance: 473.1
click at [760, 360] on icon "dialog" at bounding box center [760, 362] width 11 height 9
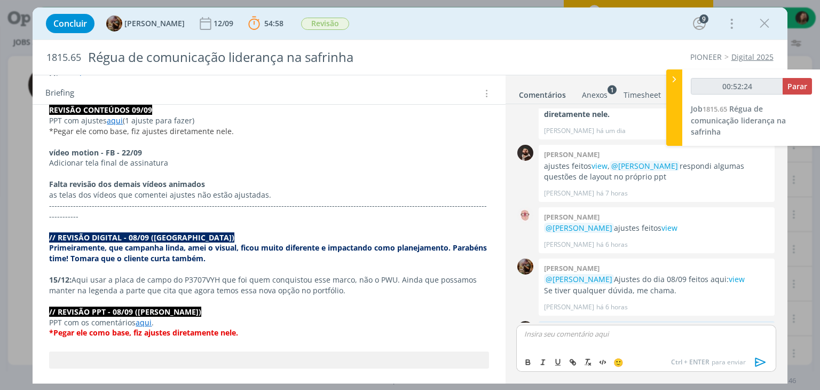
scroll to position [2932, 0]
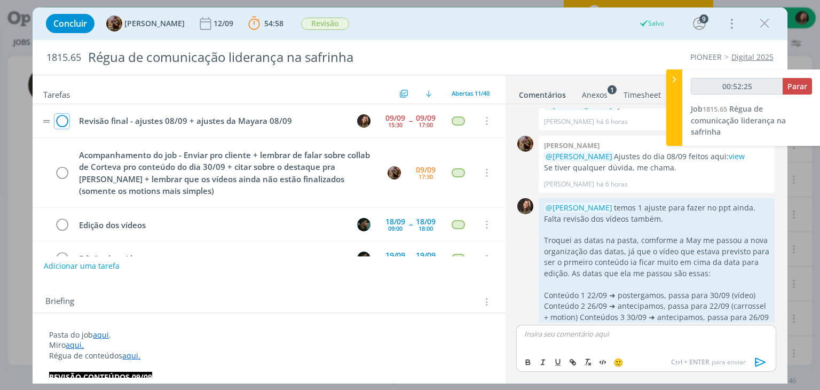
click at [64, 123] on icon "dialog" at bounding box center [61, 121] width 15 height 16
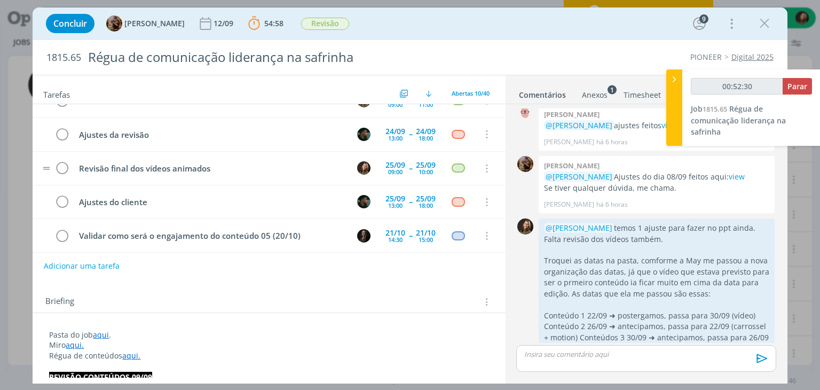
scroll to position [226, 0]
click at [92, 261] on button "Adicionar uma tarefa" at bounding box center [81, 265] width 76 height 18
type input "00:52:33"
type input "ver comen"
type input "00:52:34"
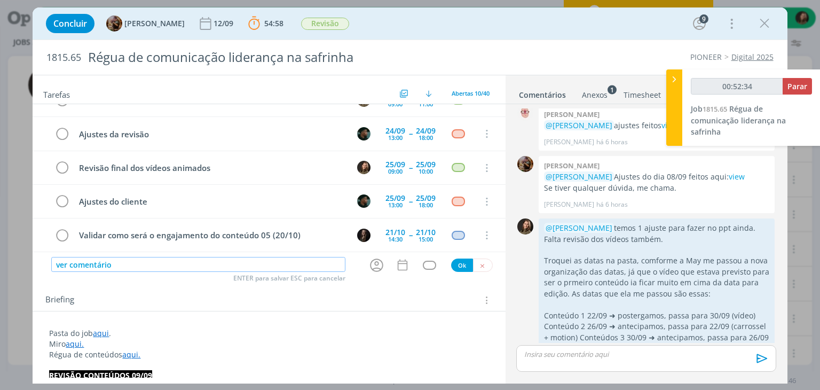
type input "ver comentário"
type input "00:52:35"
type input "ver comentário [PERSON_NAME]"
type input "00:52:37"
click at [373, 265] on icon "dialog" at bounding box center [376, 265] width 17 height 17
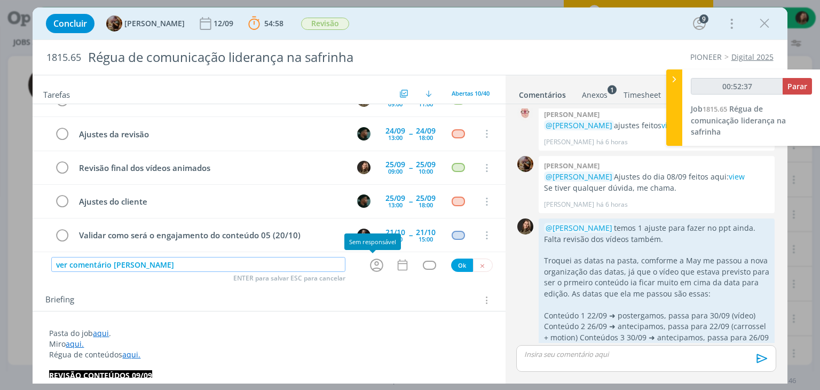
type input "ver comentário [PERSON_NAME]"
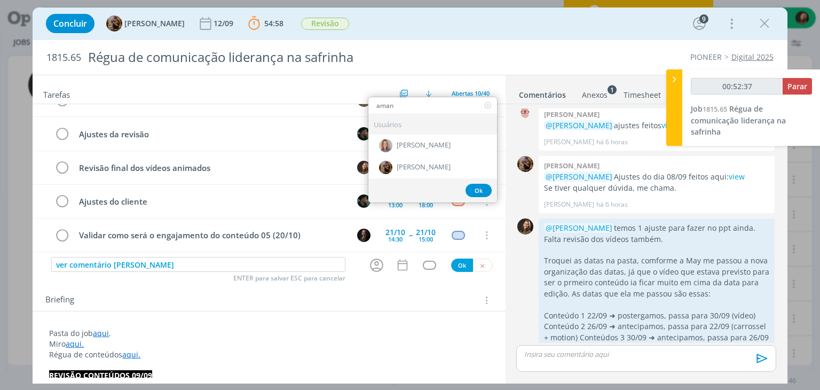
type input "amand"
type input "00:52:38"
type input "[PERSON_NAME]"
type input "00:52:39"
type input "[PERSON_NAME]"
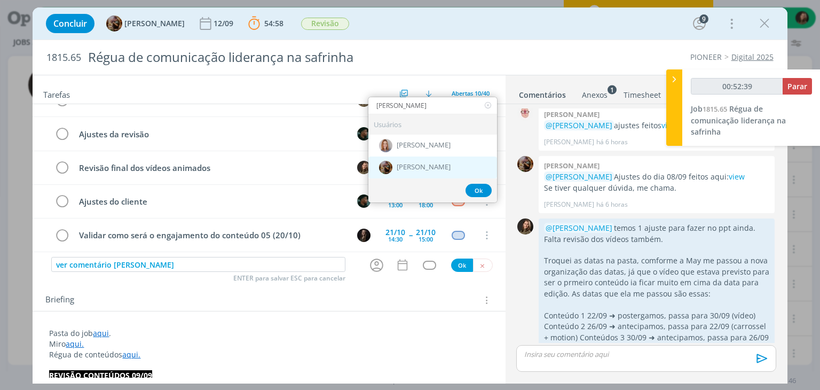
click at [412, 168] on span "[PERSON_NAME]" at bounding box center [424, 167] width 54 height 9
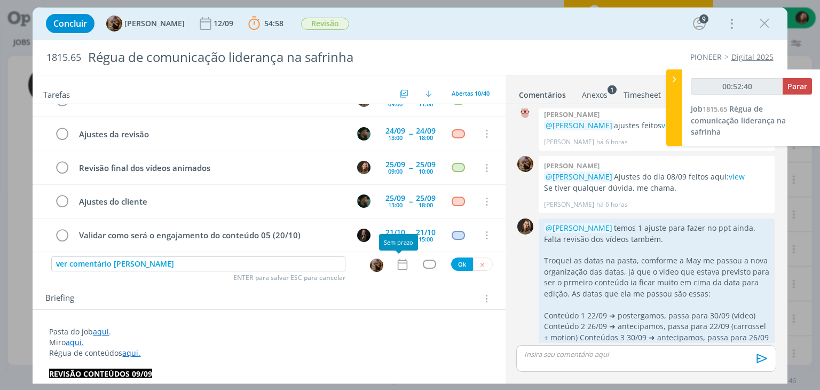
drag, startPoint x: 396, startPoint y: 270, endPoint x: 398, endPoint y: 264, distance: 6.8
click at [396, 265] on icon "dialog" at bounding box center [403, 264] width 14 height 14
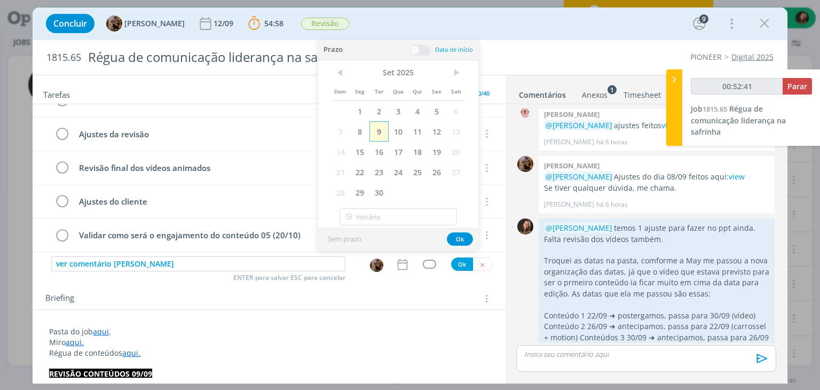
click at [375, 127] on span "9" at bounding box center [378, 131] width 19 height 20
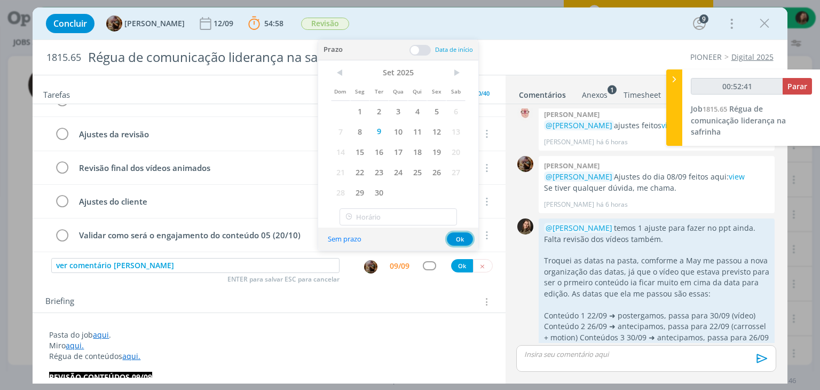
type input "00:52:42"
click at [453, 239] on button "Ok" at bounding box center [460, 238] width 26 height 13
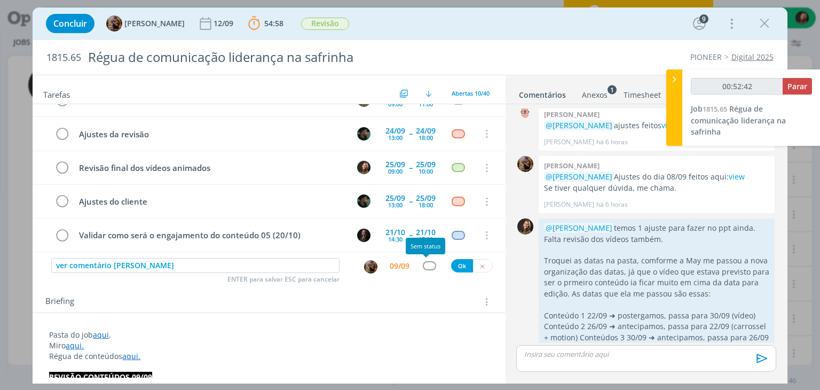
click at [424, 265] on div "dialog" at bounding box center [429, 265] width 13 height 9
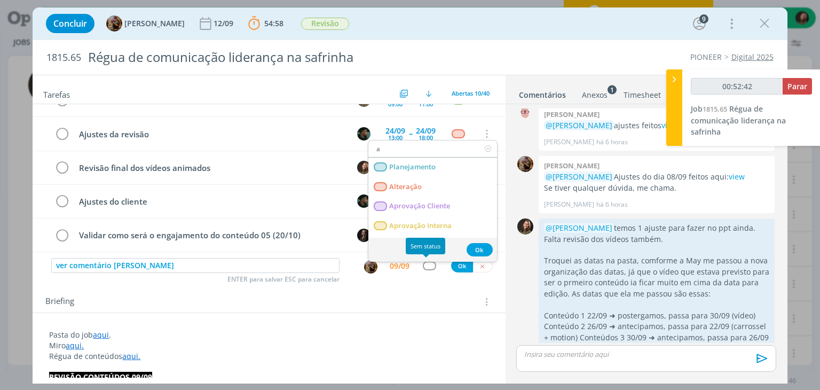
type input "at"
type input "00:52:43"
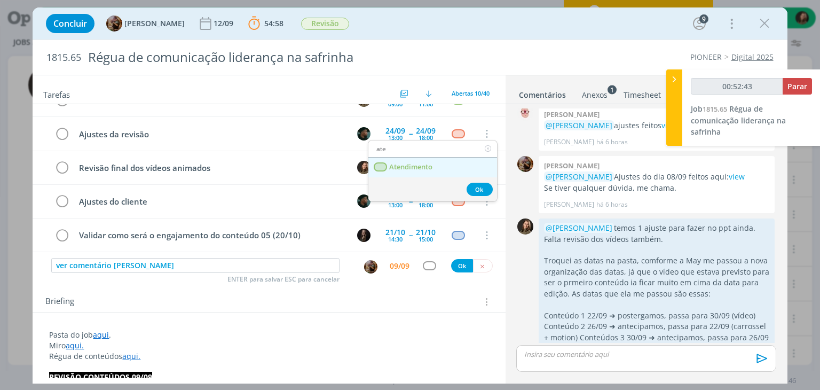
type input "ate"
click at [408, 164] on span "Atendimento" at bounding box center [411, 167] width 43 height 9
type input "00:52:44"
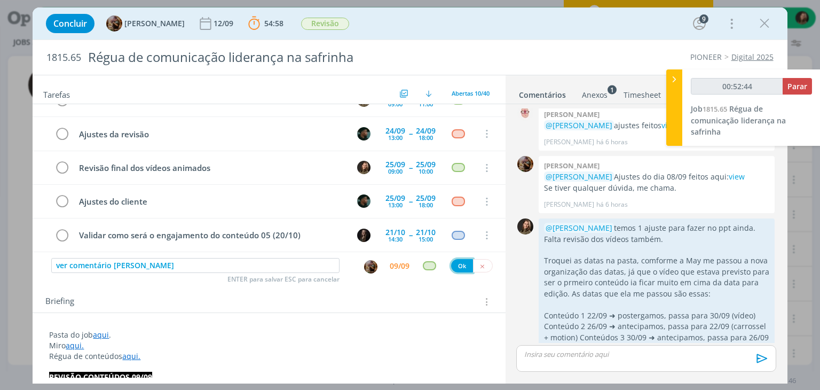
click at [453, 265] on button "Ok" at bounding box center [462, 265] width 22 height 13
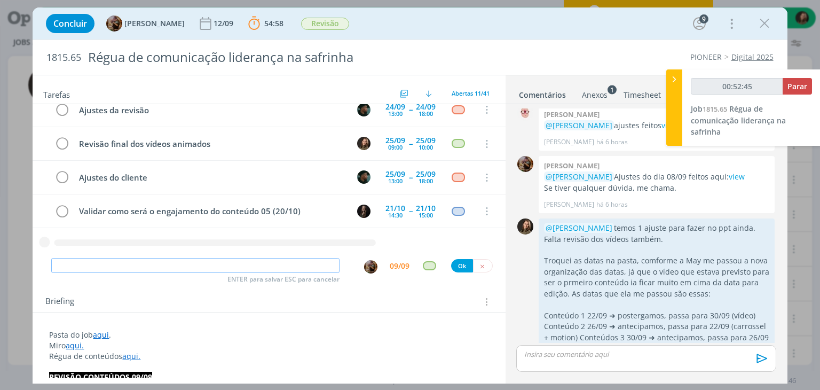
type input "00:52:46"
click at [788, 90] on span "Parar" at bounding box center [798, 86] width 20 height 10
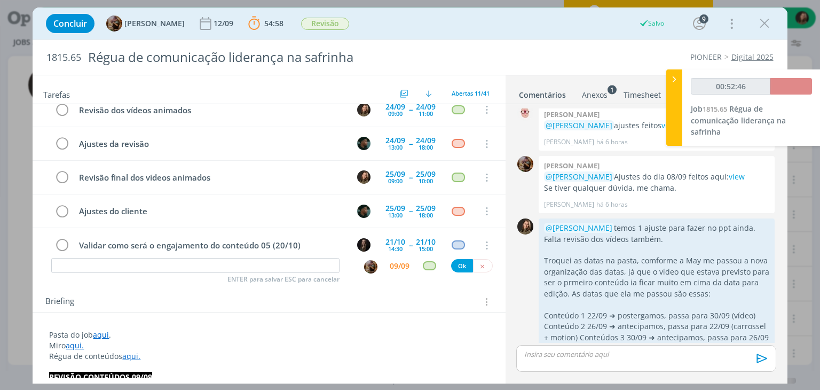
scroll to position [259, 0]
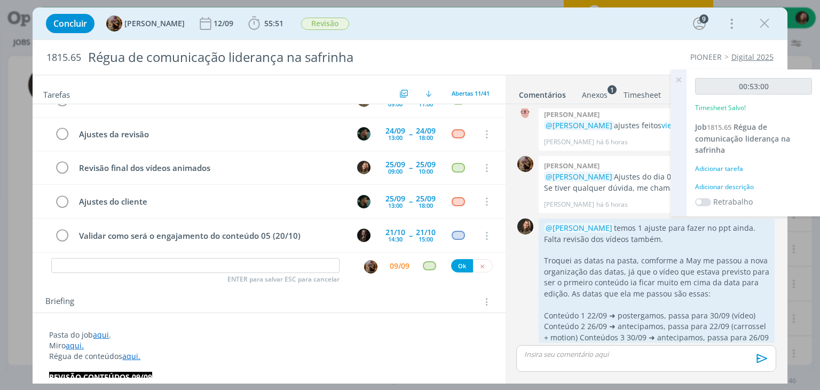
click at [732, 186] on div "Adicionar descrição" at bounding box center [753, 187] width 117 height 10
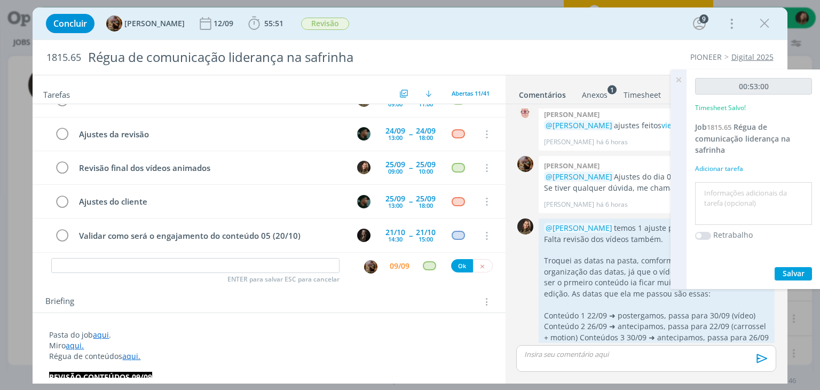
click at [732, 186] on textarea at bounding box center [754, 204] width 112 height 38
type textarea "revisão ajustes"
click at [792, 274] on span "Salvar" at bounding box center [794, 273] width 22 height 10
click at [680, 80] on icon at bounding box center [678, 79] width 19 height 21
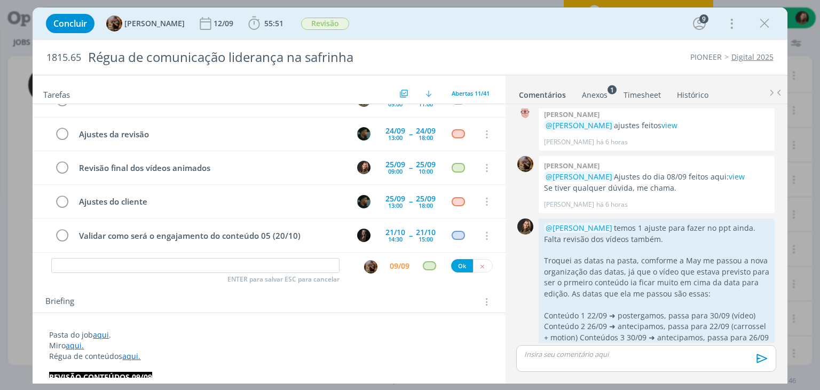
drag, startPoint x: 756, startPoint y: 28, endPoint x: 746, endPoint y: 35, distance: 11.6
click at [757, 28] on button "dialog" at bounding box center [765, 23] width 16 height 16
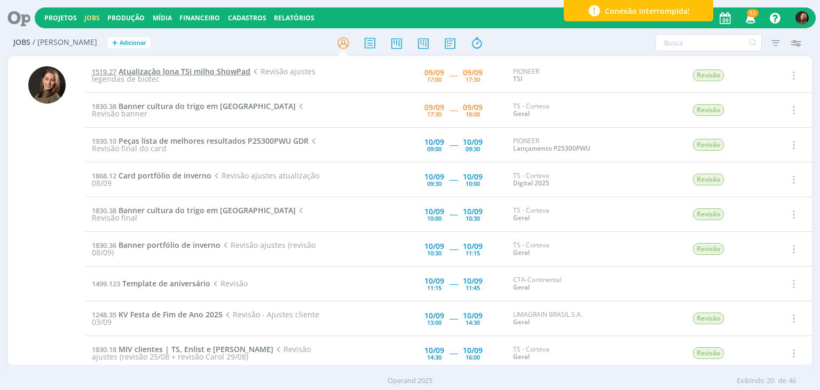
click at [203, 70] on span "Atualização lona TSI milho ShowPad" at bounding box center [185, 71] width 132 height 10
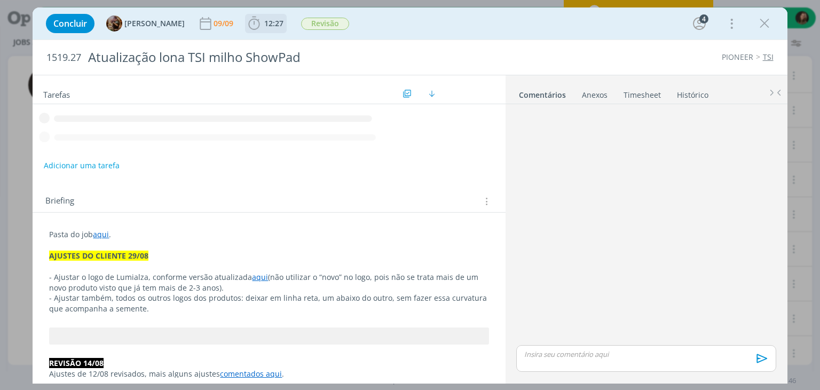
click at [281, 26] on span "12:27" at bounding box center [273, 23] width 19 height 10
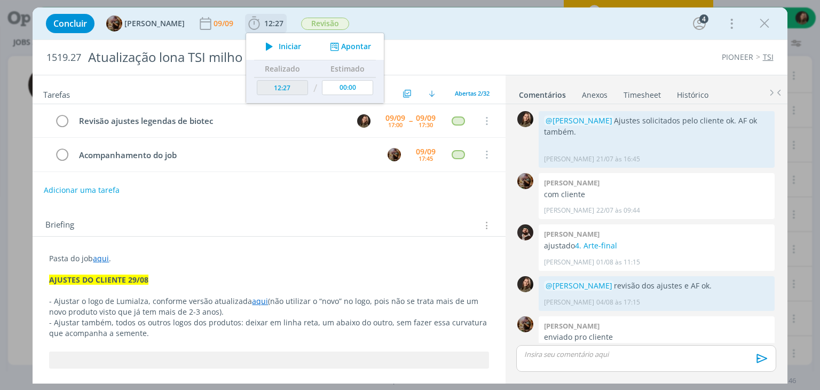
scroll to position [1010, 0]
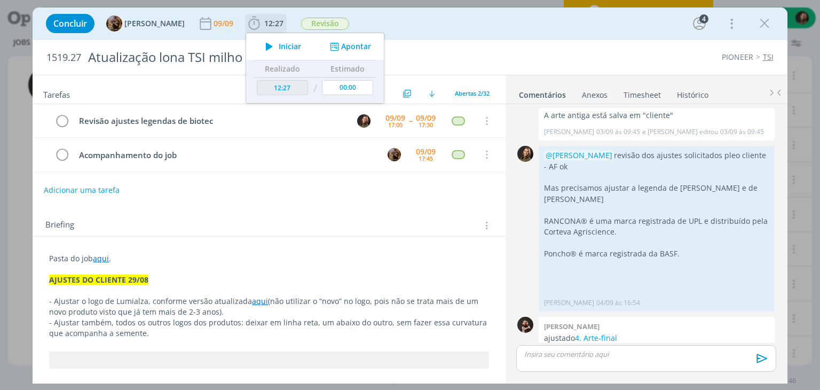
click at [279, 45] on icon "dialog" at bounding box center [269, 47] width 19 height 14
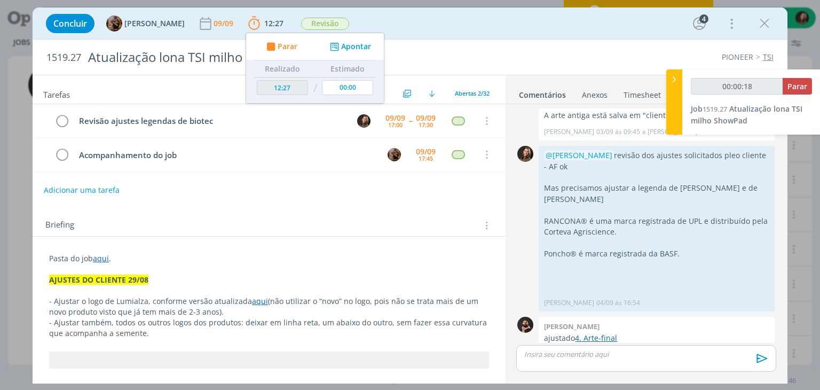
click at [611, 333] on link "4. Arte-final" at bounding box center [596, 338] width 42 height 10
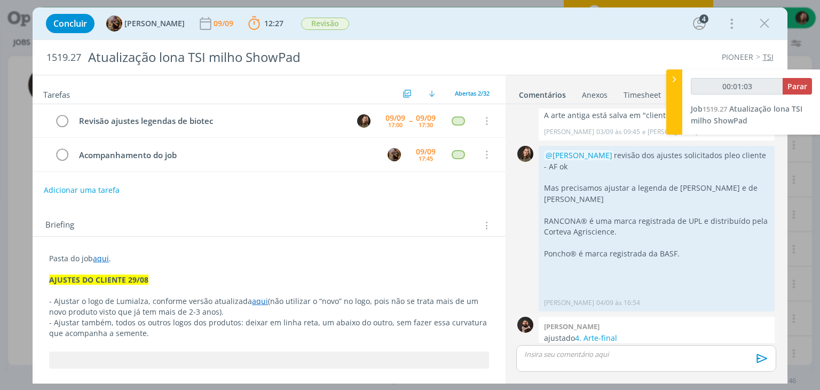
click at [611, 317] on div "[PERSON_NAME] ajustado 4. Arte-final [PERSON_NAME] [DATE] 15:32 👍" at bounding box center [657, 340] width 236 height 46
click at [610, 333] on link "4. Arte-final" at bounding box center [596, 338] width 42 height 10
click at [425, 193] on div "Adicionar uma tarefa" at bounding box center [269, 189] width 473 height 19
drag, startPoint x: 572, startPoint y: 356, endPoint x: 567, endPoint y: 355, distance: 5.6
click at [572, 356] on p "dialog" at bounding box center [646, 354] width 242 height 10
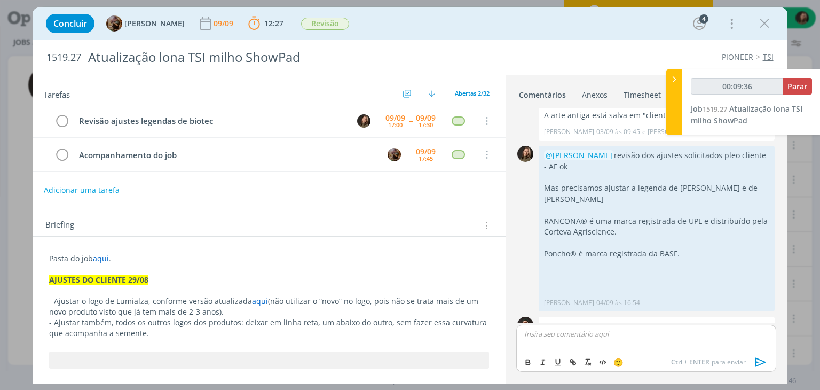
scroll to position [1029, 0]
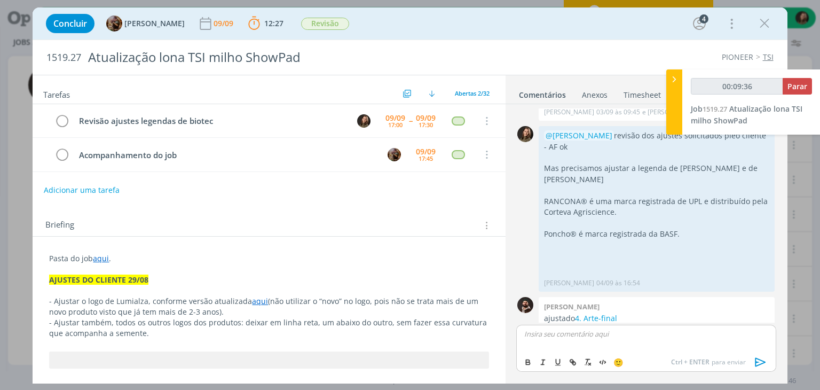
type input "00:09:37"
click at [578, 367] on span "[PERSON_NAME]" at bounding box center [582, 369] width 66 height 12
click at [706, 341] on div "﻿ @ [PERSON_NAME] ﻿ revisão da AF feita. Ajustes ok" at bounding box center [645, 338] width 259 height 27
click at [763, 363] on icon "dialog" at bounding box center [760, 362] width 11 height 9
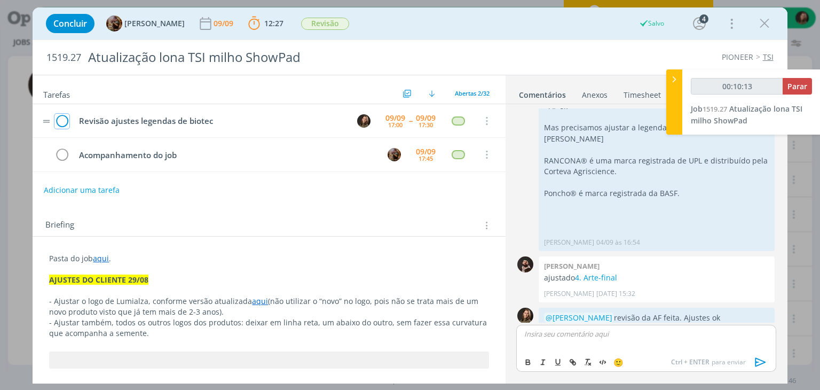
click at [64, 122] on icon "dialog" at bounding box center [61, 121] width 15 height 16
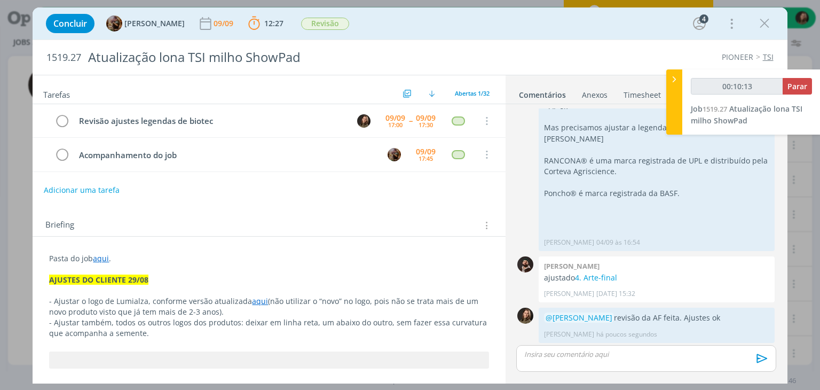
scroll to position [1050, 0]
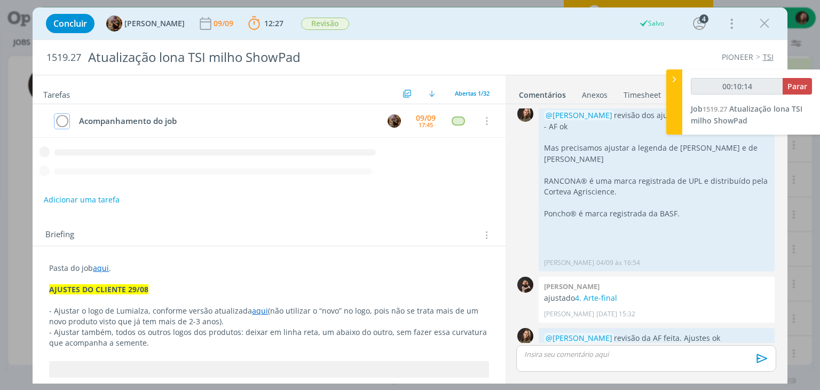
type input "00:10:15"
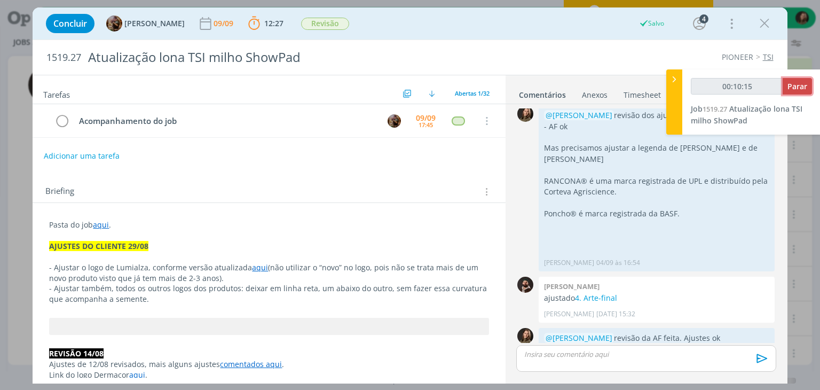
click at [788, 82] on button "Parar" at bounding box center [797, 86] width 29 height 17
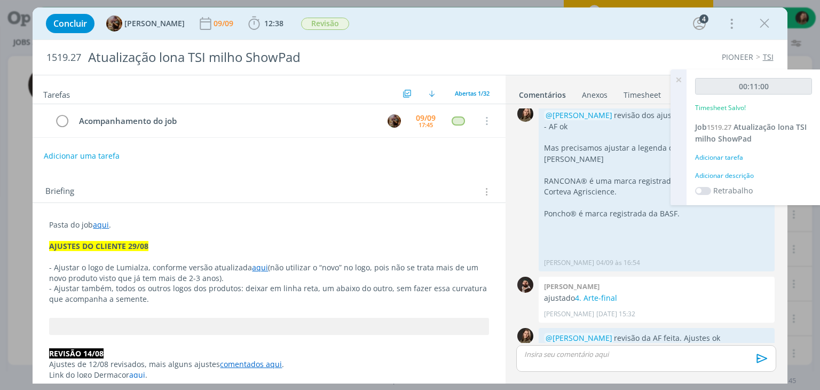
click at [721, 182] on div "00:11:00 Timesheet Salvo! Job 1519.27 Atualização lona TSI milho ShowPad Adicio…" at bounding box center [754, 137] width 134 height 136
click at [719, 175] on div "Adicionar descrição" at bounding box center [753, 176] width 117 height 10
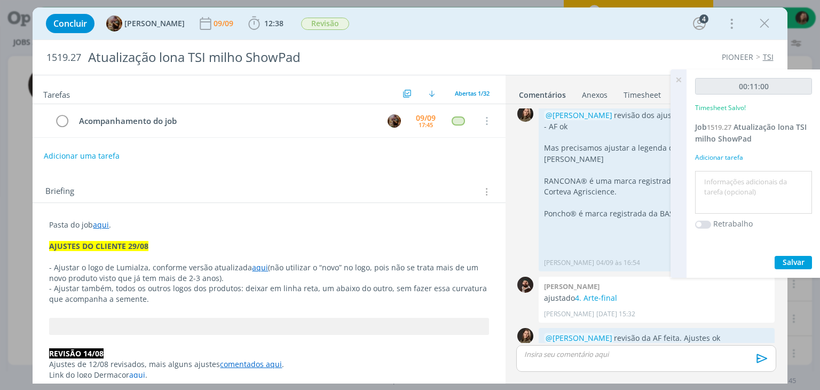
click at [735, 185] on textarea at bounding box center [754, 193] width 112 height 38
type textarea "rev dos ajustes + AF"
click at [792, 259] on span "Salvar" at bounding box center [794, 262] width 22 height 10
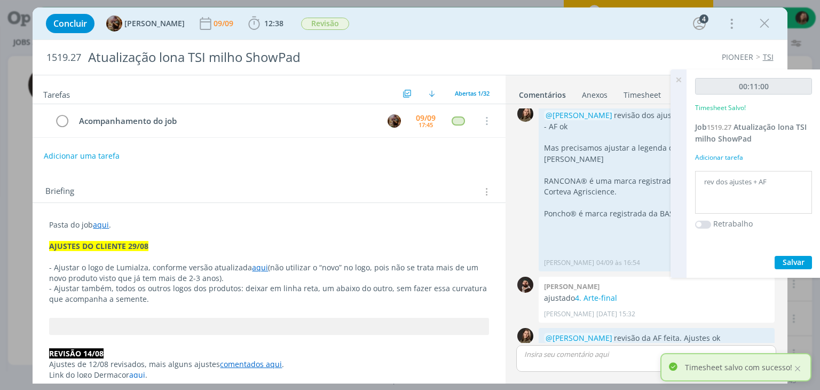
click at [681, 77] on icon at bounding box center [678, 79] width 19 height 21
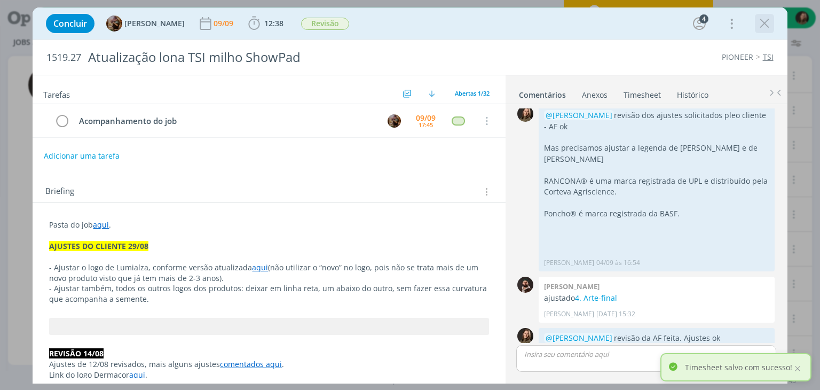
click at [771, 24] on icon "dialog" at bounding box center [765, 23] width 16 height 16
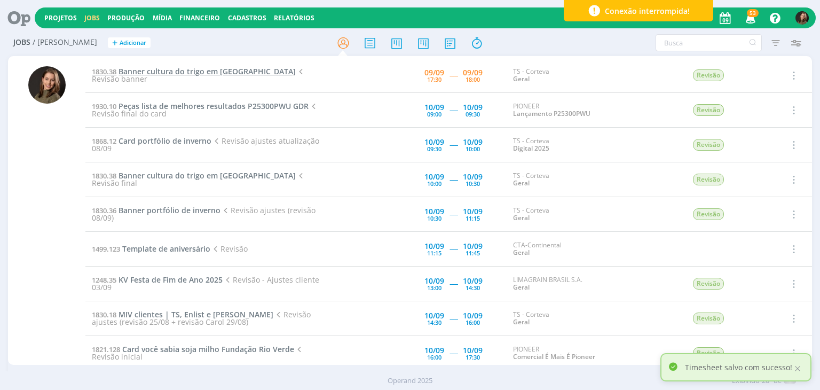
click at [218, 76] on span "Banner cultura do trigo em [GEOGRAPHIC_DATA]" at bounding box center [207, 71] width 177 height 10
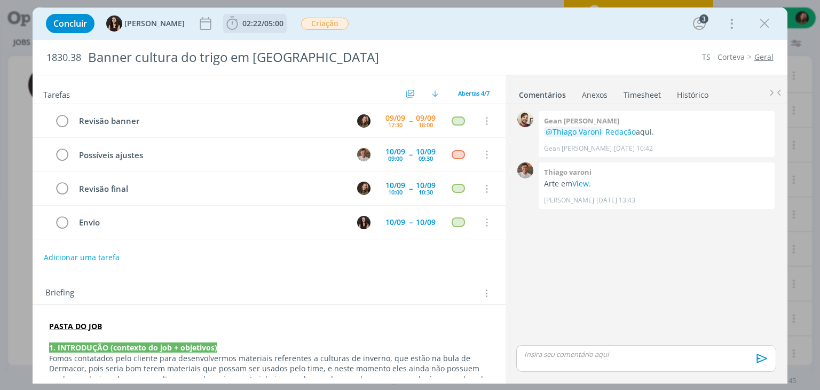
click at [242, 27] on span "02:22" at bounding box center [251, 23] width 19 height 10
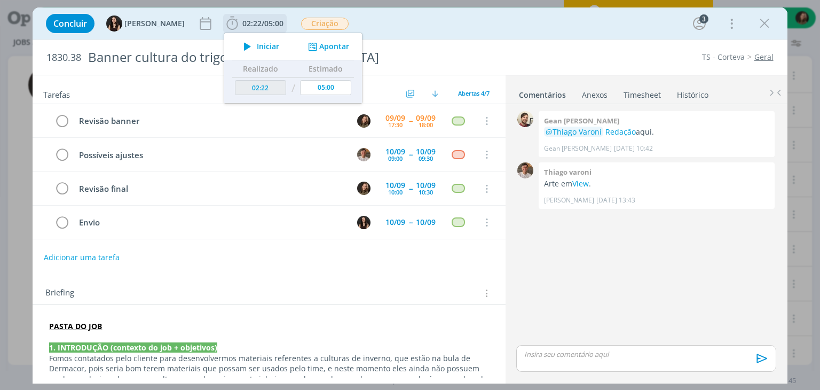
click at [257, 45] on span "Iniciar" at bounding box center [268, 46] width 22 height 7
click at [585, 182] on link "View" at bounding box center [580, 183] width 17 height 10
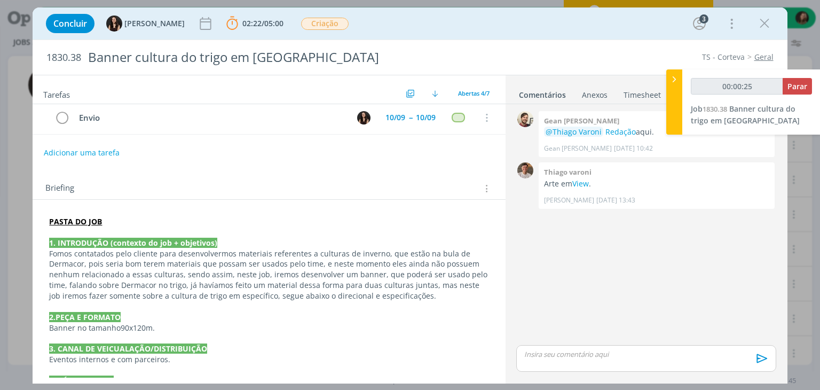
scroll to position [107, 0]
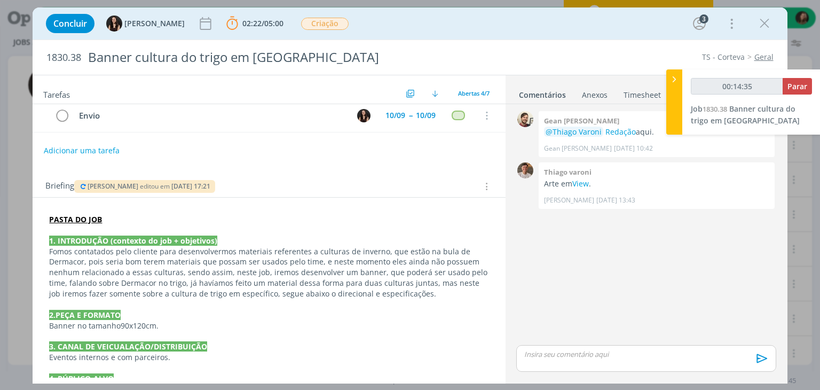
click at [540, 353] on p "dialog" at bounding box center [646, 354] width 242 height 10
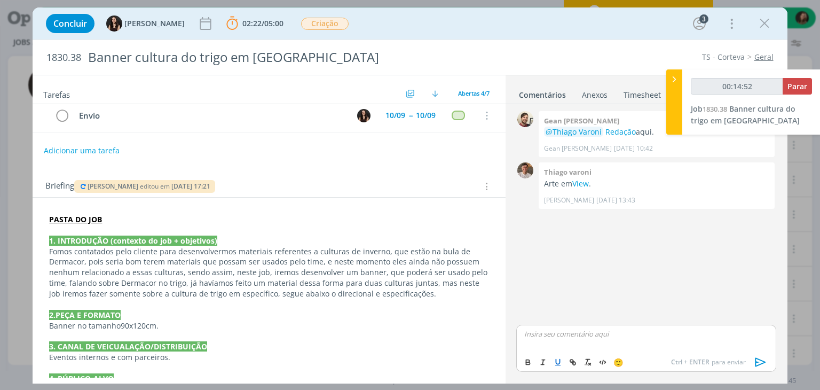
type input "00:14:53"
click at [567, 347] on span "[PERSON_NAME]" at bounding box center [582, 349] width 66 height 12
click at [622, 350] on span "[PERSON_NAME]" at bounding box center [635, 349] width 66 height 12
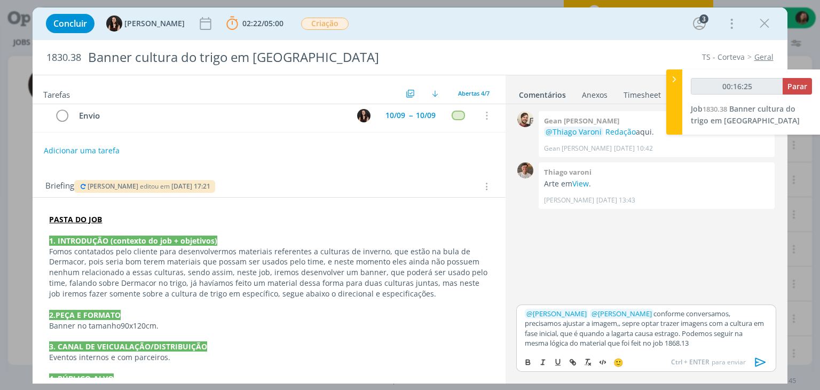
click at [758, 361] on icon "dialog" at bounding box center [761, 362] width 16 height 16
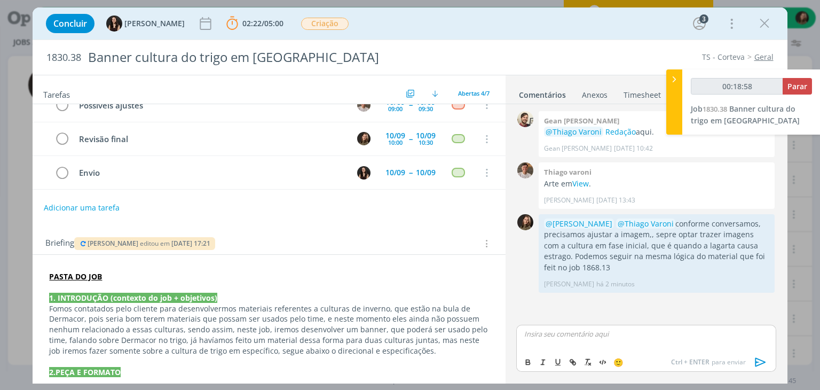
scroll to position [0, 0]
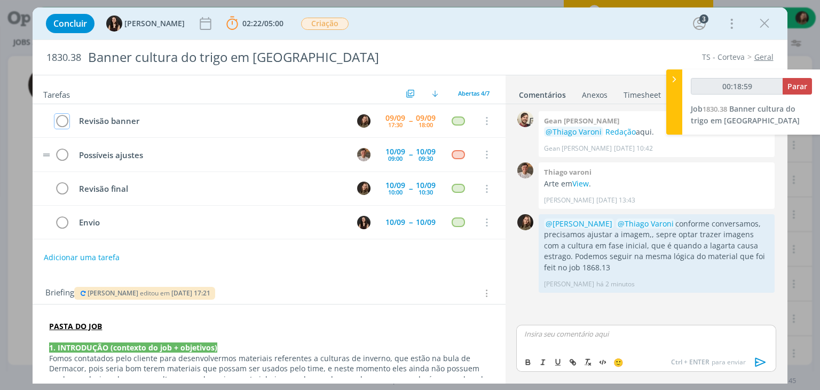
drag, startPoint x: 64, startPoint y: 121, endPoint x: 113, endPoint y: 140, distance: 52.8
click at [64, 121] on icon "dialog" at bounding box center [61, 121] width 15 height 16
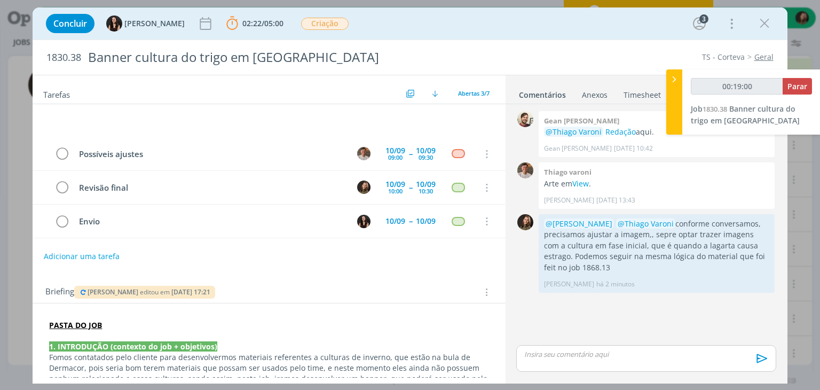
click at [818, 85] on div "00:19:00 Parar Job 1830.38 Banner cultura do trigo em [GEOGRAPHIC_DATA]" at bounding box center [751, 101] width 138 height 65
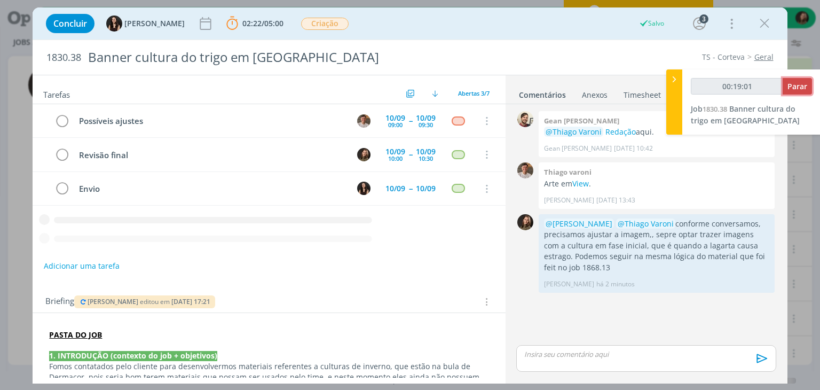
click at [801, 88] on span "Parar" at bounding box center [798, 86] width 20 height 10
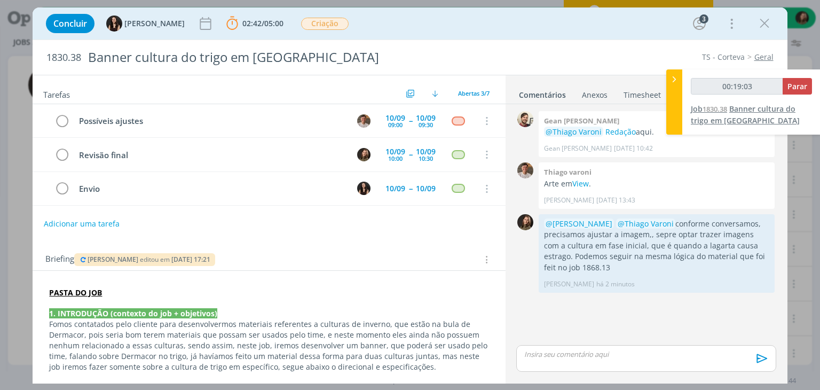
click at [729, 118] on span "Banner cultura do trigo em [GEOGRAPHIC_DATA]" at bounding box center [745, 115] width 109 height 22
click at [806, 85] on span "Parar" at bounding box center [798, 86] width 20 height 10
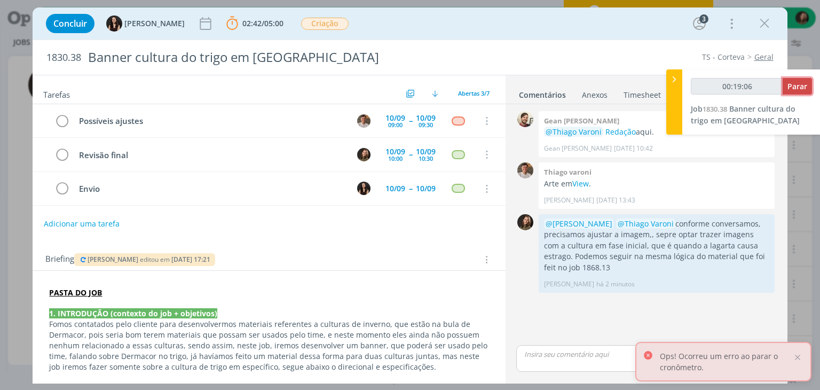
click at [794, 86] on span "Parar" at bounding box center [798, 86] width 20 height 10
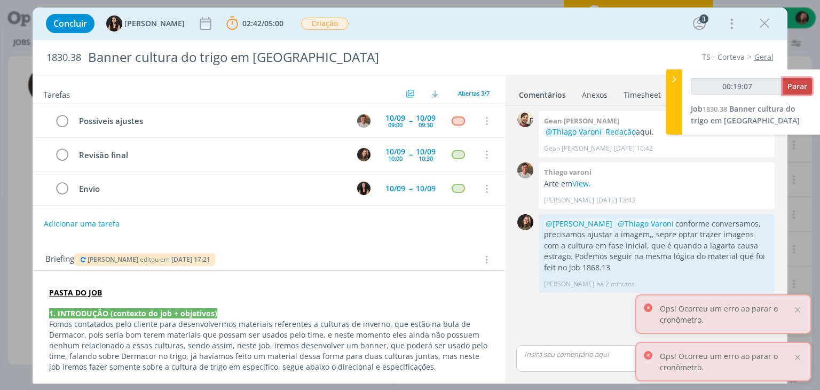
click at [794, 86] on span "Parar" at bounding box center [798, 86] width 20 height 10
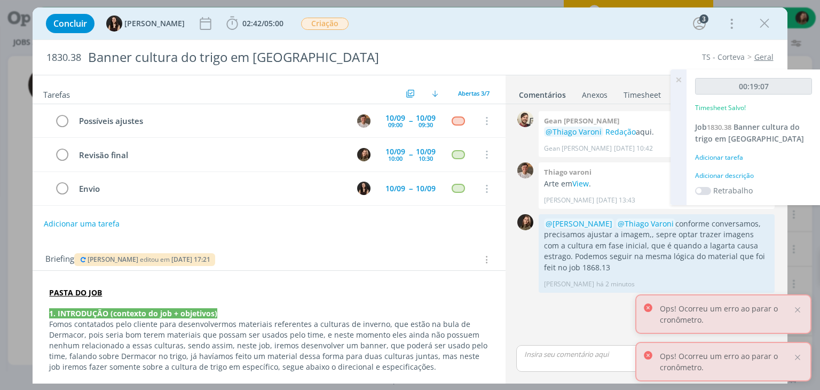
type input "00:20:00"
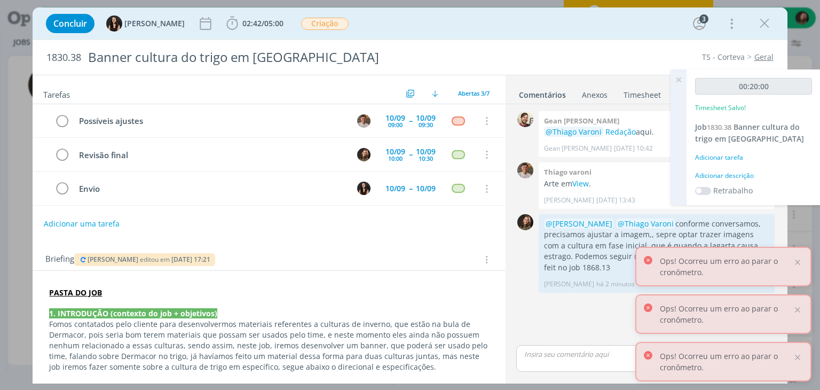
click at [733, 168] on div "00:20:00 Timesheet Salvo! Job 1830.38 Banner cultura do trigo em Dermacor Adici…" at bounding box center [754, 137] width 134 height 136
click at [732, 177] on div "Adicionar descrição" at bounding box center [753, 176] width 117 height 10
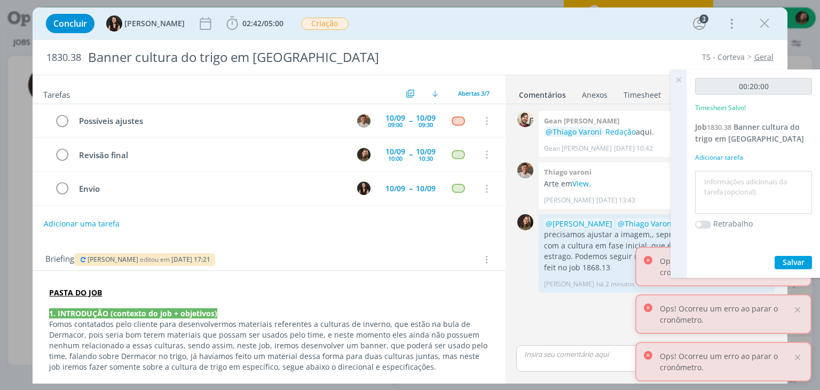
click at [732, 177] on textarea at bounding box center [754, 193] width 112 height 38
type textarea "revisão"
click at [792, 263] on span "Salvar" at bounding box center [794, 262] width 22 height 10
click at [677, 82] on icon at bounding box center [678, 79] width 19 height 21
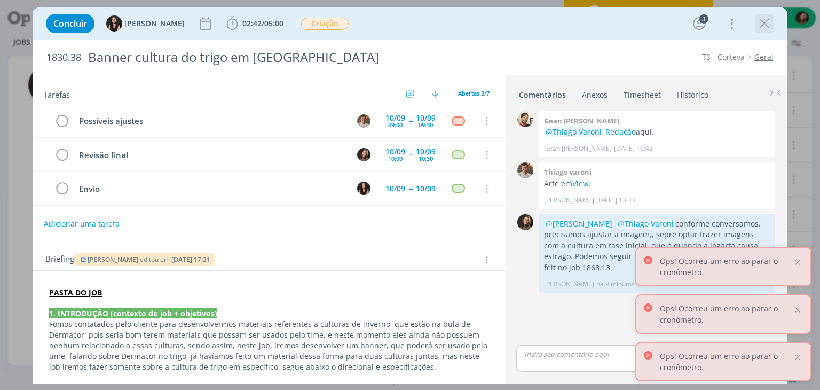
click at [766, 25] on icon "dialog" at bounding box center [765, 23] width 16 height 16
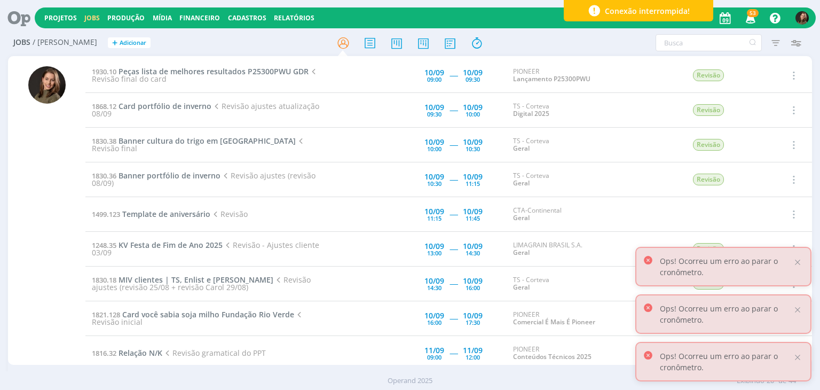
click at [26, 15] on icon at bounding box center [15, 17] width 22 height 21
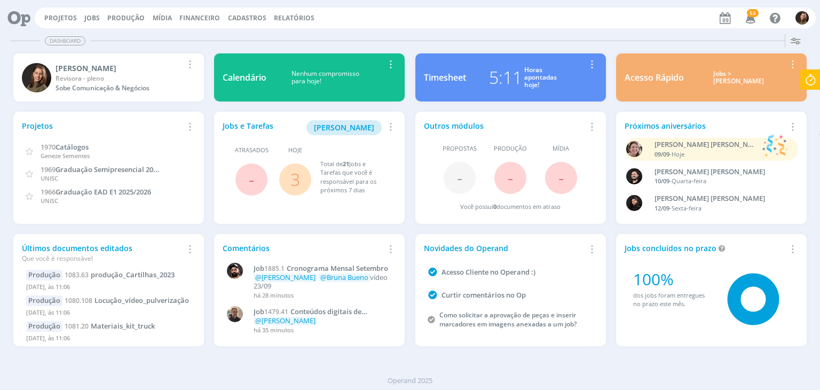
click at [287, 182] on span "3" at bounding box center [295, 179] width 32 height 32
click at [300, 182] on link "3" at bounding box center [295, 179] width 10 height 23
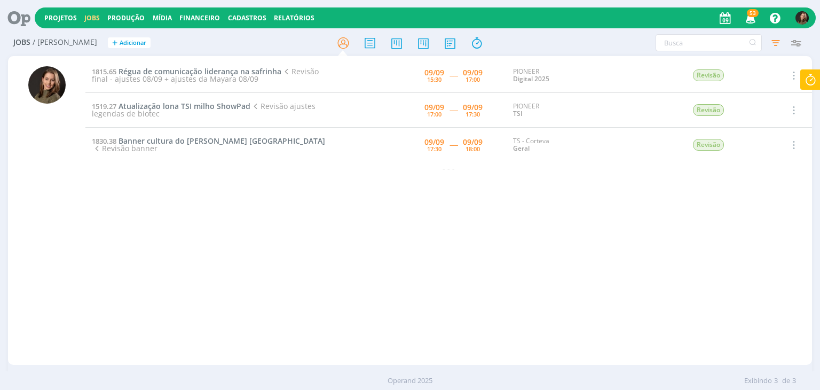
click at [332, 249] on div "1815.65 Régua de comunicação liderança na safrinha Revisão final - ajustes 08/0…" at bounding box center [448, 210] width 726 height 304
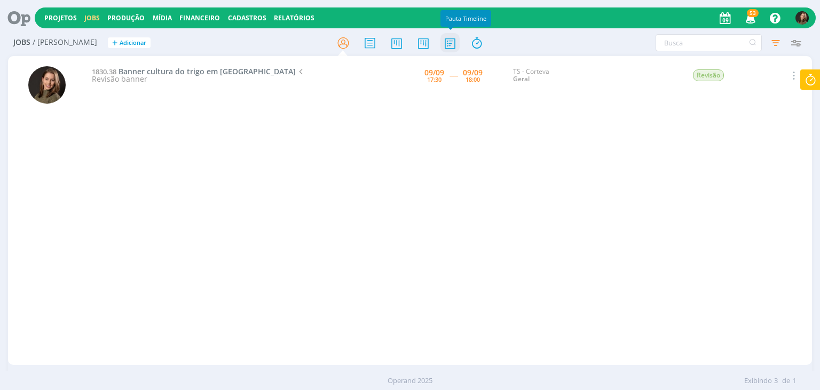
click at [450, 45] on icon at bounding box center [450, 43] width 19 height 21
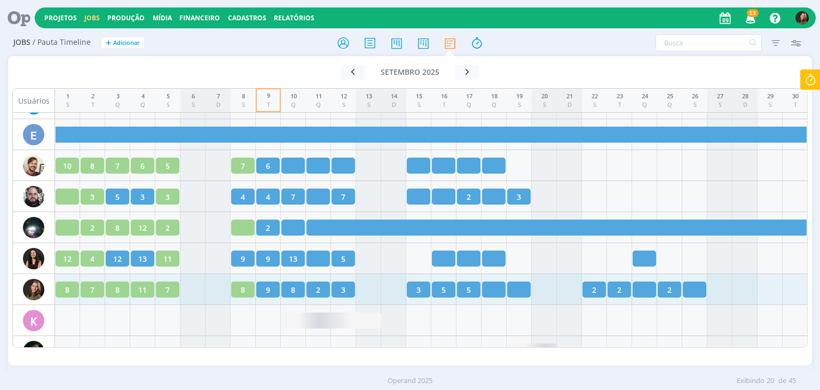
scroll to position [801, 0]
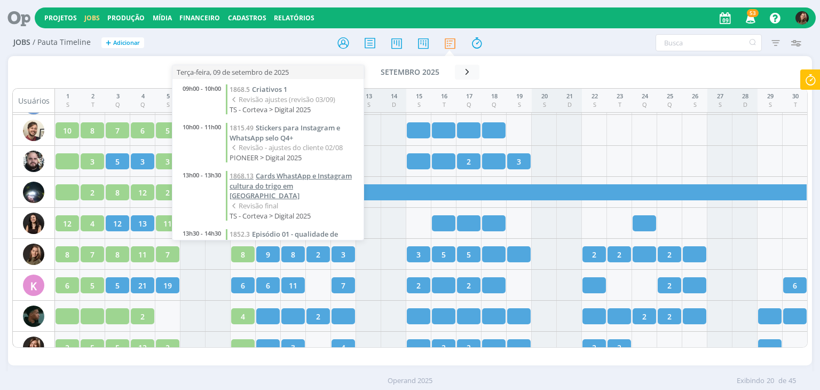
click at [306, 180] on span "Cards WhastApp e Instagram cultura do trigo em [GEOGRAPHIC_DATA]" at bounding box center [291, 185] width 122 height 29
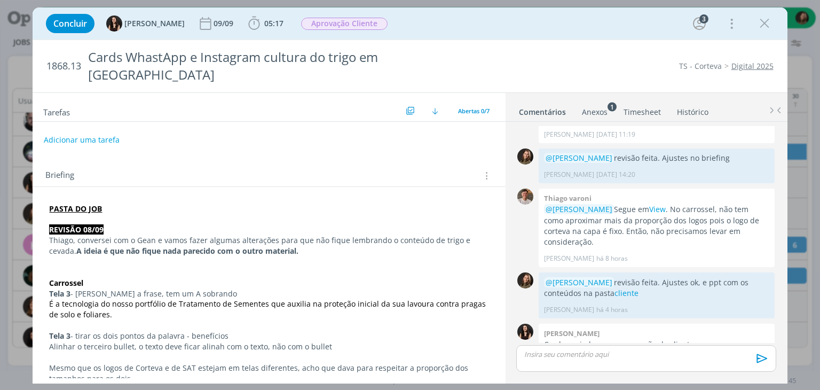
scroll to position [760, 0]
click at [765, 26] on icon "dialog" at bounding box center [765, 23] width 16 height 16
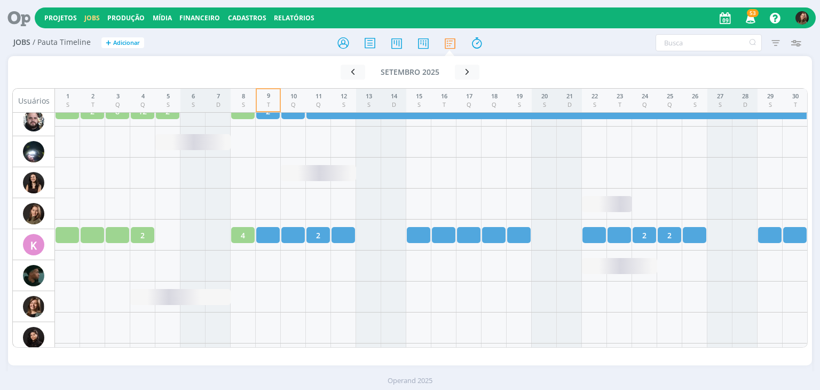
scroll to position [720, 0]
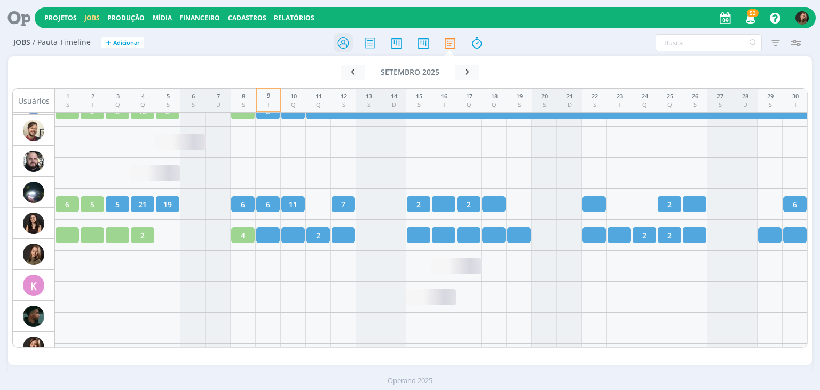
click at [342, 46] on icon at bounding box center [343, 43] width 19 height 21
